Goal: Task Accomplishment & Management: Manage account settings

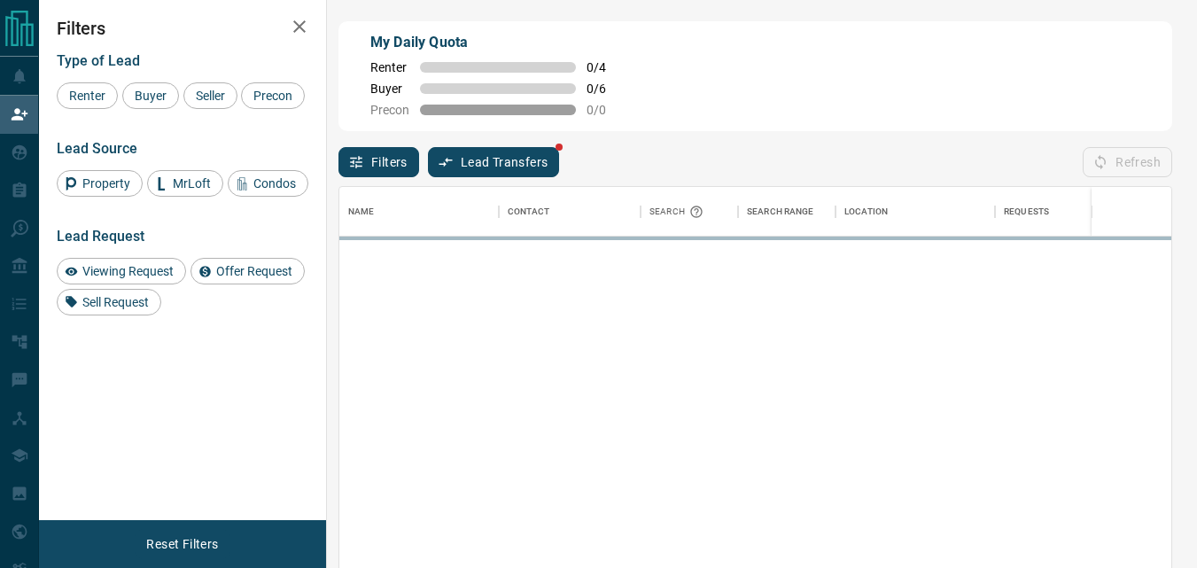
scroll to position [413, 819]
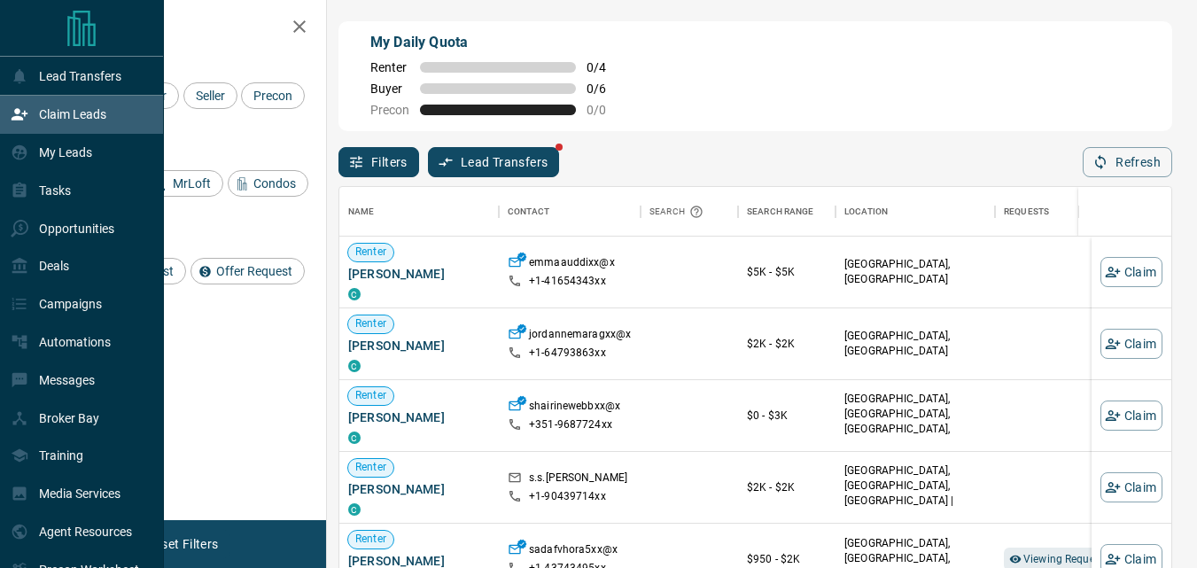
click at [72, 113] on p "Claim Leads" at bounding box center [72, 114] width 67 height 14
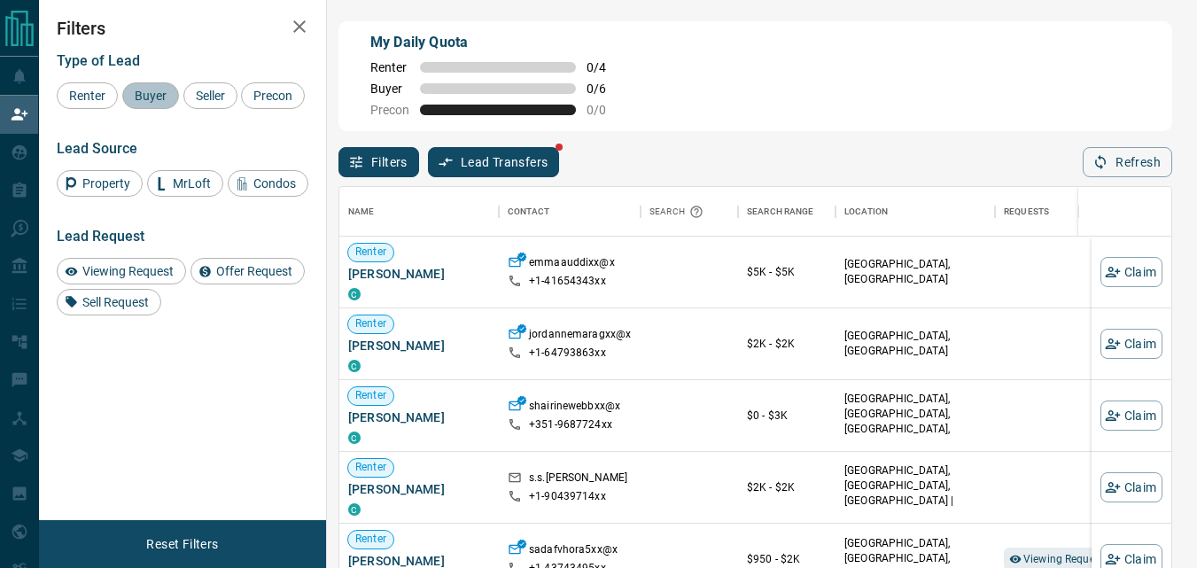
click at [162, 103] on span "Buyer" at bounding box center [150, 96] width 44 height 14
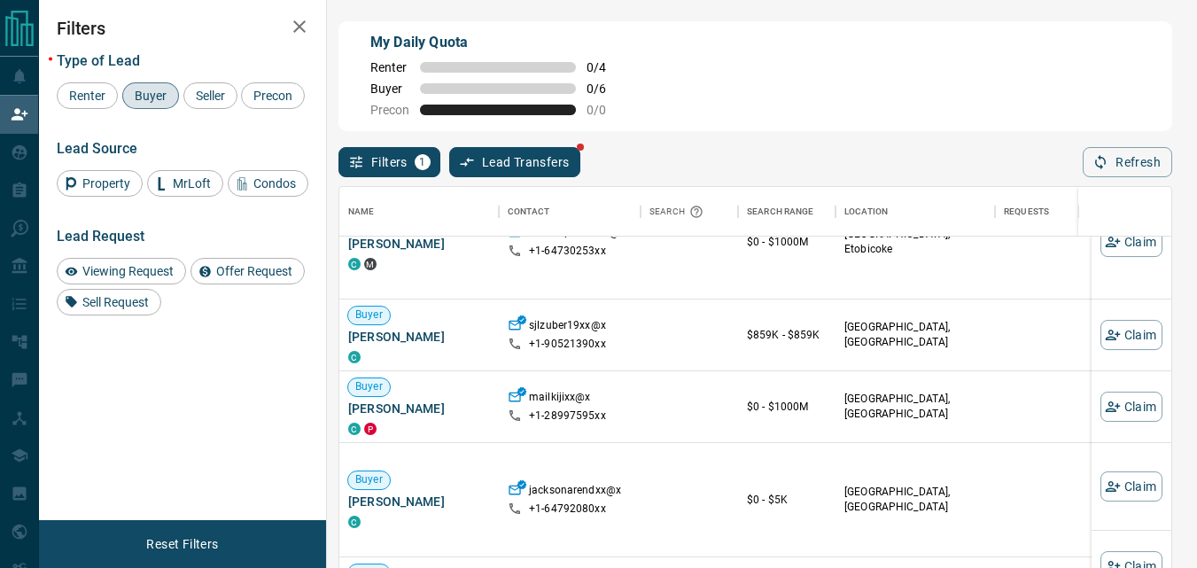
scroll to position [266, 0]
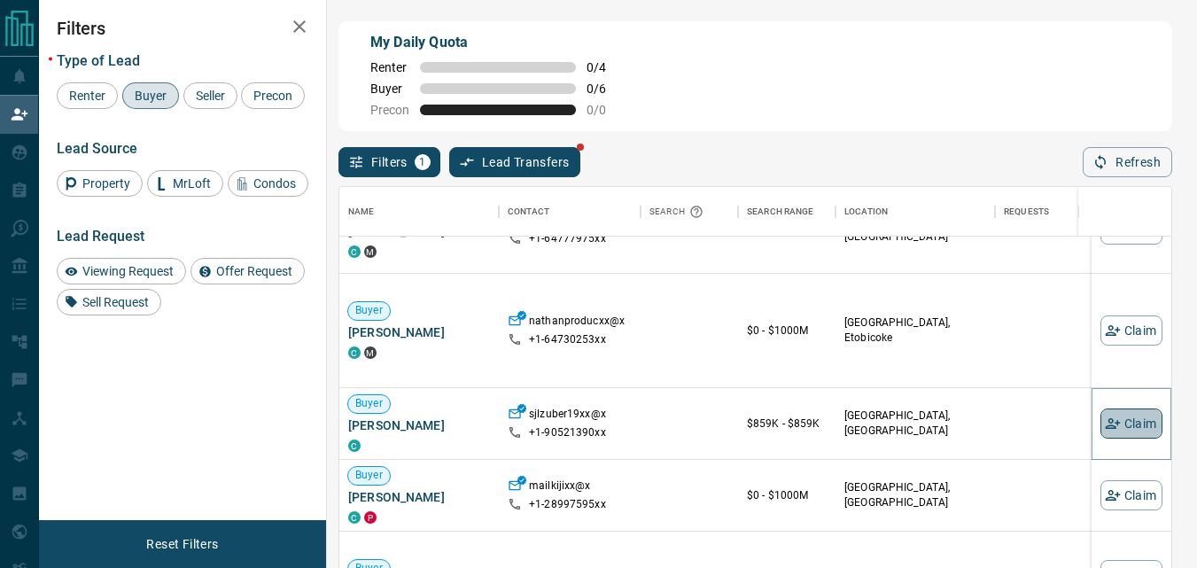
click at [1105, 430] on icon "button" at bounding box center [1113, 423] width 16 height 16
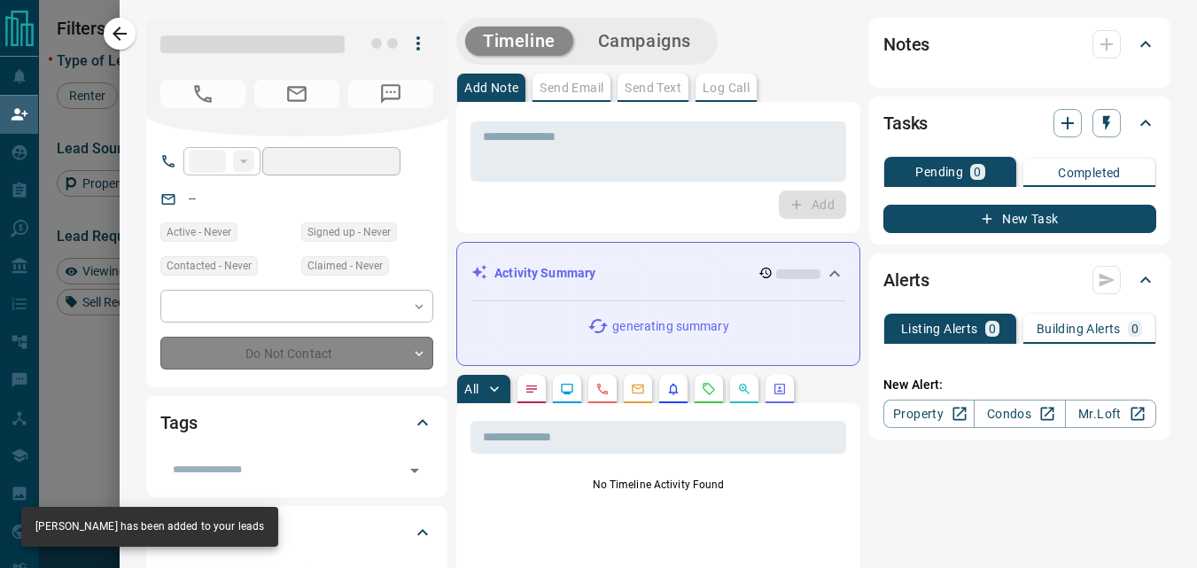
type input "**"
type input "**********"
type input "**"
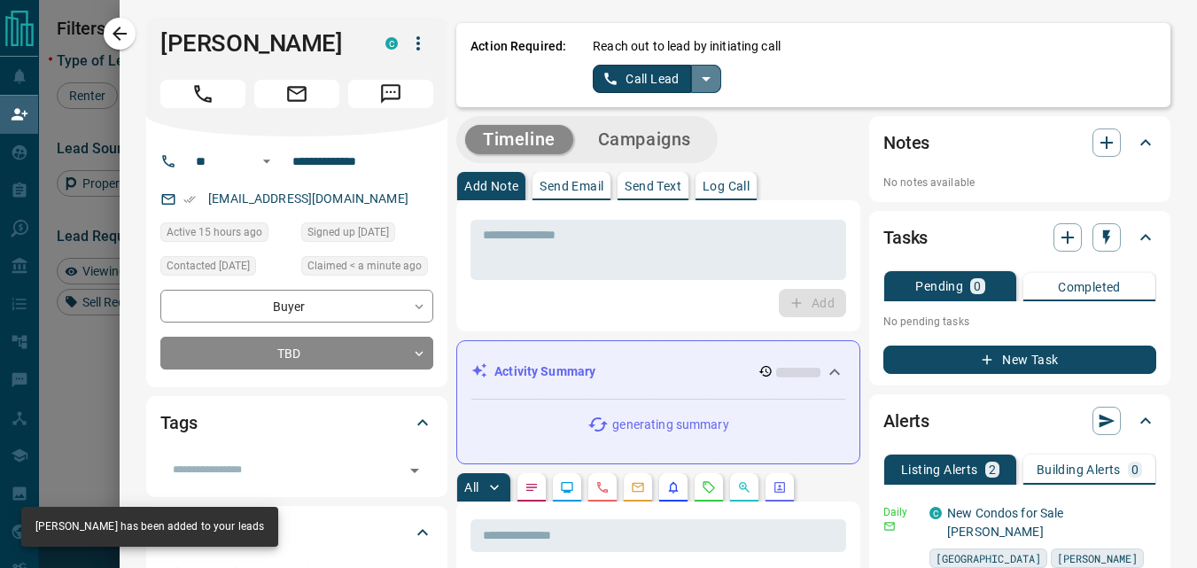
click at [698, 83] on icon "split button" at bounding box center [705, 78] width 21 height 21
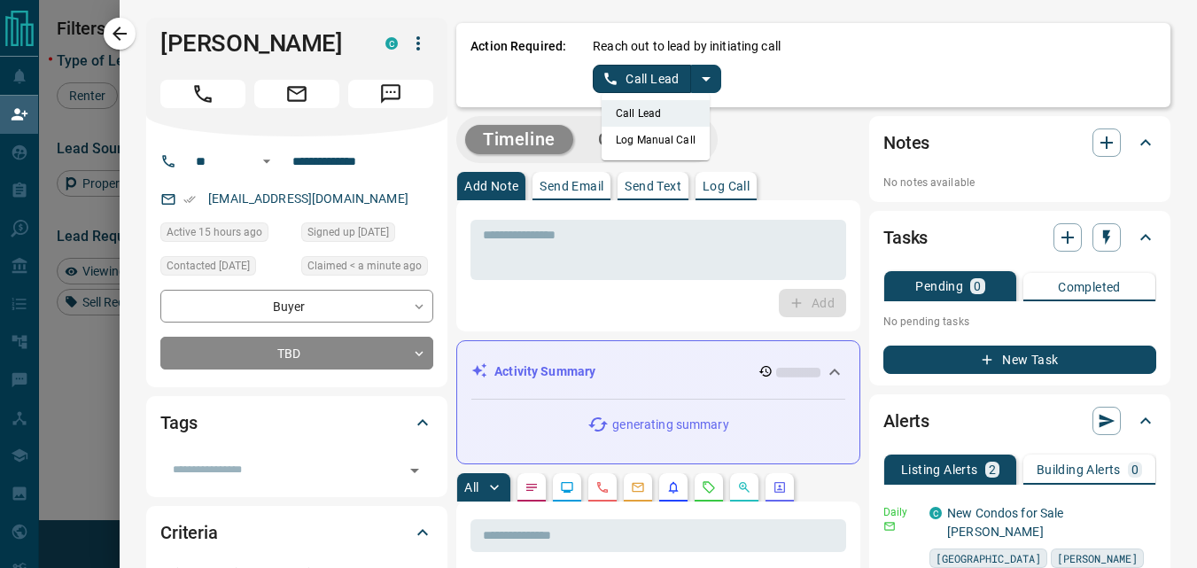
click at [648, 144] on li "Log Manual Call" at bounding box center [656, 140] width 108 height 27
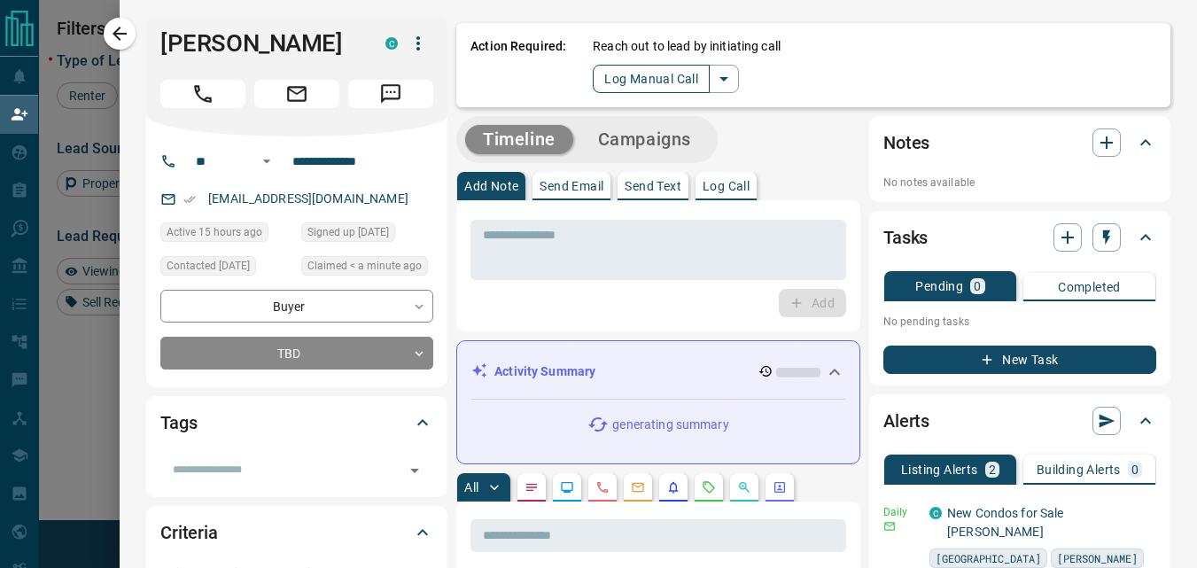
click at [612, 85] on button "Log Manual Call" at bounding box center [651, 79] width 117 height 28
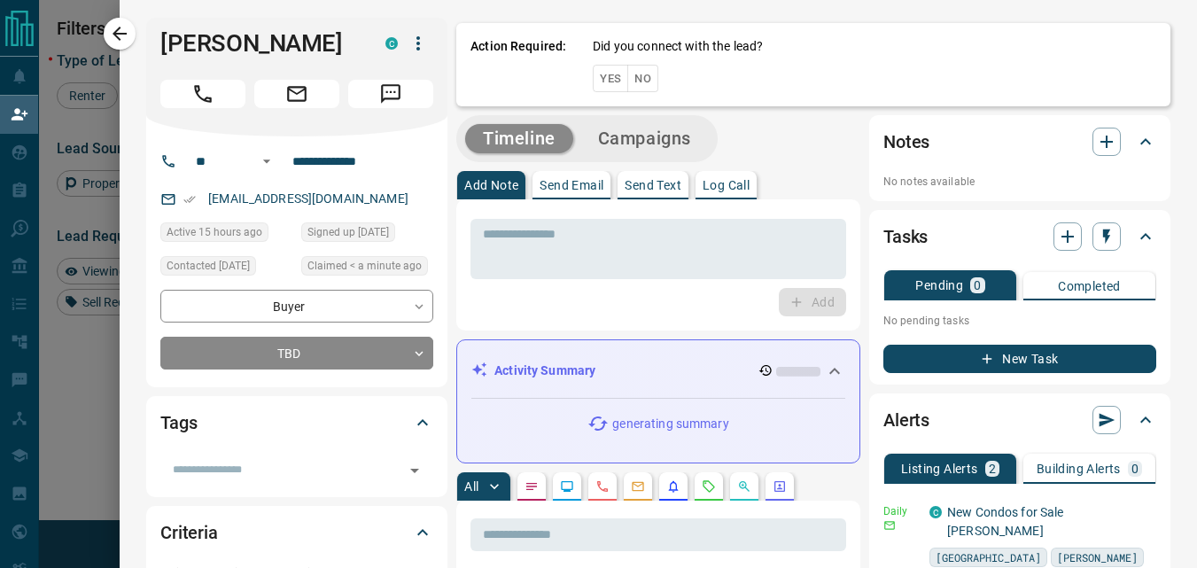
click at [593, 84] on button "Yes" at bounding box center [610, 78] width 35 height 27
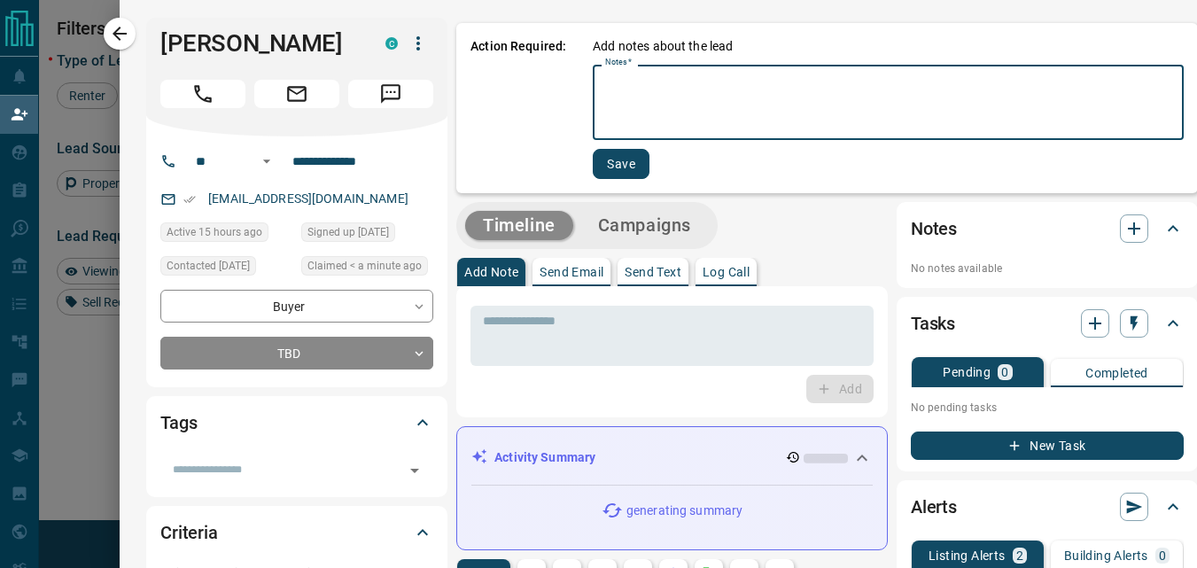
click at [647, 110] on textarea "Notes   *" at bounding box center [888, 103] width 566 height 60
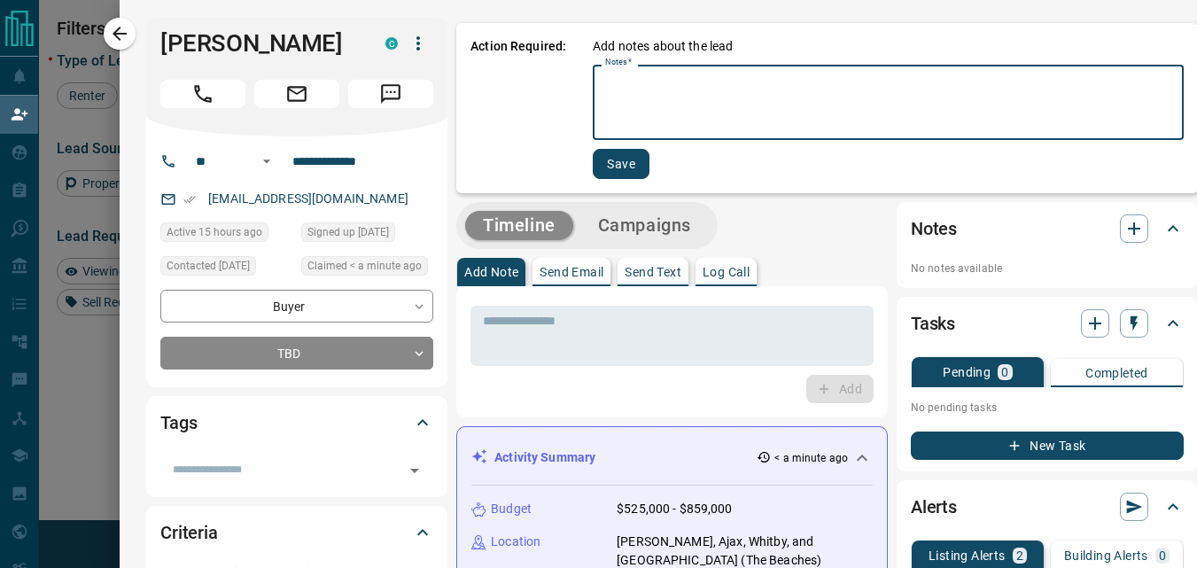
click at [647, 110] on textarea "Notes   *" at bounding box center [888, 103] width 566 height 60
type textarea "****"
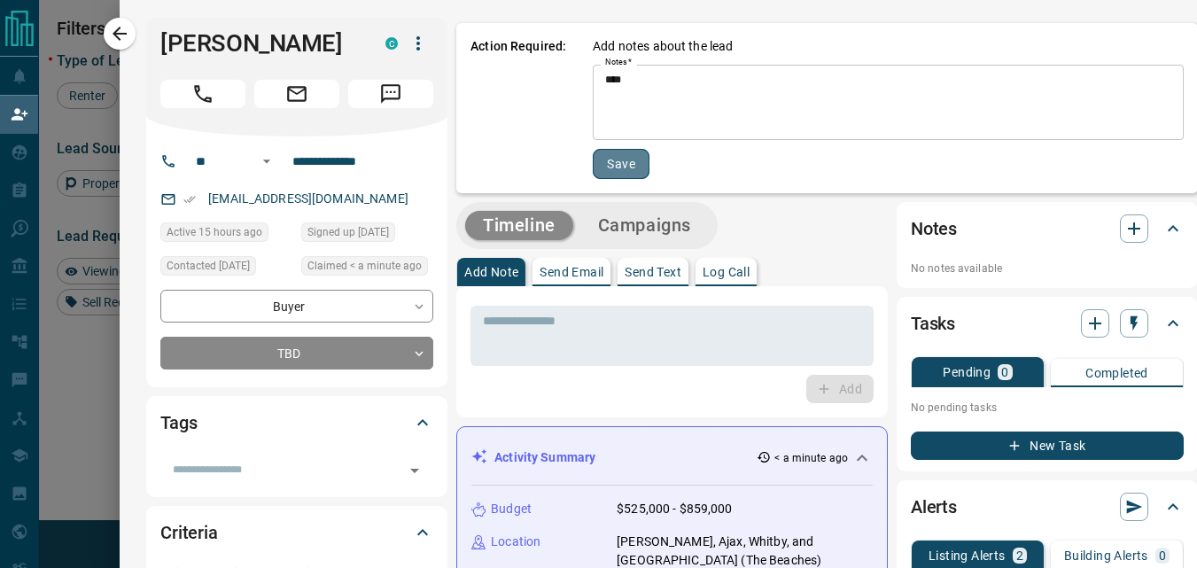
click at [616, 168] on button "Save" at bounding box center [621, 164] width 57 height 30
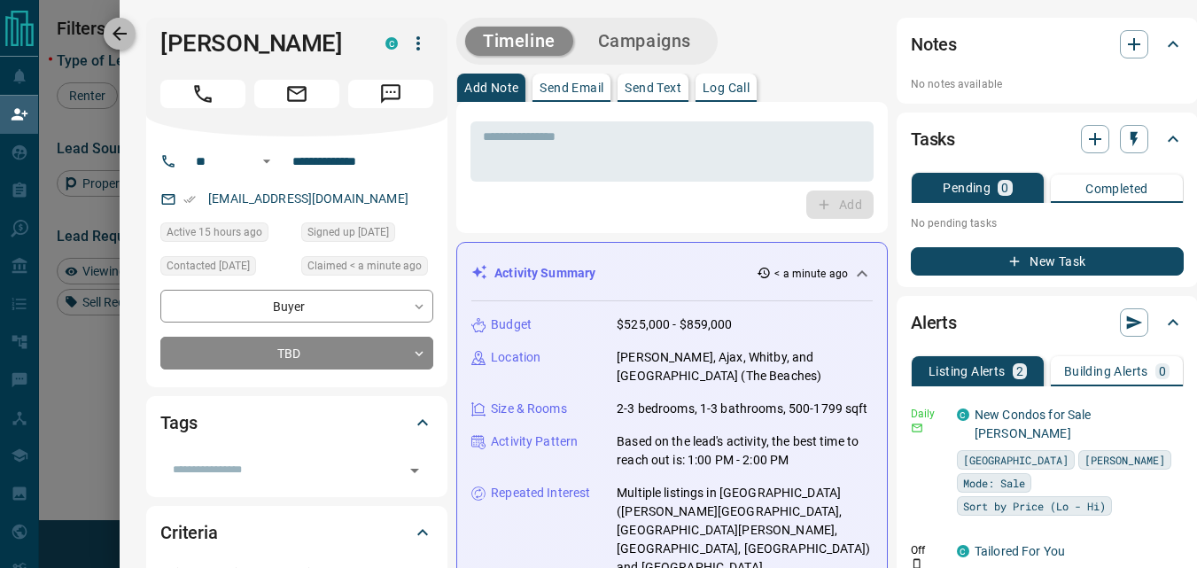
click at [132, 34] on button "button" at bounding box center [120, 34] width 32 height 32
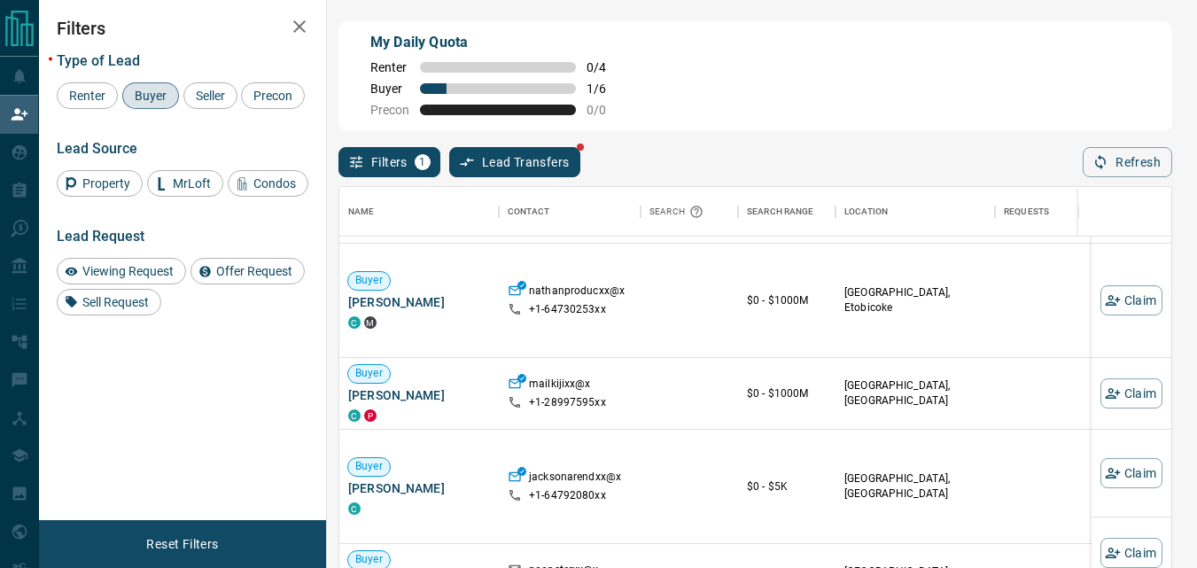
scroll to position [177, 0]
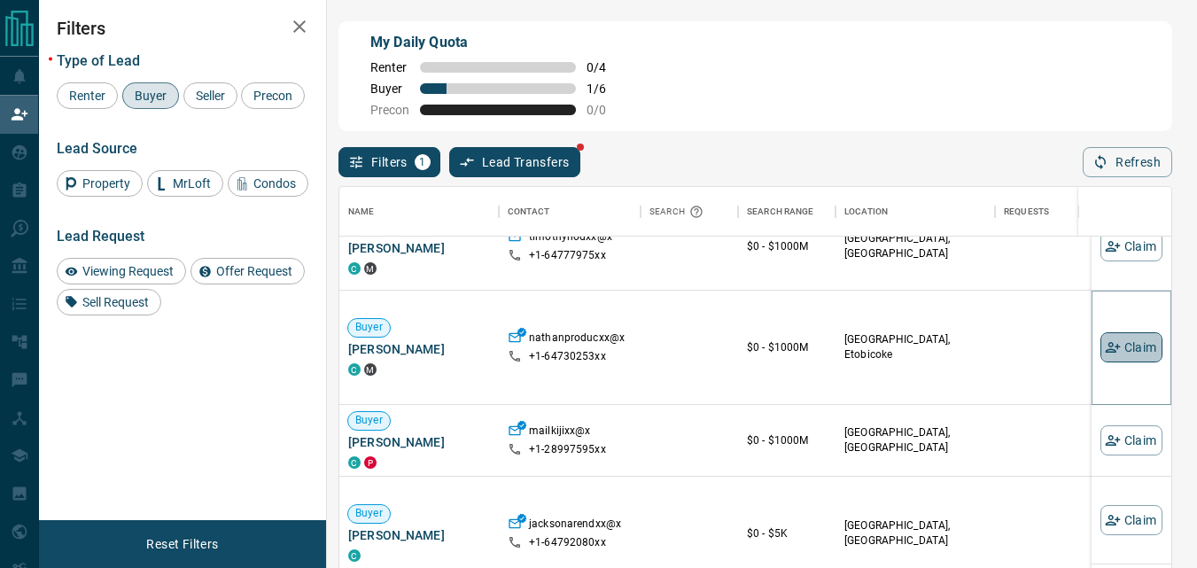
click at [1117, 344] on button "Claim" at bounding box center [1131, 347] width 62 height 30
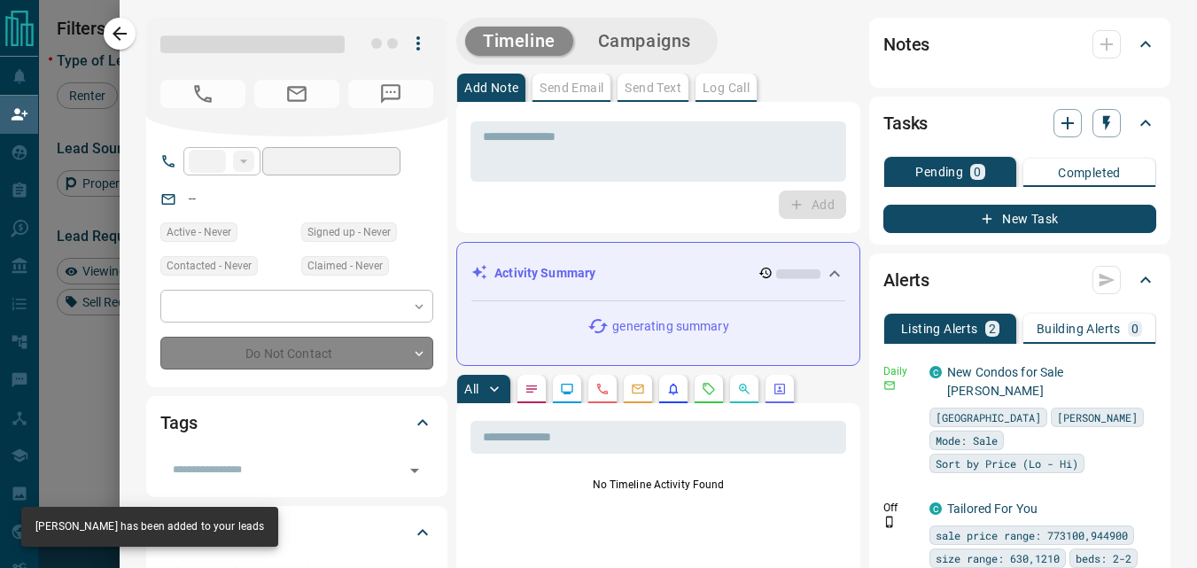
type input "**"
type input "**********"
type input "*"
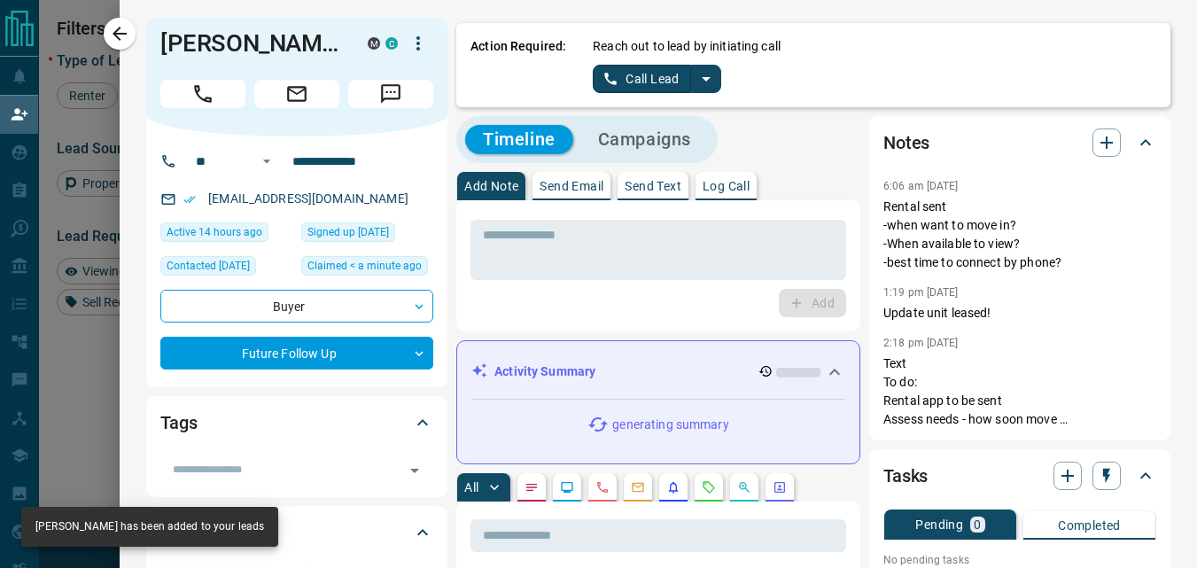
click at [695, 75] on icon "split button" at bounding box center [705, 78] width 21 height 21
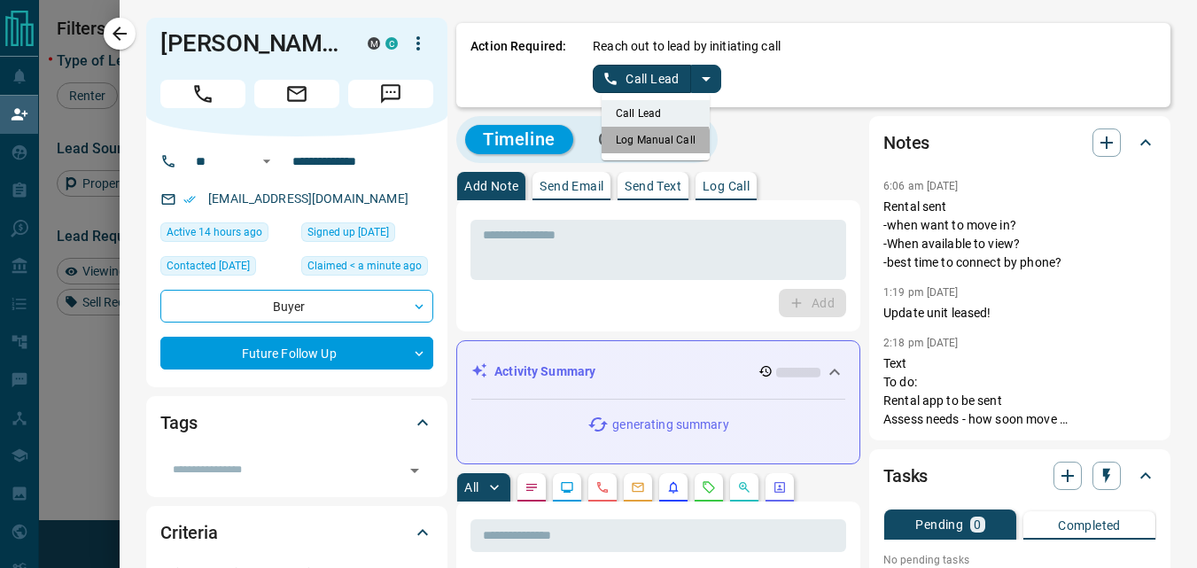
click at [640, 144] on li "Log Manual Call" at bounding box center [656, 140] width 108 height 27
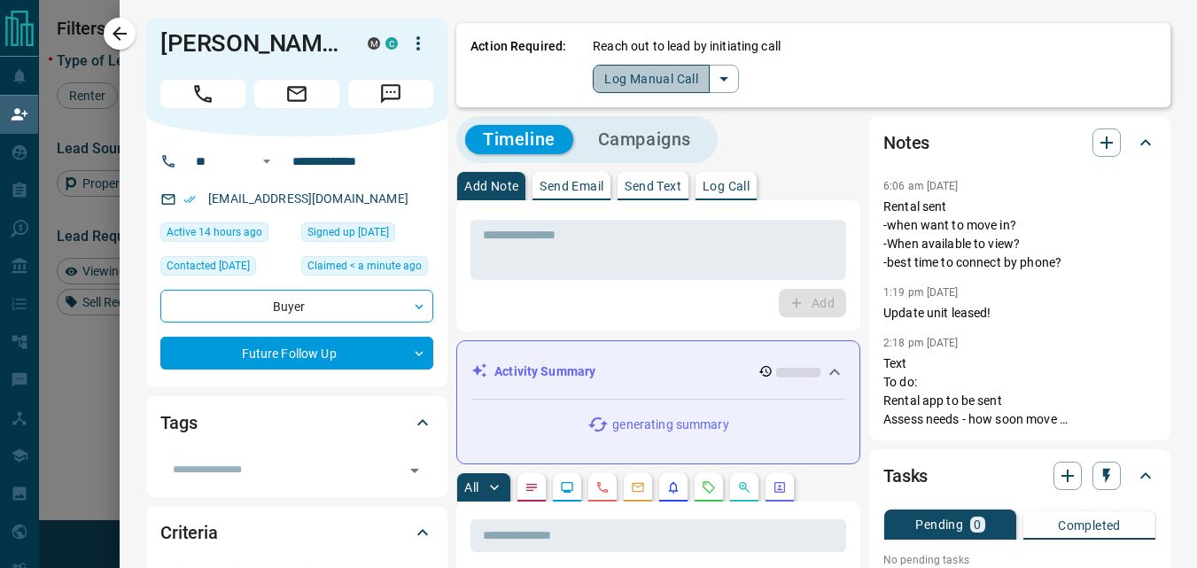
click at [611, 91] on button "Log Manual Call" at bounding box center [651, 79] width 117 height 28
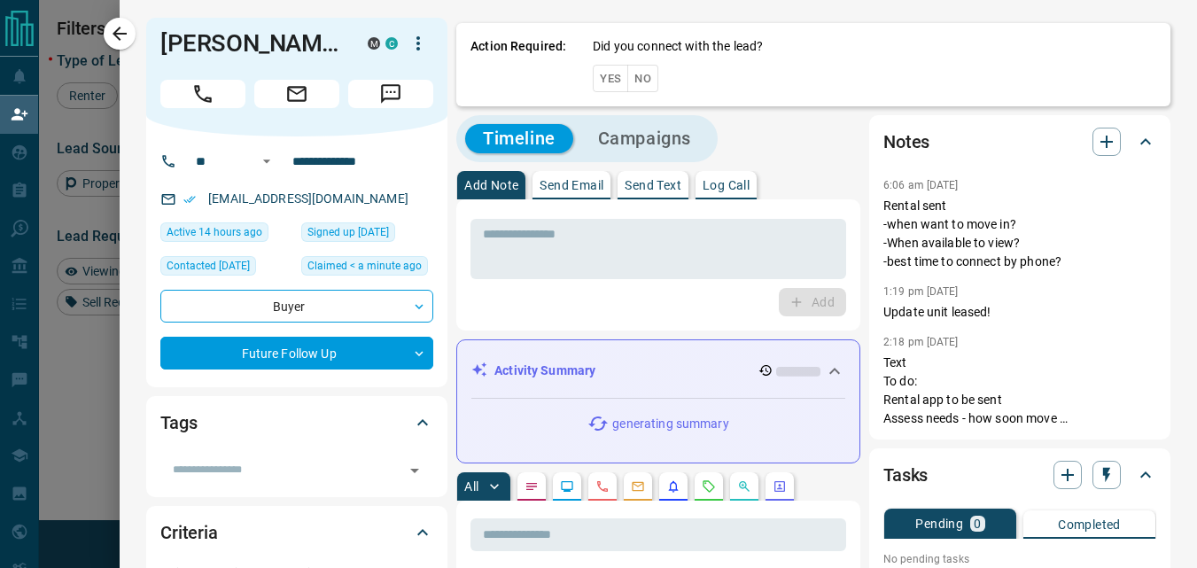
click at [594, 78] on button "Yes" at bounding box center [610, 78] width 35 height 27
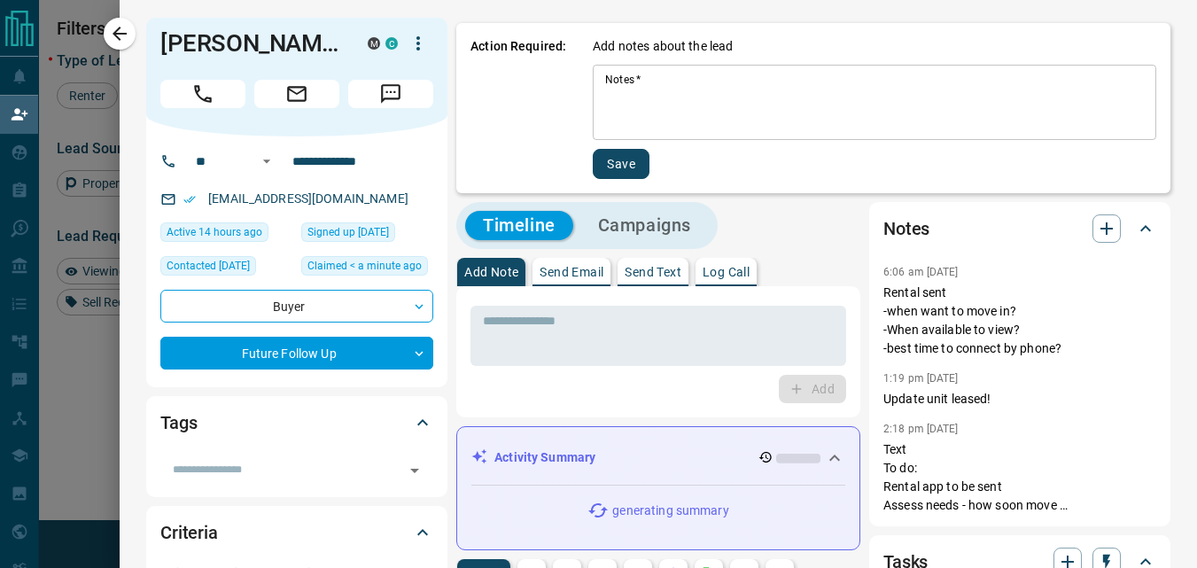
click at [646, 123] on textarea "Notes   *" at bounding box center [874, 103] width 539 height 60
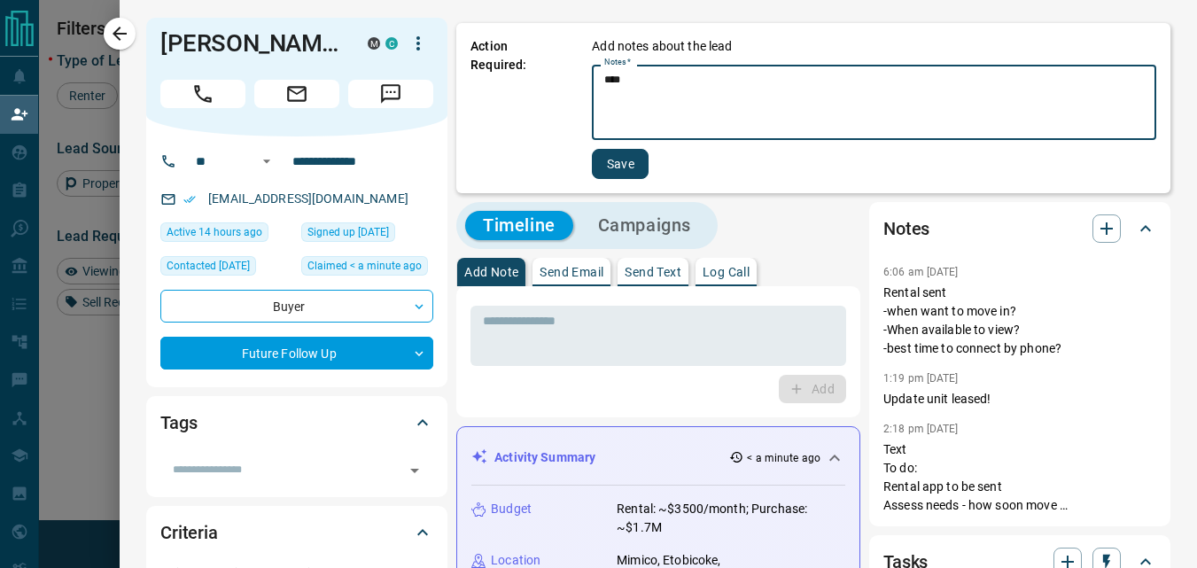
type textarea "****"
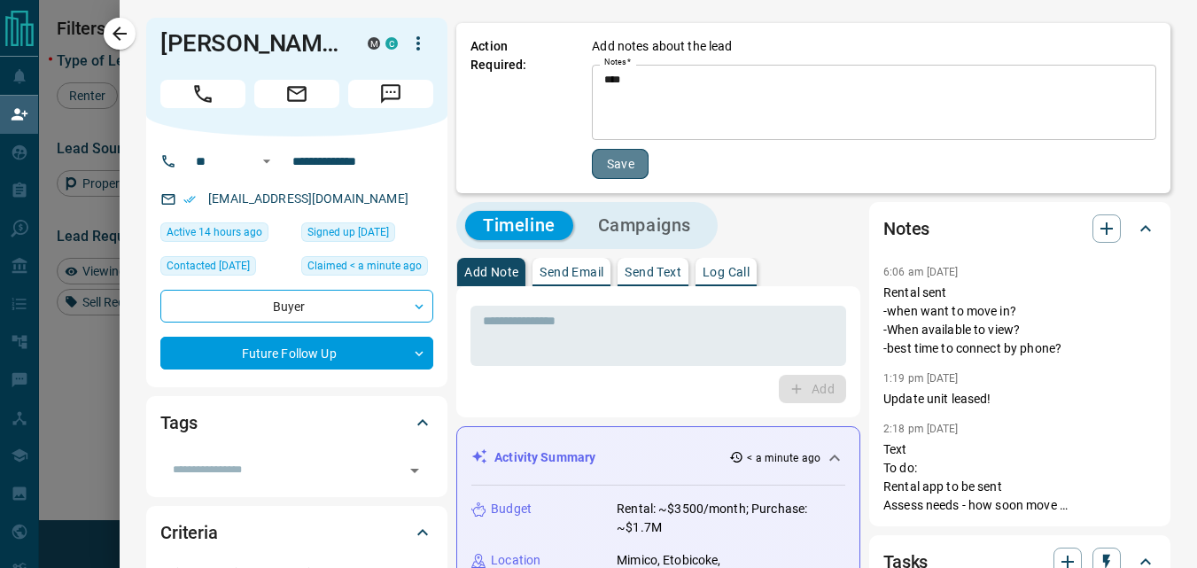
click at [607, 161] on button "Save" at bounding box center [620, 164] width 57 height 30
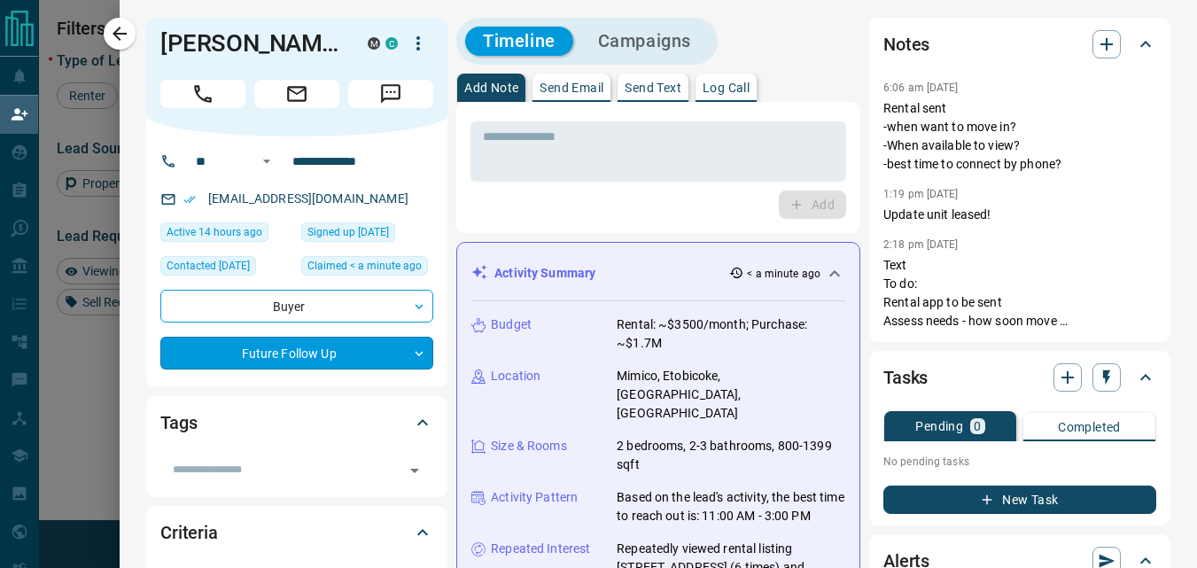
click at [416, 354] on body "Lead Transfers Claim Leads My Leads Tasks Opportunities Deals Campaigns Automat…" at bounding box center [598, 245] width 1197 height 490
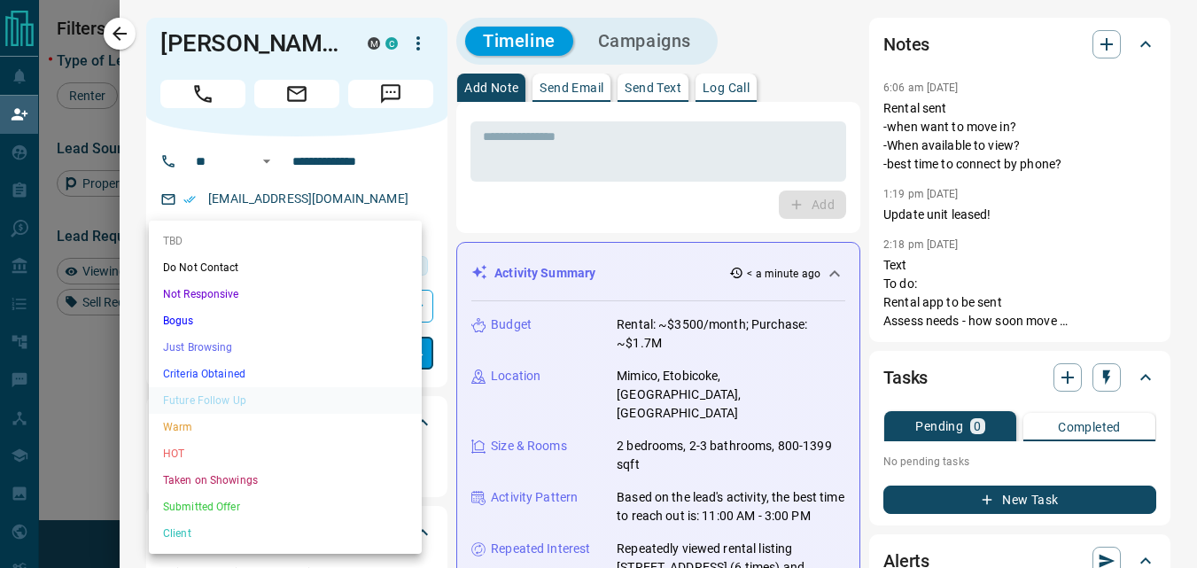
click at [250, 241] on li "TBD" at bounding box center [285, 241] width 273 height 27
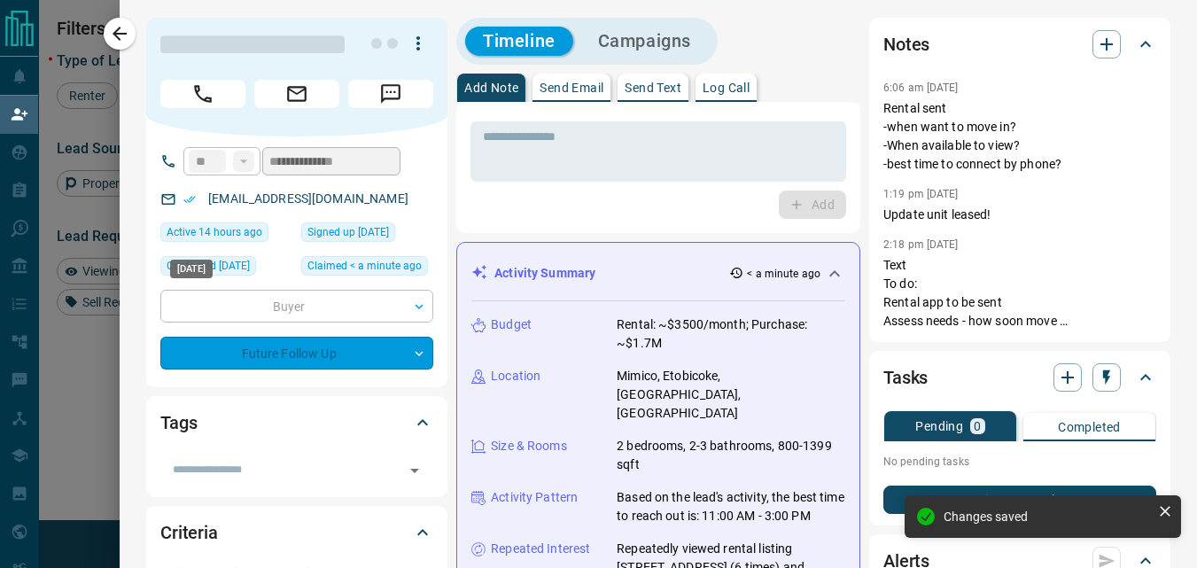
type input "**"
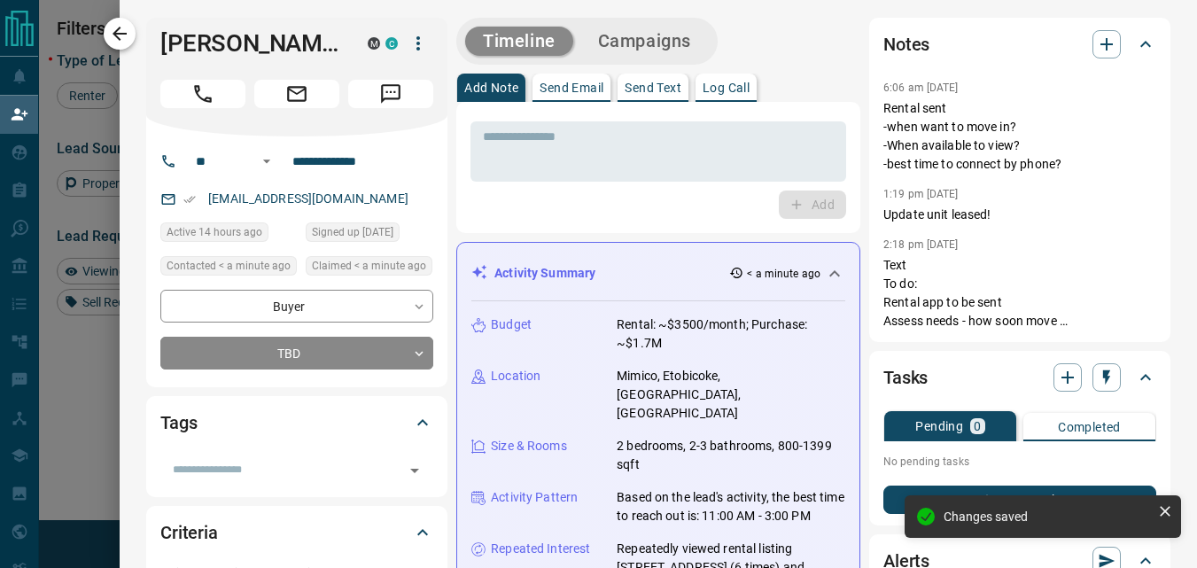
click at [130, 39] on icon "button" at bounding box center [119, 33] width 21 height 21
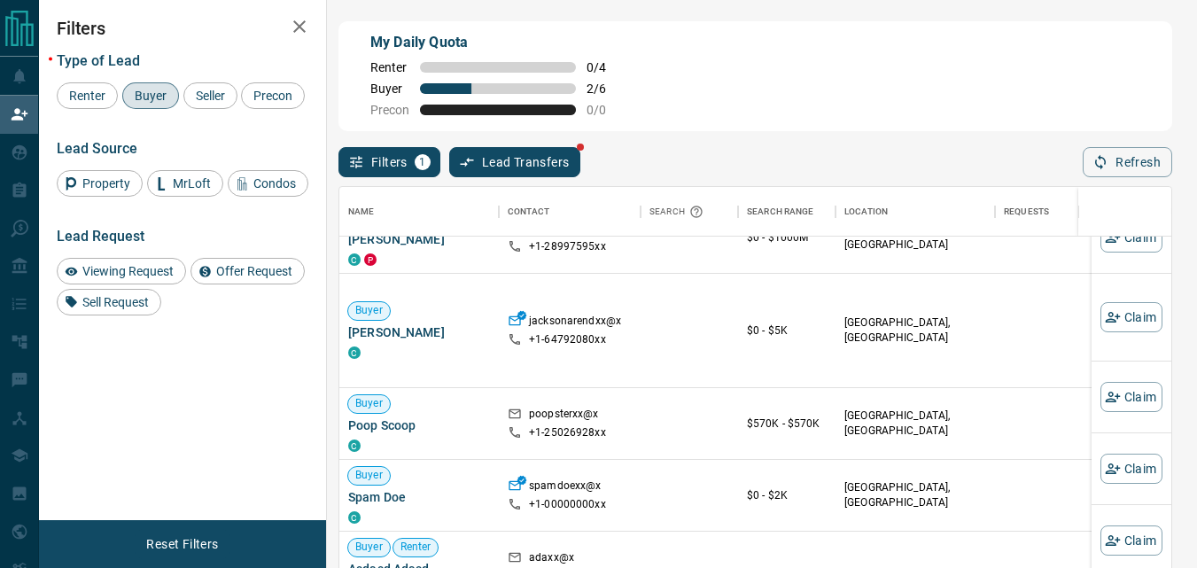
scroll to position [89, 0]
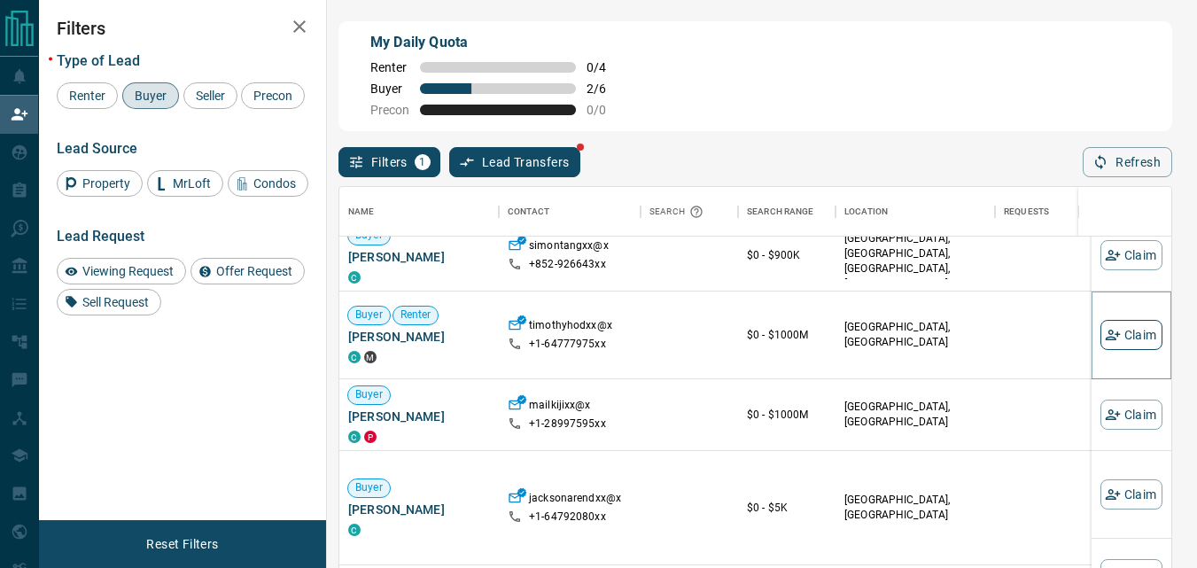
click at [1115, 333] on button "Claim" at bounding box center [1131, 335] width 62 height 30
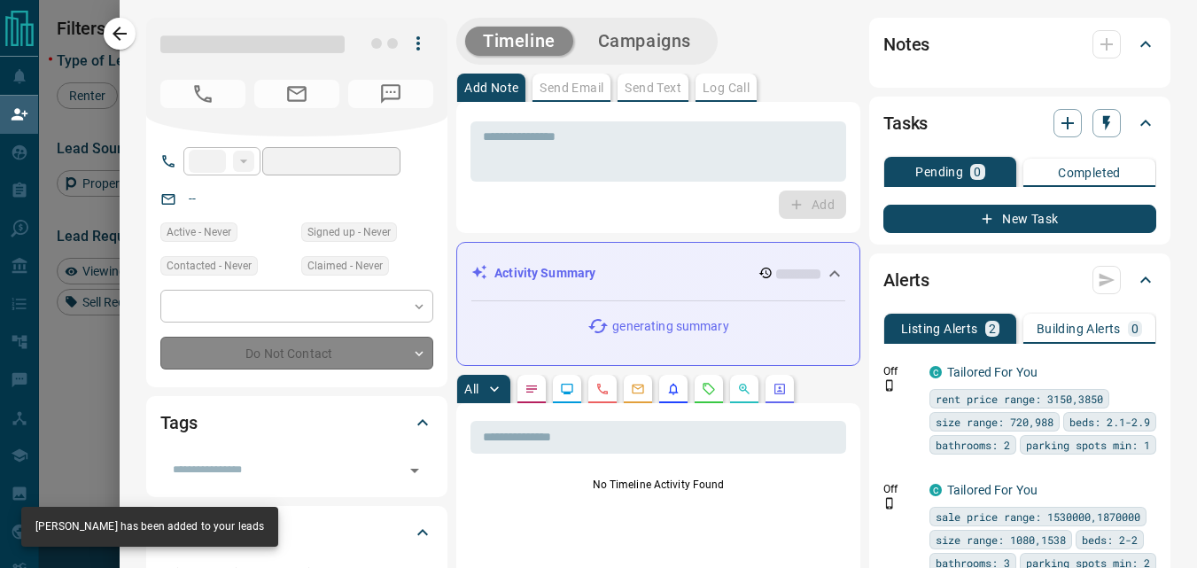
type input "**"
type input "**********"
type input "*"
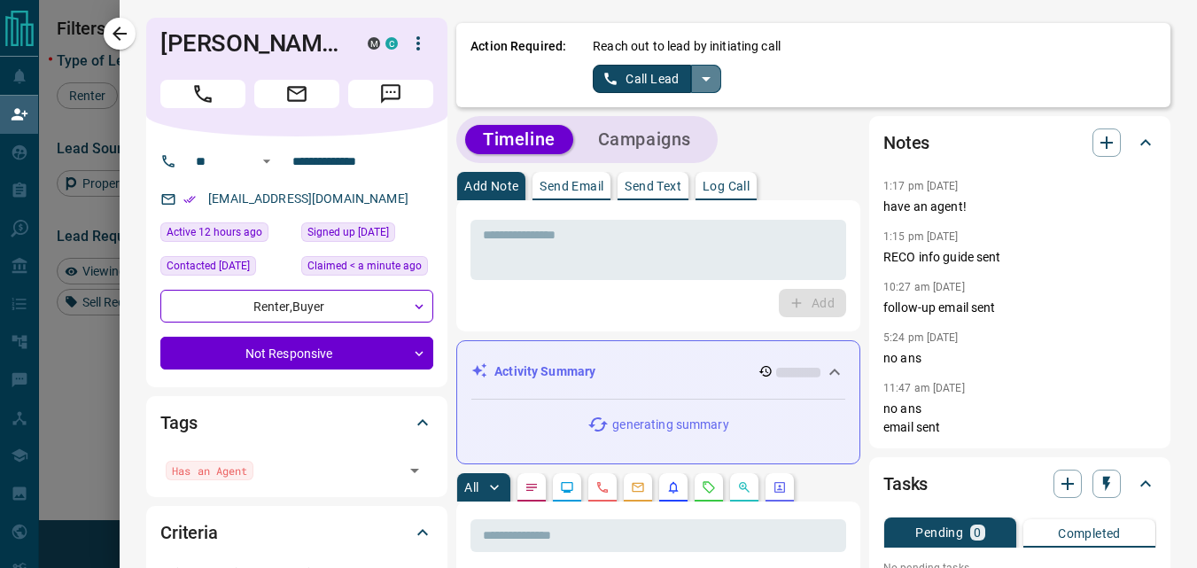
click at [702, 79] on icon "split button" at bounding box center [706, 79] width 9 height 4
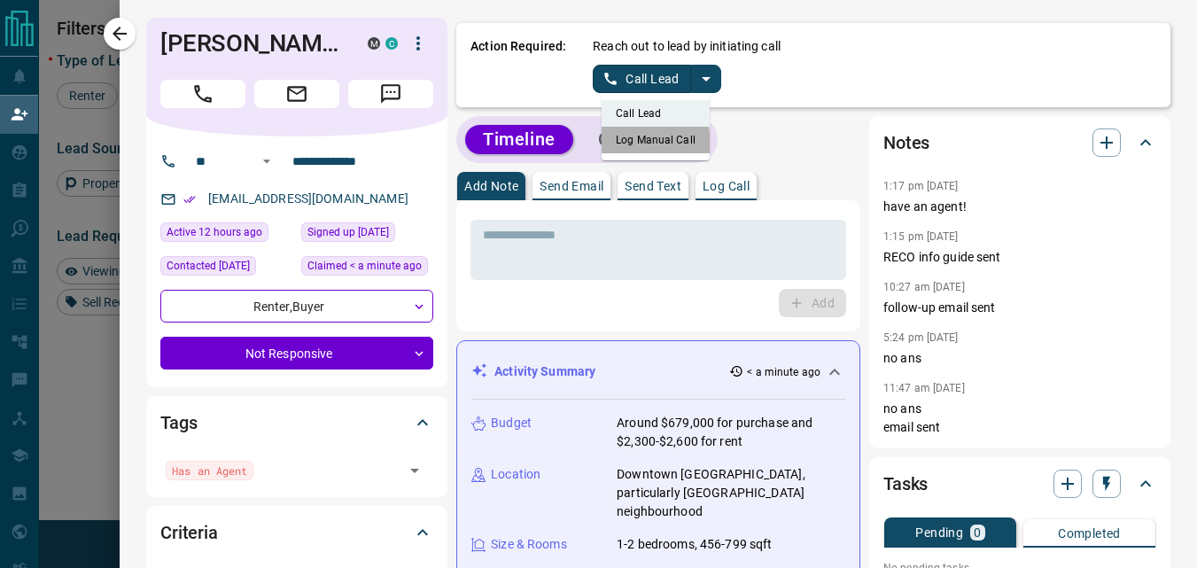
click at [630, 142] on li "Log Manual Call" at bounding box center [656, 140] width 108 height 27
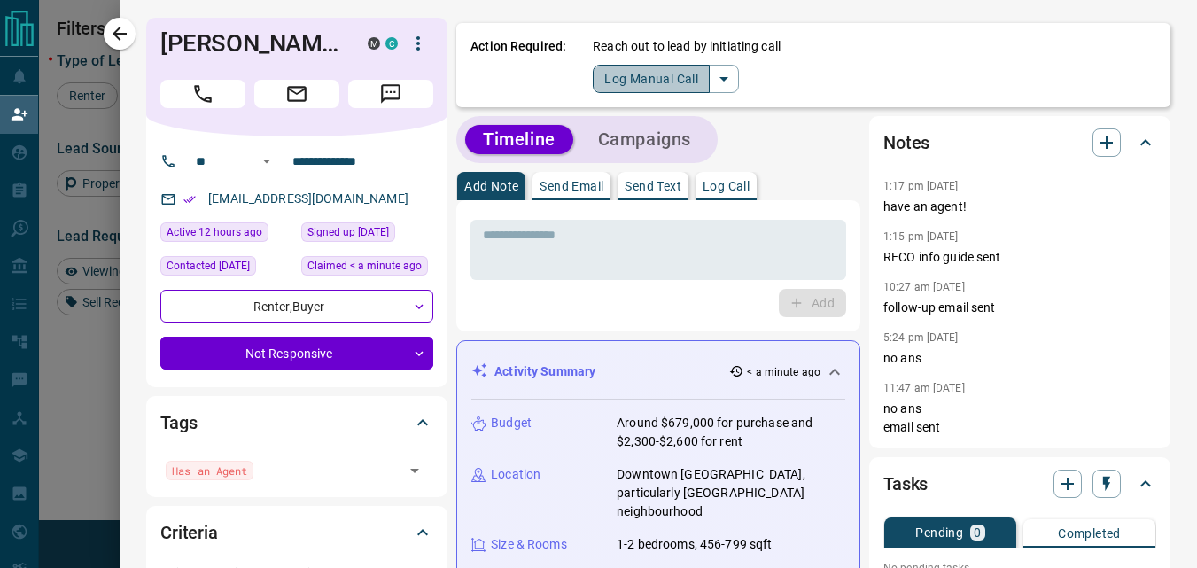
click at [605, 79] on button "Log Manual Call" at bounding box center [651, 79] width 117 height 28
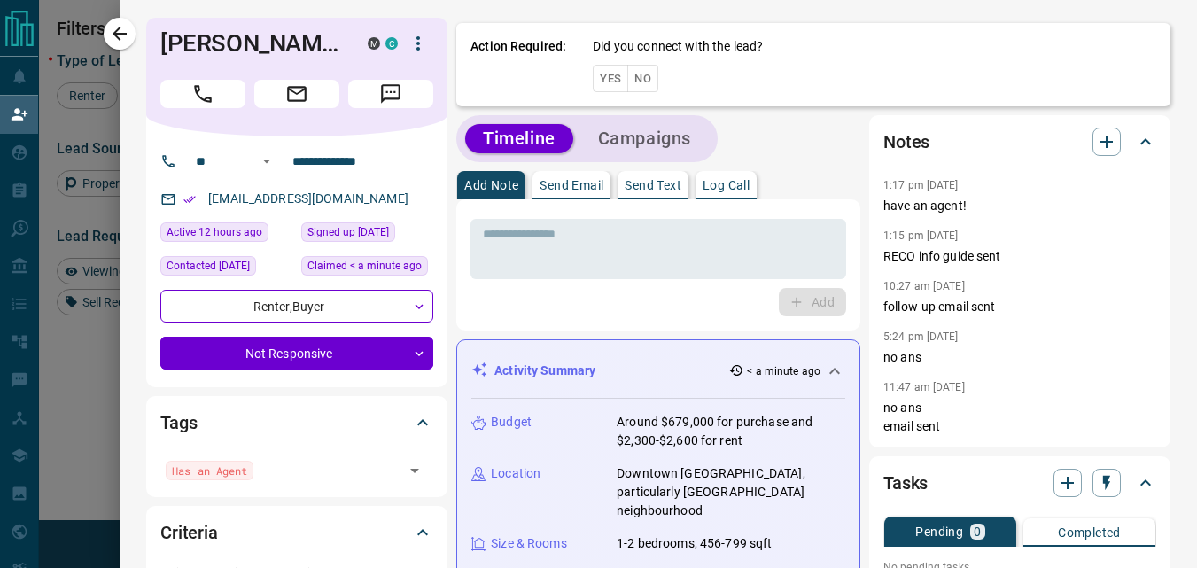
click at [593, 83] on button "Yes" at bounding box center [610, 78] width 35 height 27
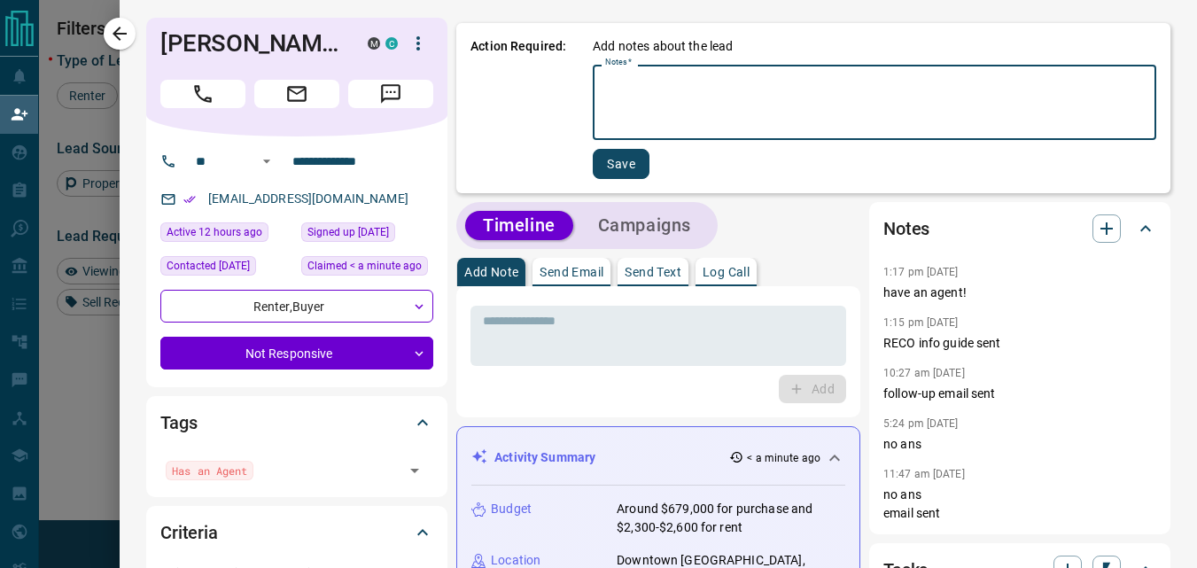
click at [627, 109] on textarea "Notes   *" at bounding box center [874, 103] width 539 height 60
type textarea "****"
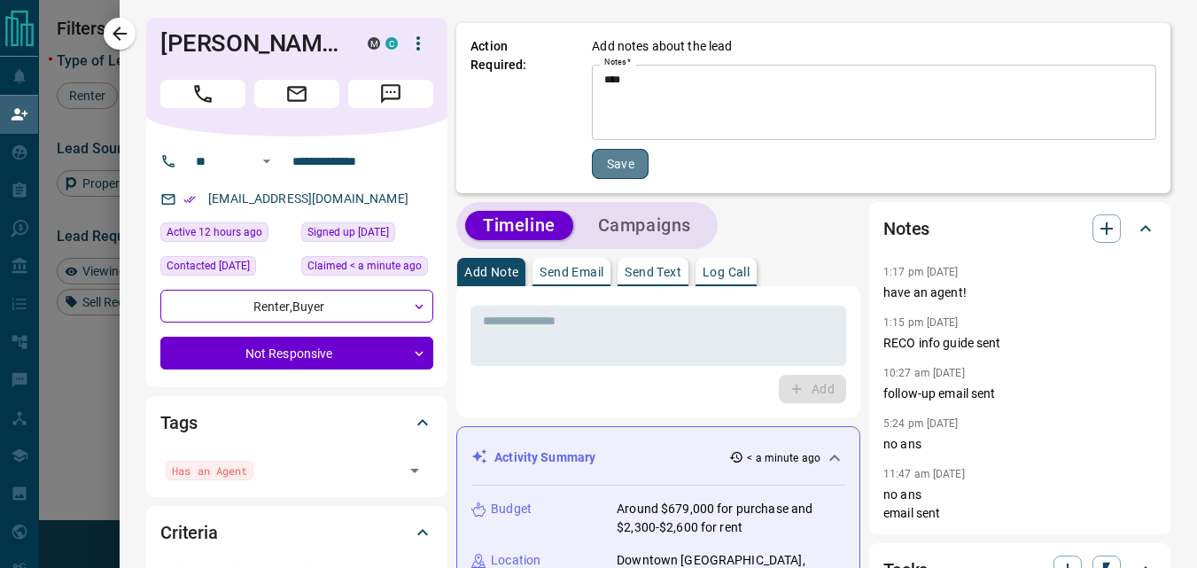
click at [608, 151] on button "Save" at bounding box center [620, 164] width 57 height 30
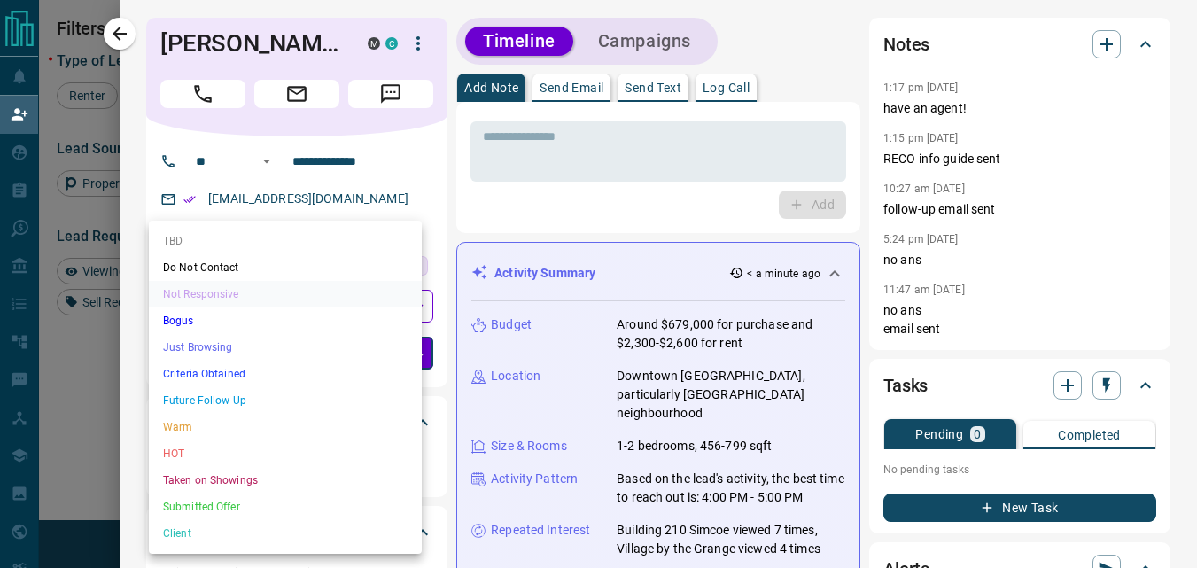
click at [394, 349] on body "Lead Transfers Claim Leads My Leads Tasks Opportunities Deals Campaigns Automat…" at bounding box center [598, 245] width 1197 height 490
click at [252, 237] on li "TBD" at bounding box center [285, 241] width 273 height 27
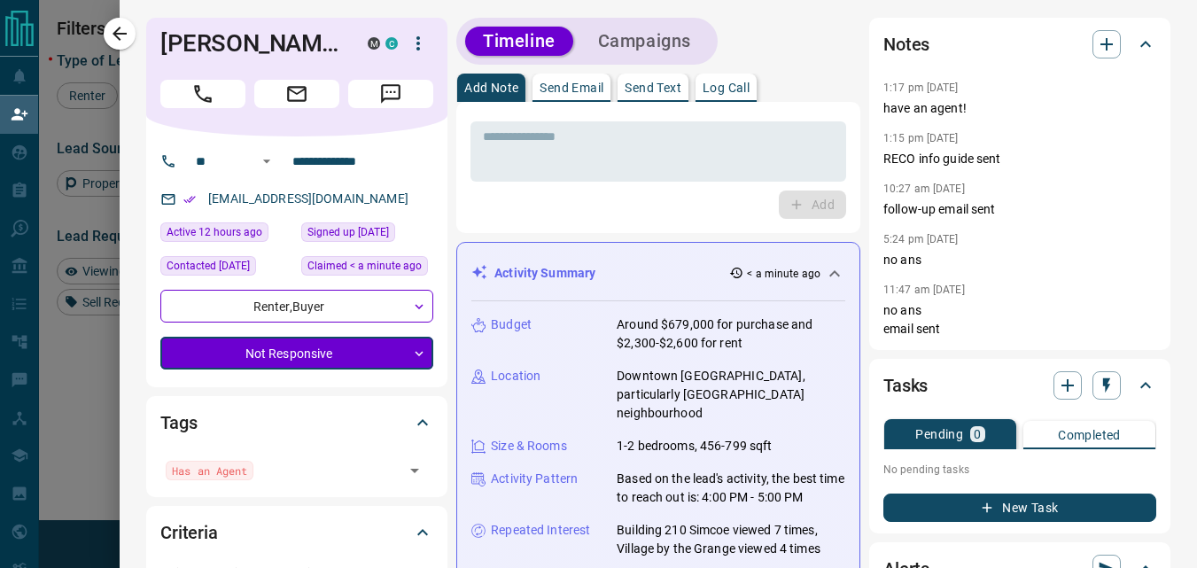
type input "**"
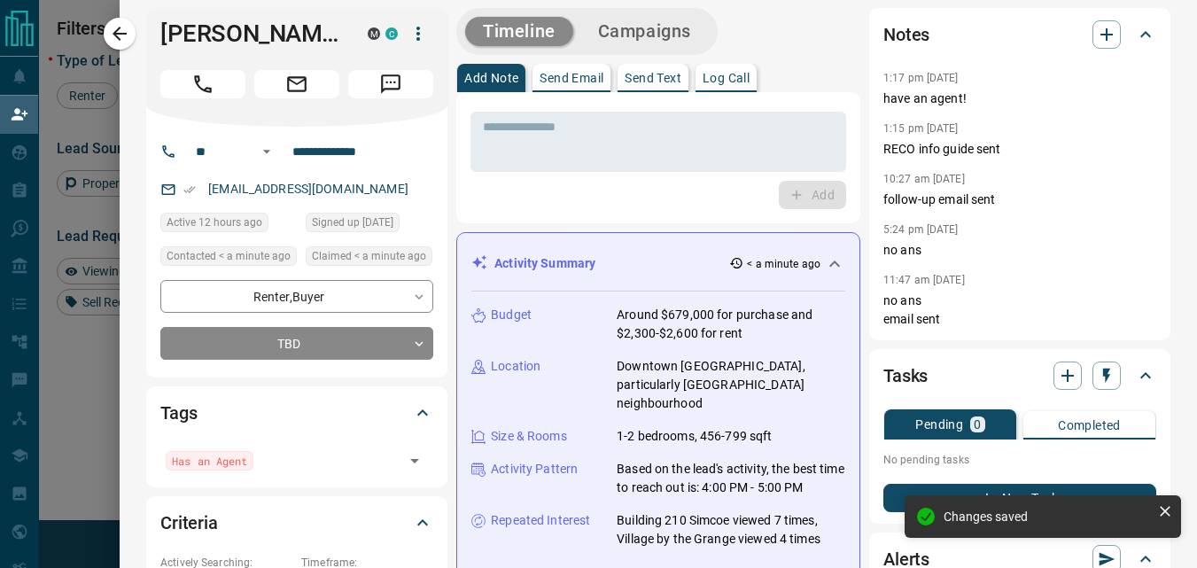
scroll to position [0, 0]
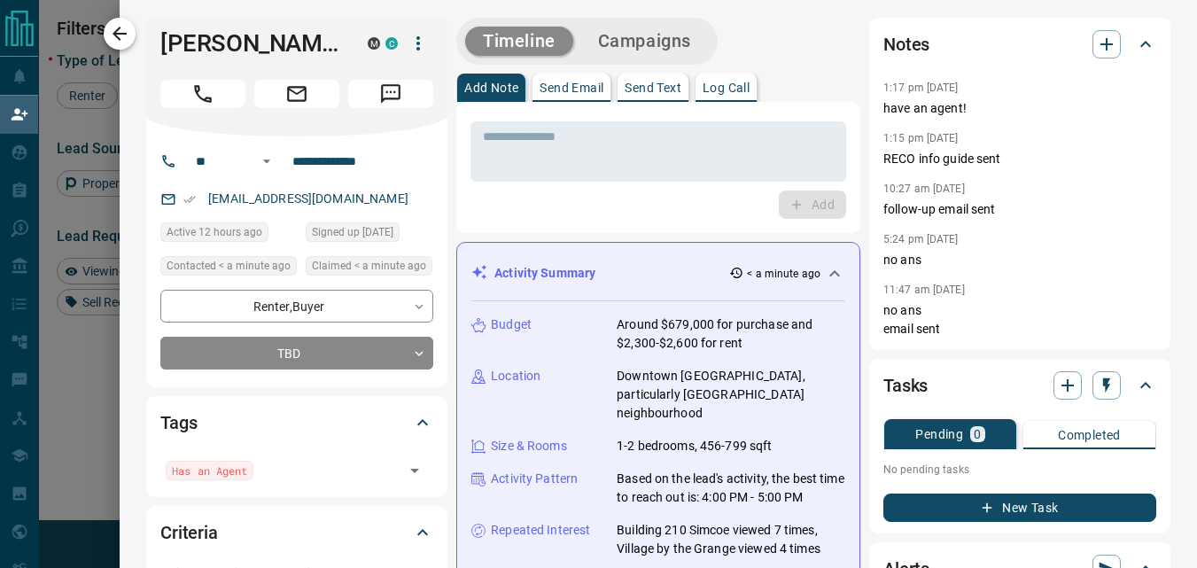
click at [126, 22] on button "button" at bounding box center [120, 34] width 32 height 32
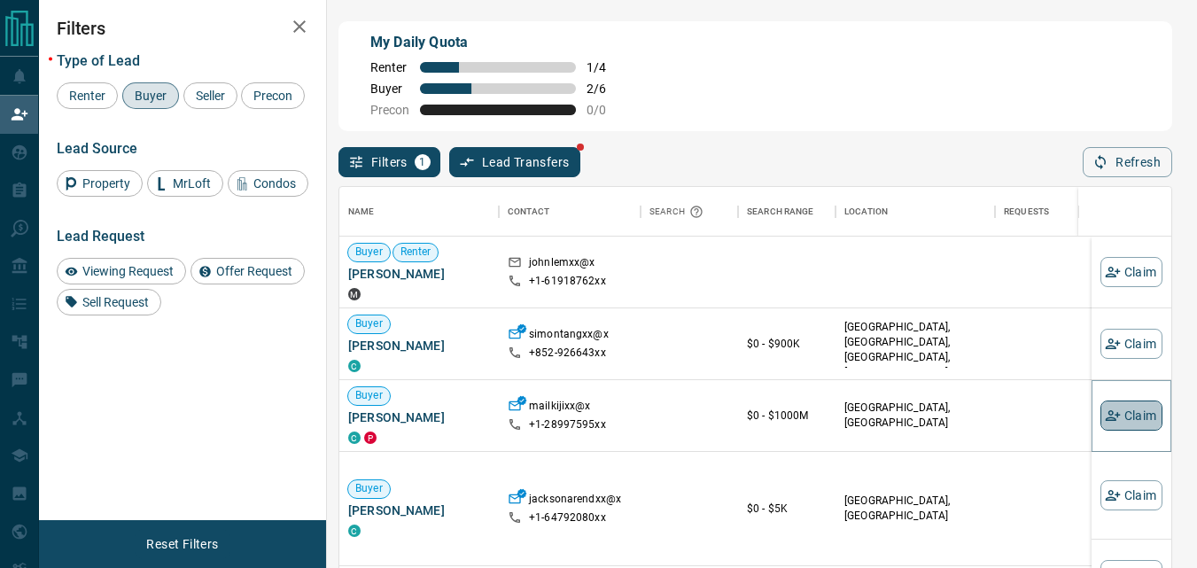
click at [1144, 420] on button "Claim" at bounding box center [1131, 415] width 62 height 30
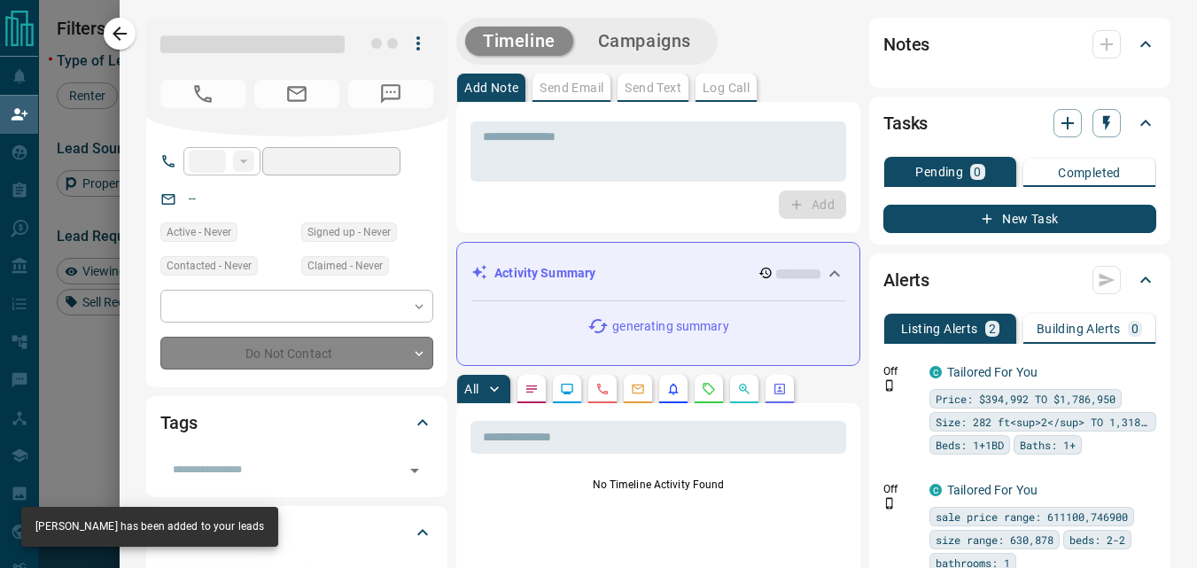
type input "**"
type input "**********"
type input "**"
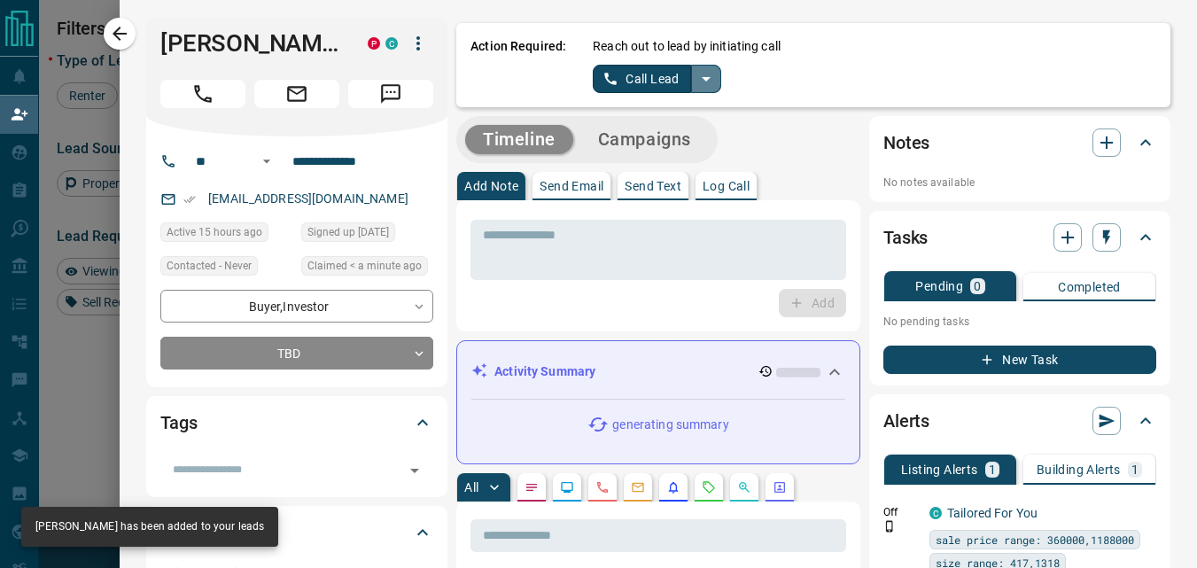
click at [695, 76] on icon "split button" at bounding box center [705, 78] width 21 height 21
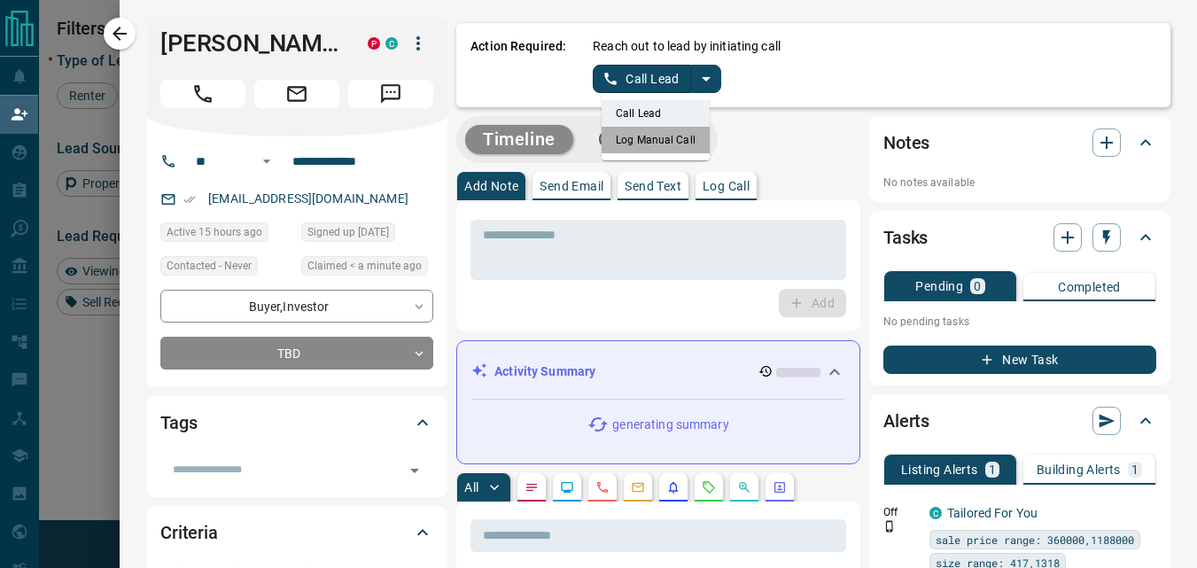
click at [666, 137] on li "Log Manual Call" at bounding box center [656, 140] width 108 height 27
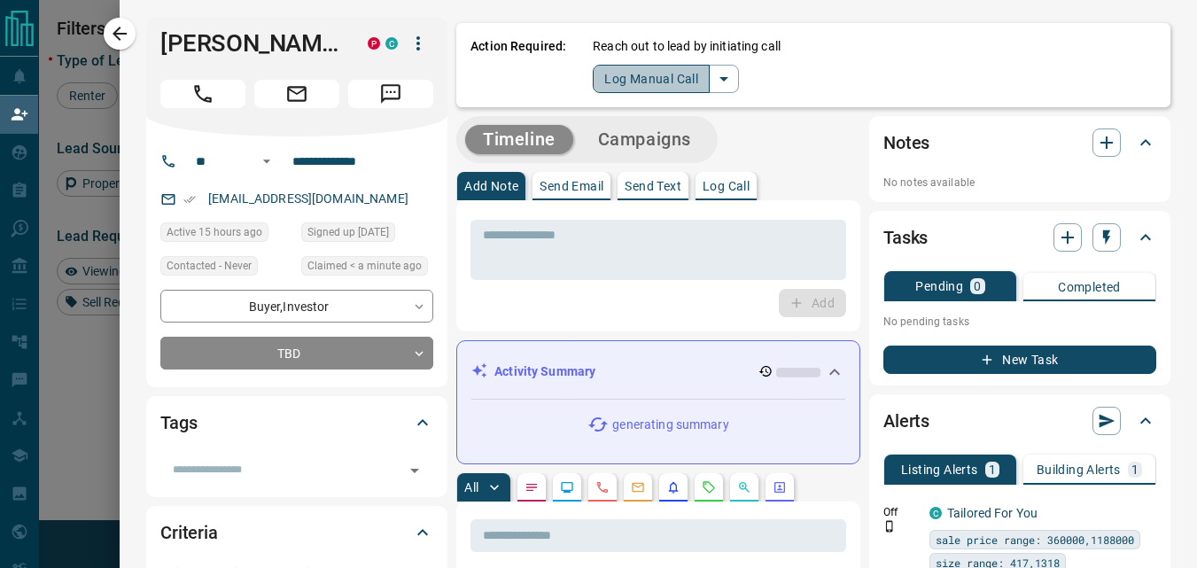
click at [637, 79] on button "Log Manual Call" at bounding box center [651, 79] width 117 height 28
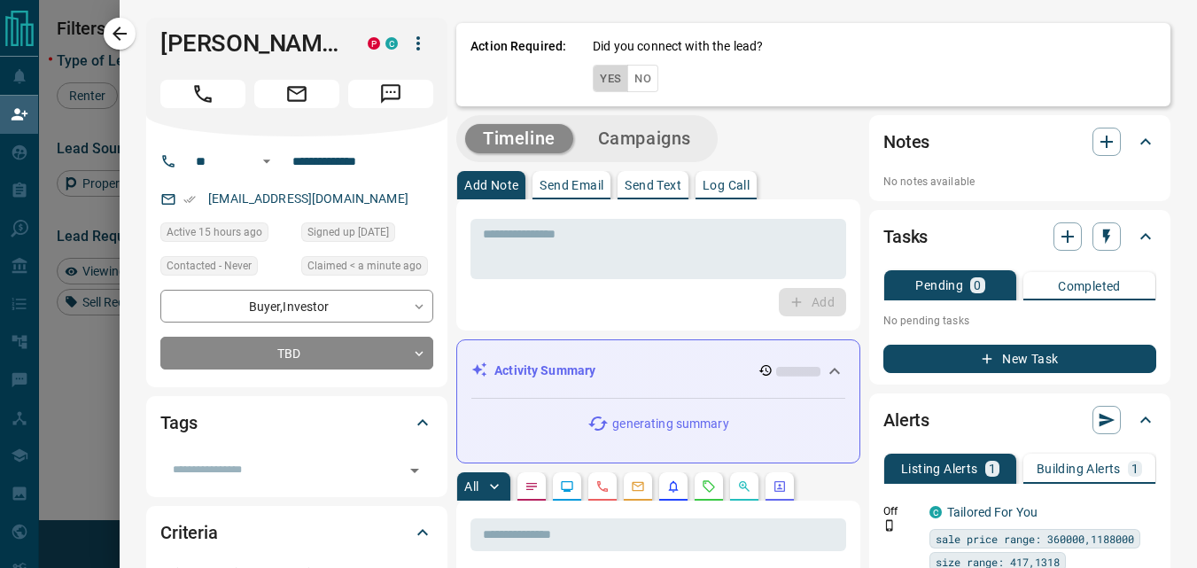
click at [599, 78] on button "Yes" at bounding box center [610, 78] width 35 height 27
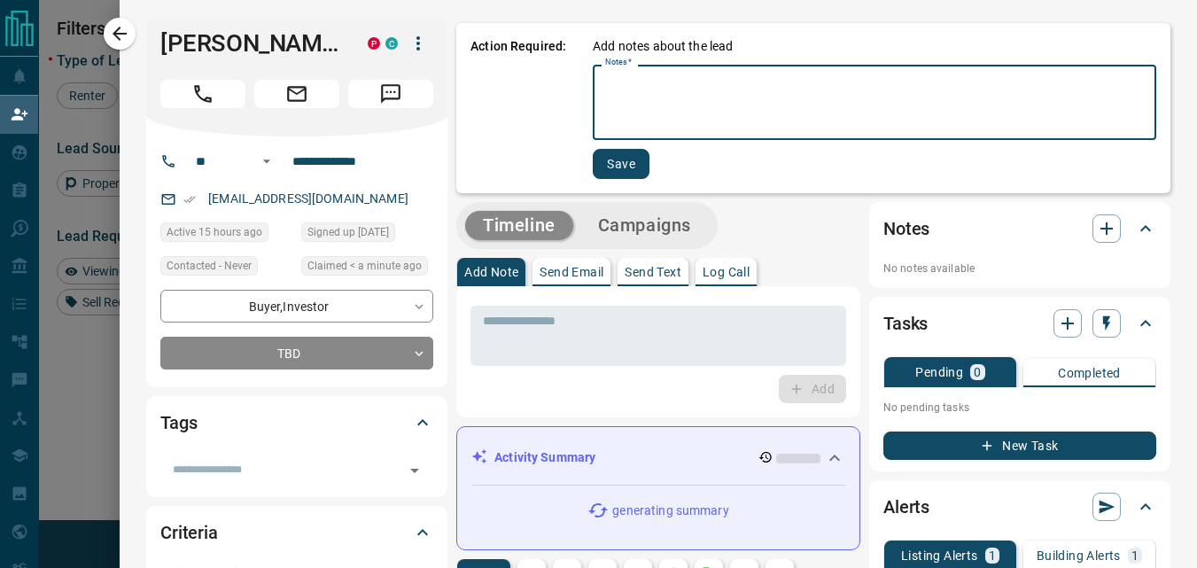
click at [605, 78] on textarea "Notes   *" at bounding box center [874, 103] width 539 height 60
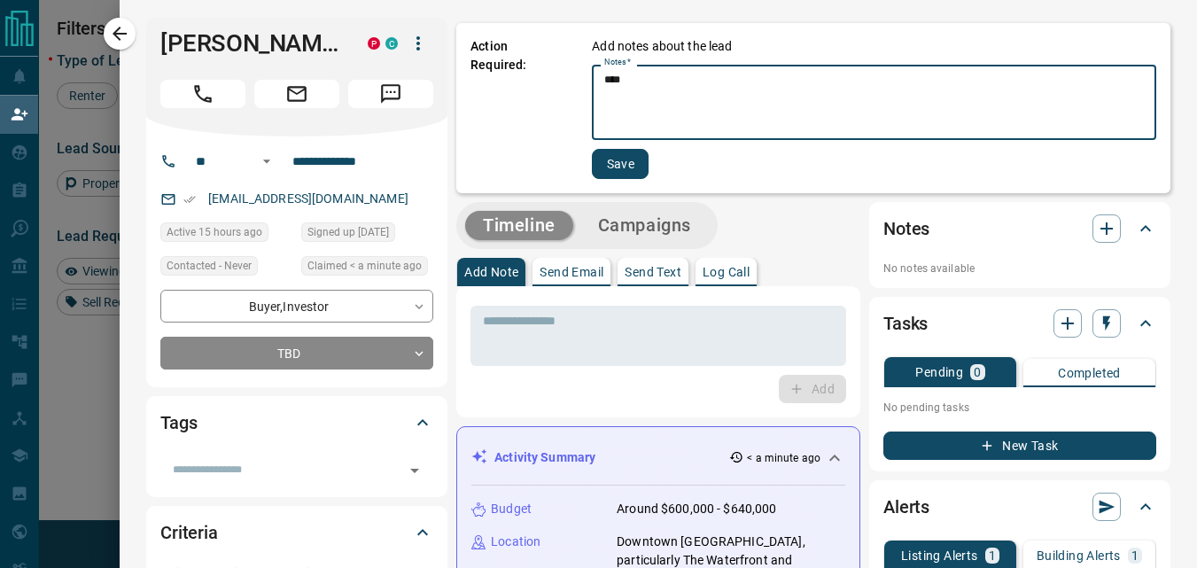
type textarea "****"
click at [608, 149] on button "Save" at bounding box center [620, 164] width 57 height 30
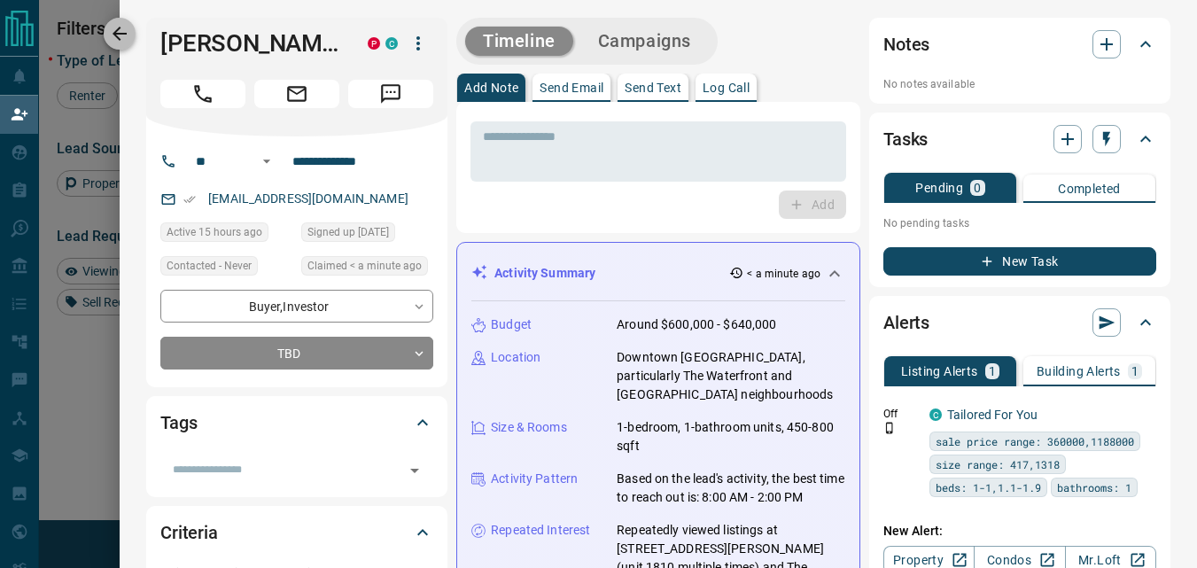
click at [120, 25] on icon "button" at bounding box center [119, 33] width 21 height 21
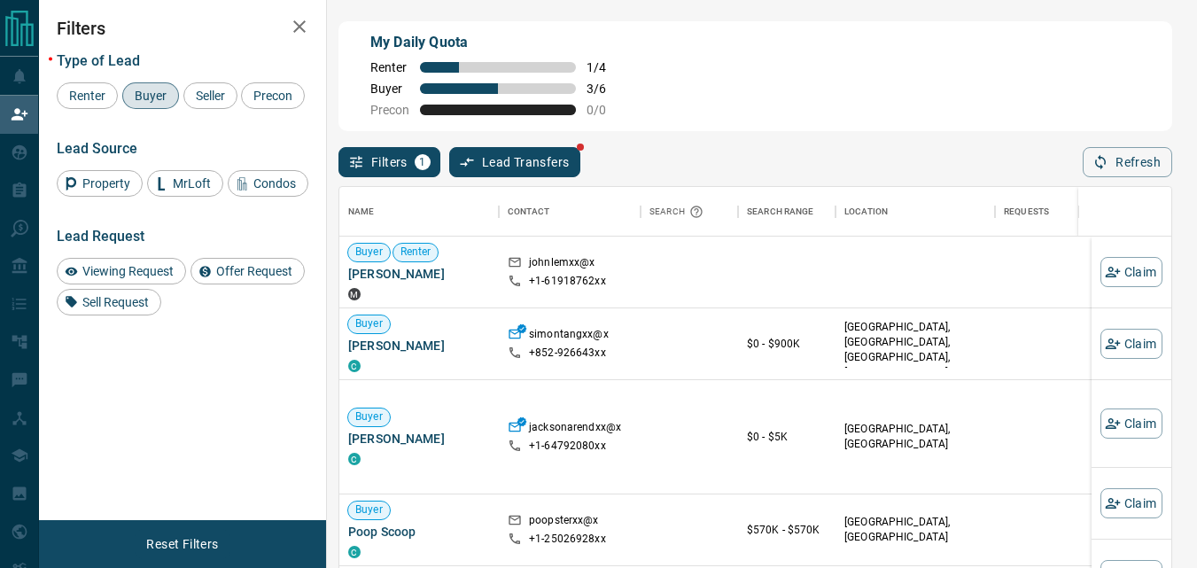
scroll to position [413, 819]
click at [1121, 159] on button "Refresh" at bounding box center [1127, 162] width 89 height 30
click at [1128, 161] on button "Refresh" at bounding box center [1127, 162] width 89 height 30
click at [1152, 169] on button "Refresh" at bounding box center [1127, 162] width 89 height 30
click at [1088, 154] on button "Refresh" at bounding box center [1127, 162] width 89 height 30
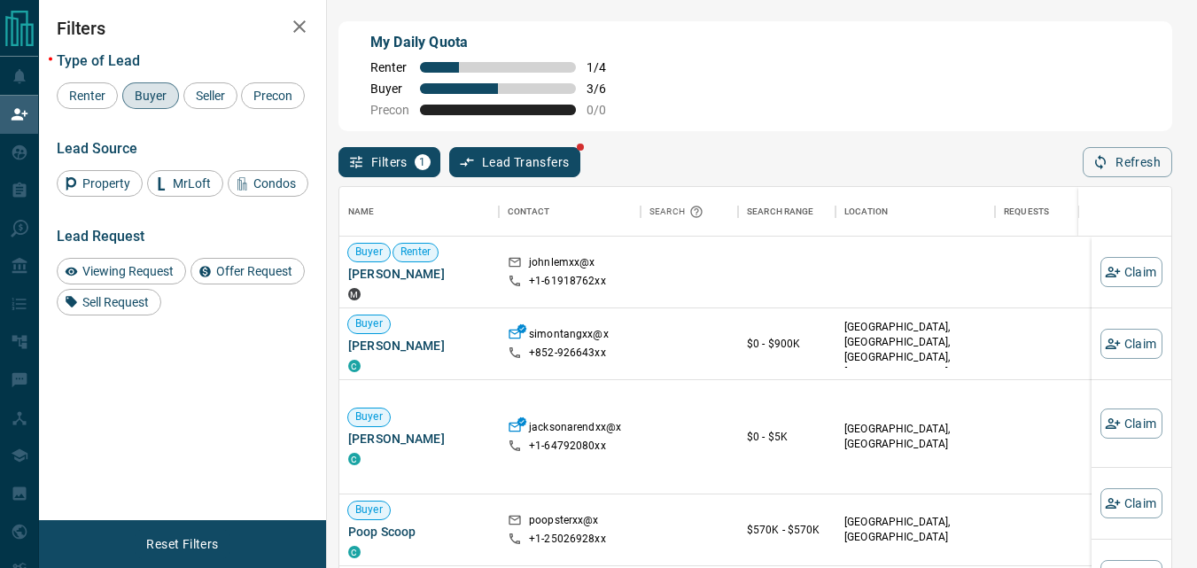
click at [1122, 149] on div "Filters 1 Lead Transfers Refresh" at bounding box center [755, 154] width 834 height 46
click at [1122, 158] on button "Refresh" at bounding box center [1127, 162] width 89 height 30
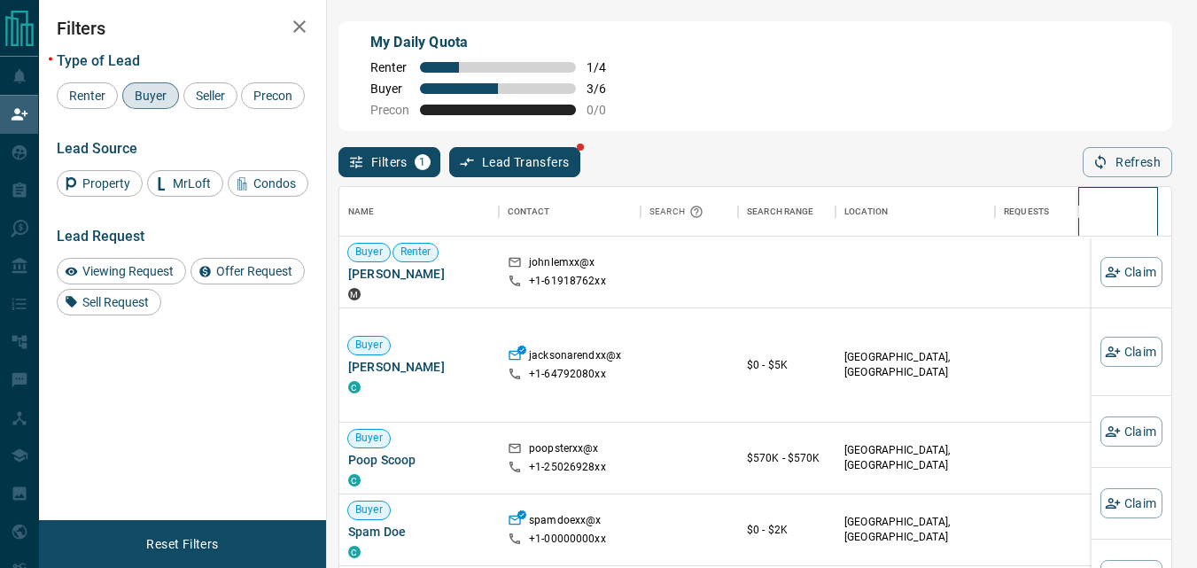
click at [1152, 190] on div at bounding box center [1118, 212] width 80 height 50
click at [1140, 175] on button "Refresh" at bounding box center [1127, 162] width 89 height 30
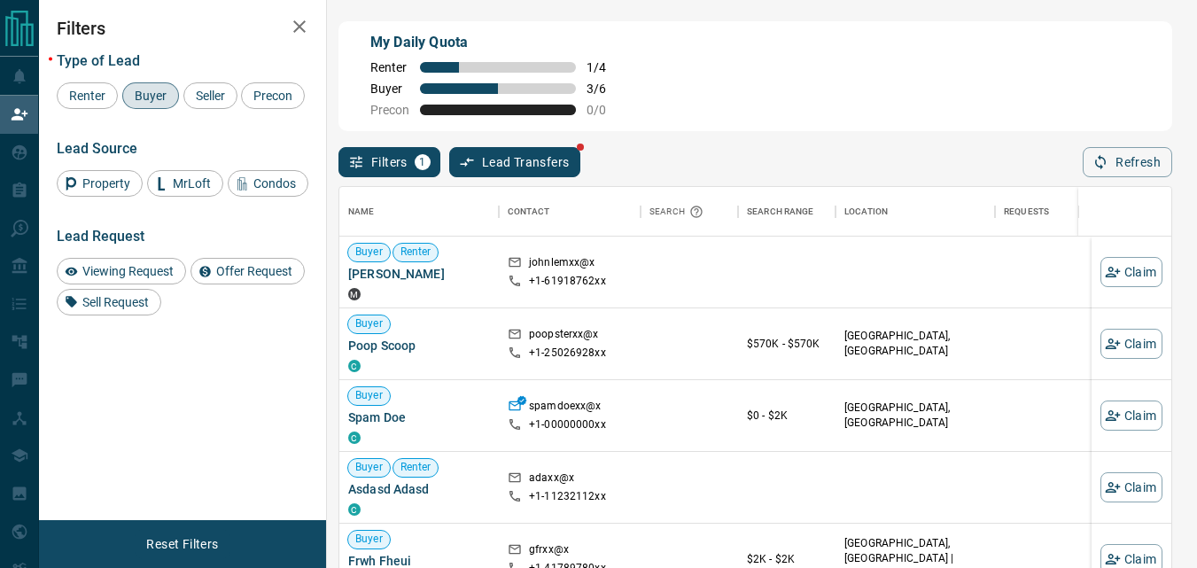
click at [881, 70] on div "My Daily Quota Renter 1 / 4 Buyer 3 / 6 Precon 0 / 0" at bounding box center [755, 76] width 834 height 110
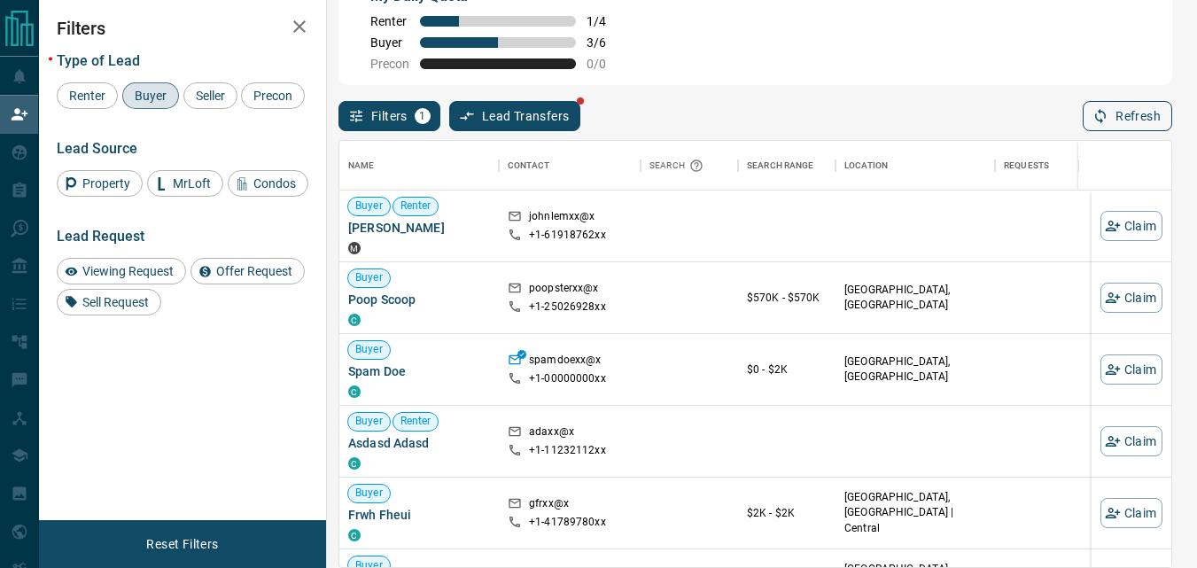
drag, startPoint x: 1097, startPoint y: 137, endPoint x: 1107, endPoint y: 122, distance: 18.4
click at [1098, 136] on div "Name Contact Search Search Range Location Requests AI Status Recent Opportuniti…" at bounding box center [755, 349] width 834 height 437
click at [1109, 120] on button "Refresh" at bounding box center [1127, 116] width 89 height 30
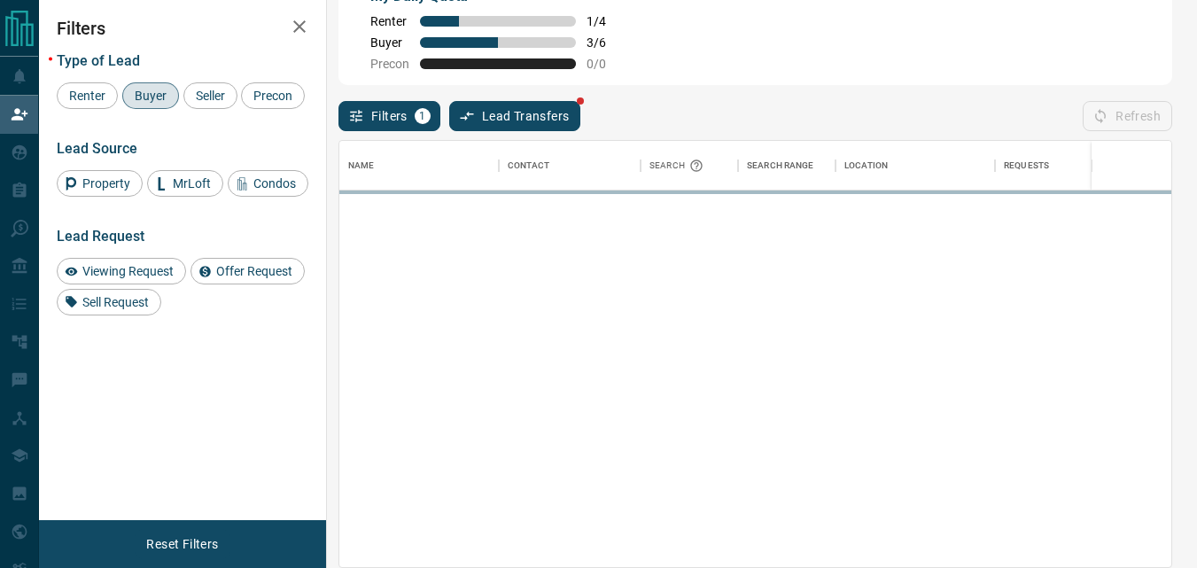
scroll to position [413, 819]
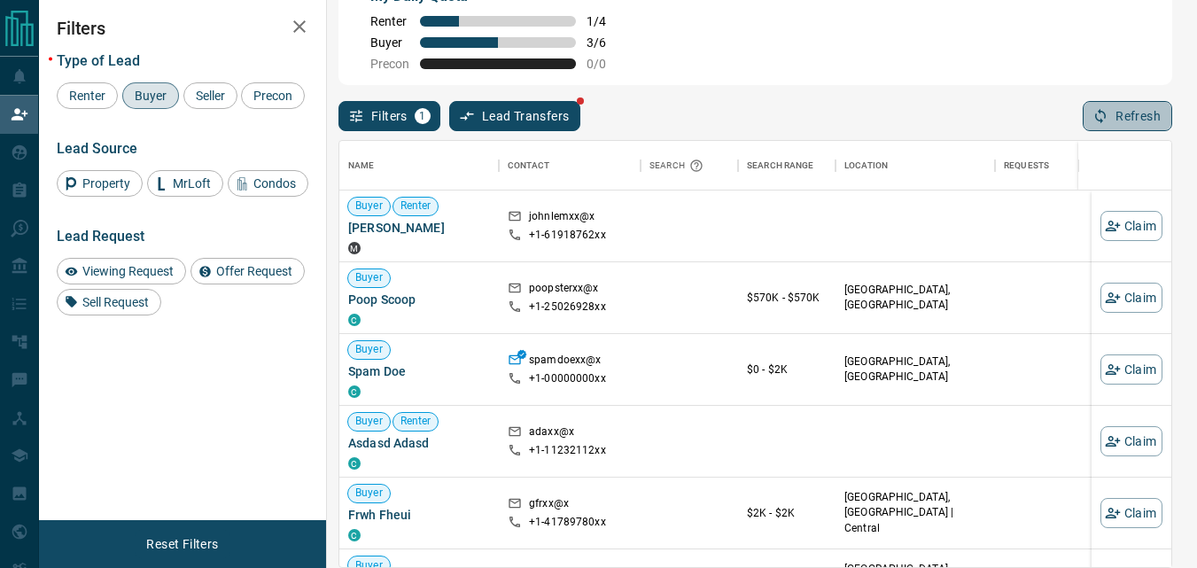
click at [1091, 114] on button "Refresh" at bounding box center [1127, 116] width 89 height 30
click at [897, 73] on div "My Daily Quota Renter 1 / 4 Buyer 3 / 6 Precon 0 / 0" at bounding box center [755, 30] width 834 height 110
click at [1144, 125] on button "Refresh" at bounding box center [1127, 116] width 89 height 30
click at [1114, 107] on button "Refresh" at bounding box center [1127, 116] width 89 height 30
click at [1099, 121] on icon "button" at bounding box center [1100, 116] width 16 height 16
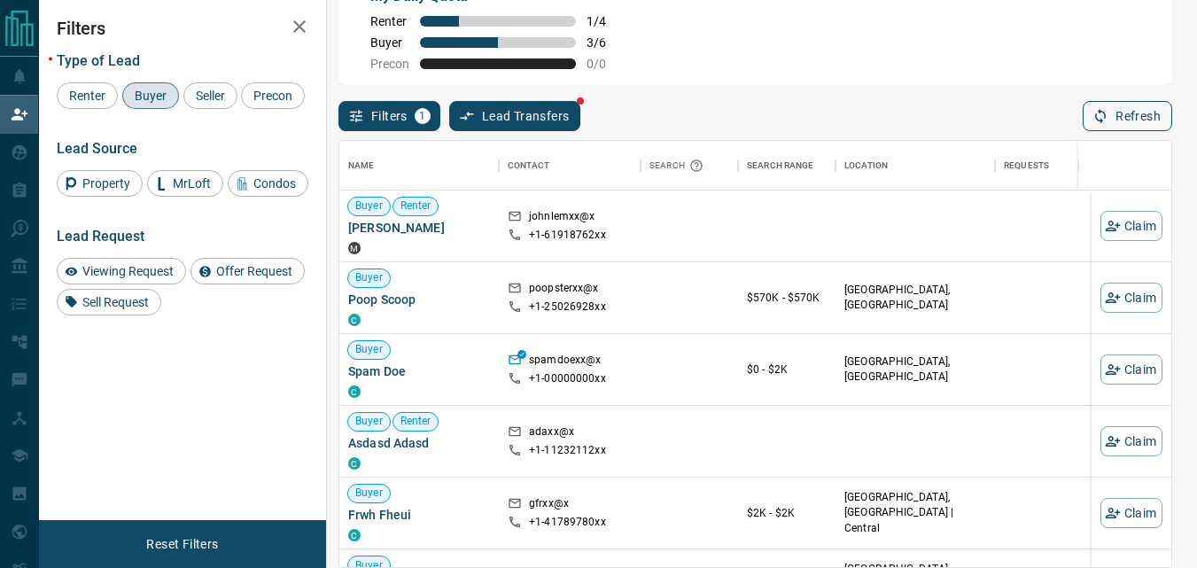
click at [1146, 111] on button "Refresh" at bounding box center [1127, 116] width 89 height 30
click at [1145, 110] on button "Refresh" at bounding box center [1127, 116] width 89 height 30
click at [1090, 102] on button "Refresh" at bounding box center [1127, 116] width 89 height 30
click at [1128, 124] on button "Refresh" at bounding box center [1127, 116] width 89 height 30
click at [1130, 114] on button "Refresh" at bounding box center [1127, 116] width 89 height 30
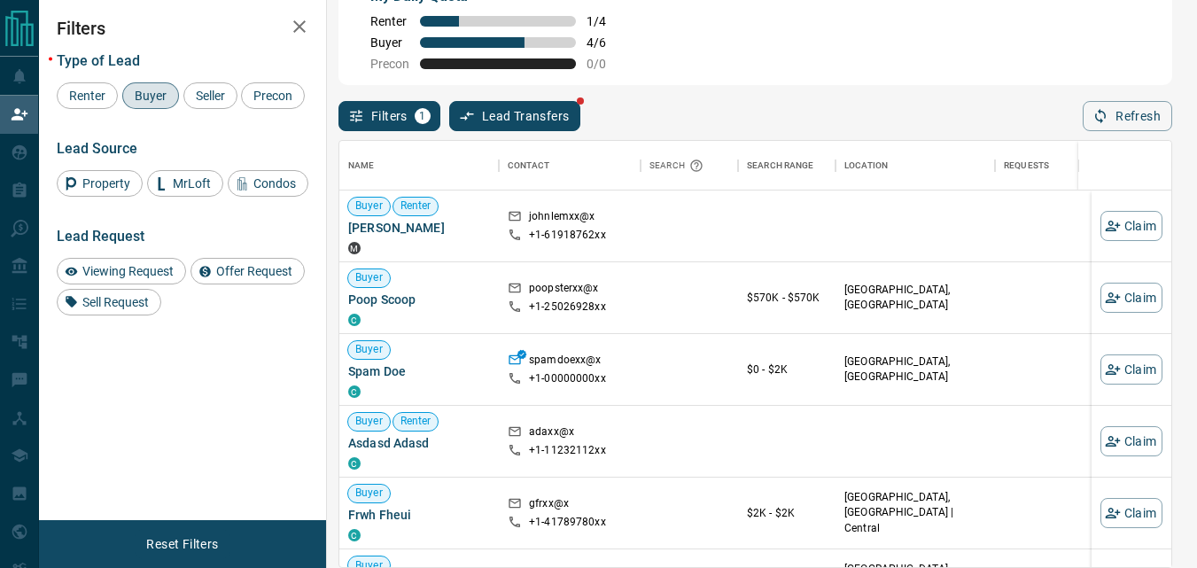
click at [969, 79] on div "My Daily Quota Renter 1 / 4 Buyer 4 / 6 Precon 0 / 0" at bounding box center [755, 30] width 834 height 110
click at [1130, 115] on button "Refresh" at bounding box center [1127, 116] width 89 height 30
click at [1114, 109] on button "Refresh" at bounding box center [1127, 116] width 89 height 30
click at [1101, 124] on button "Refresh" at bounding box center [1127, 116] width 89 height 30
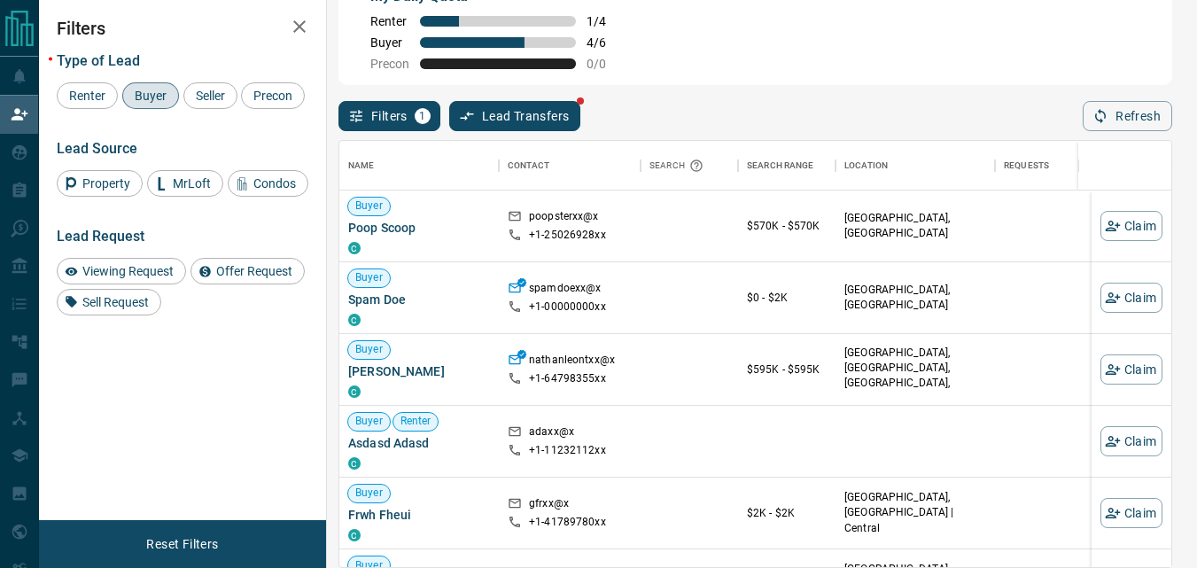
click at [844, 83] on div "My Daily Quota Renter 1 / 4 Buyer 4 / 6 Precon 0 / 0" at bounding box center [755, 30] width 834 height 110
click at [1115, 123] on button "Refresh" at bounding box center [1127, 116] width 89 height 30
click at [1126, 215] on button "Claim" at bounding box center [1131, 226] width 62 height 30
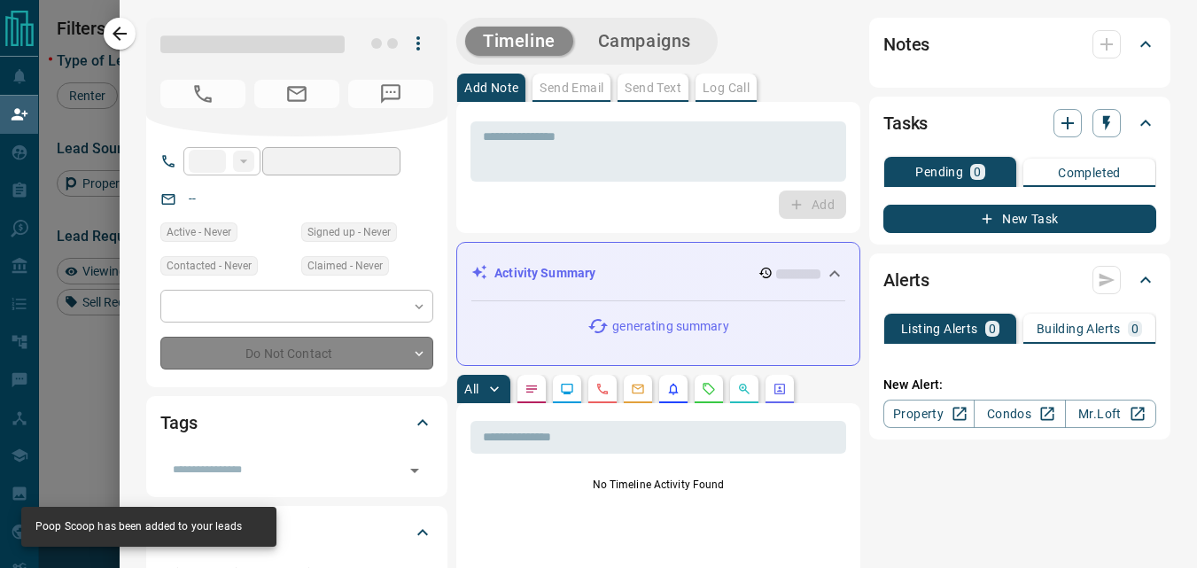
type input "**"
type input "**********"
type input "**"
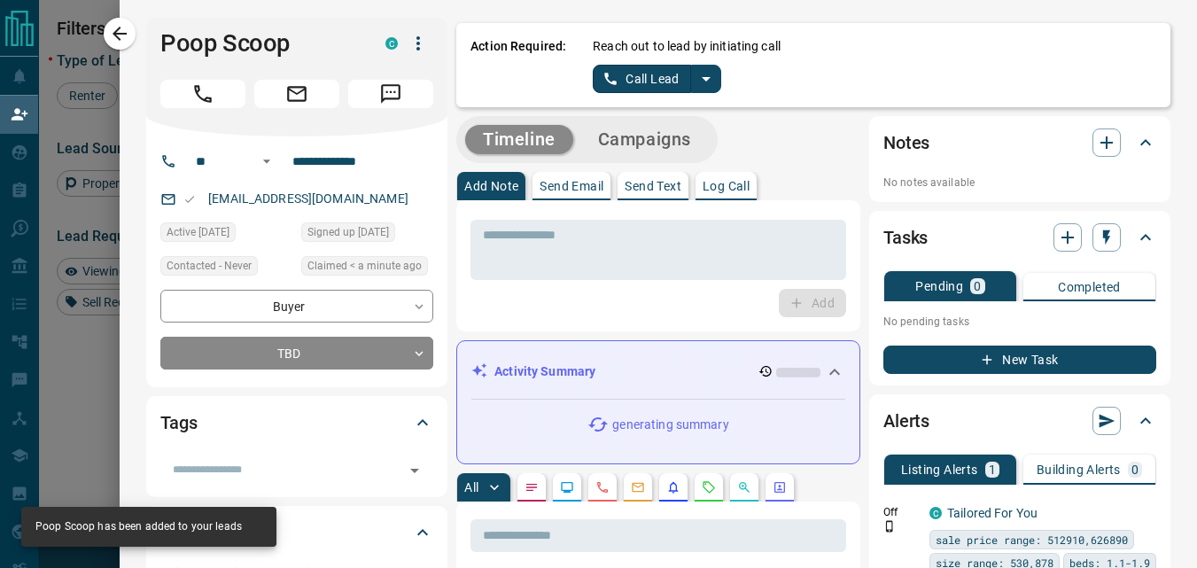
drag, startPoint x: 928, startPoint y: 65, endPoint x: 640, endPoint y: 86, distance: 289.6
click at [928, 65] on div "Reach out to lead by initiating call Call Lead" at bounding box center [874, 65] width 563 height 56
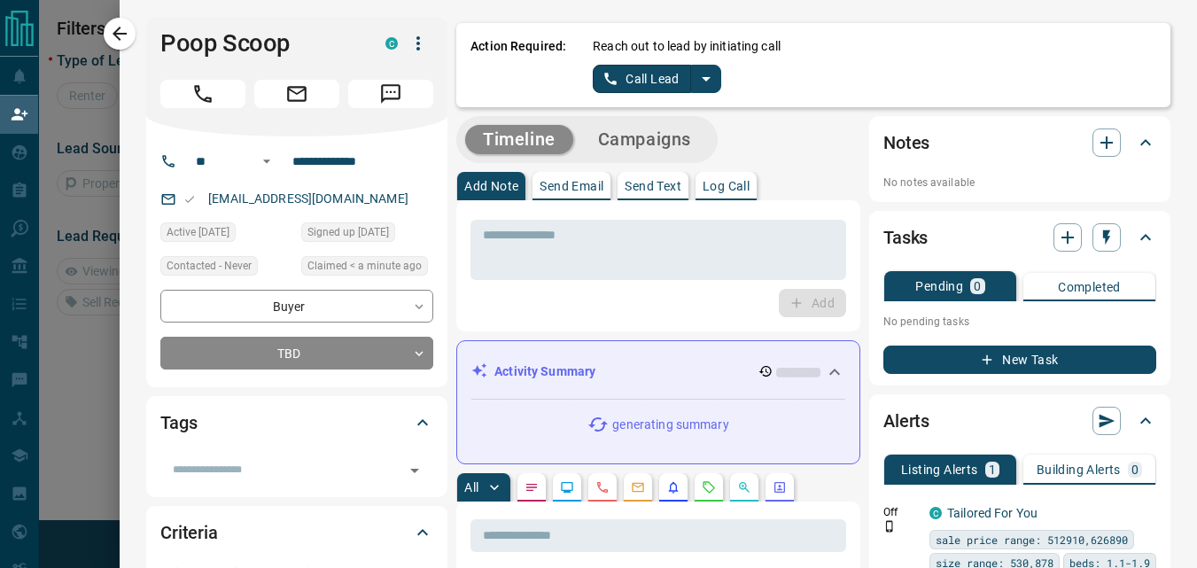
scroll to position [14, 14]
click at [408, 46] on icon "button" at bounding box center [418, 43] width 21 height 21
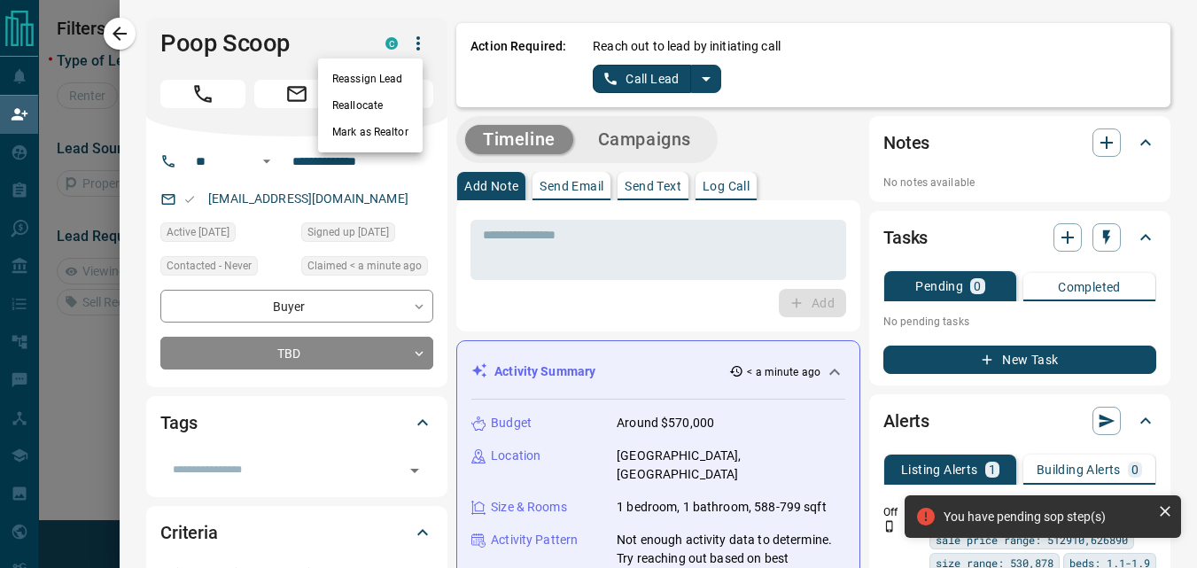
click at [380, 104] on li "Reallocate" at bounding box center [370, 105] width 105 height 27
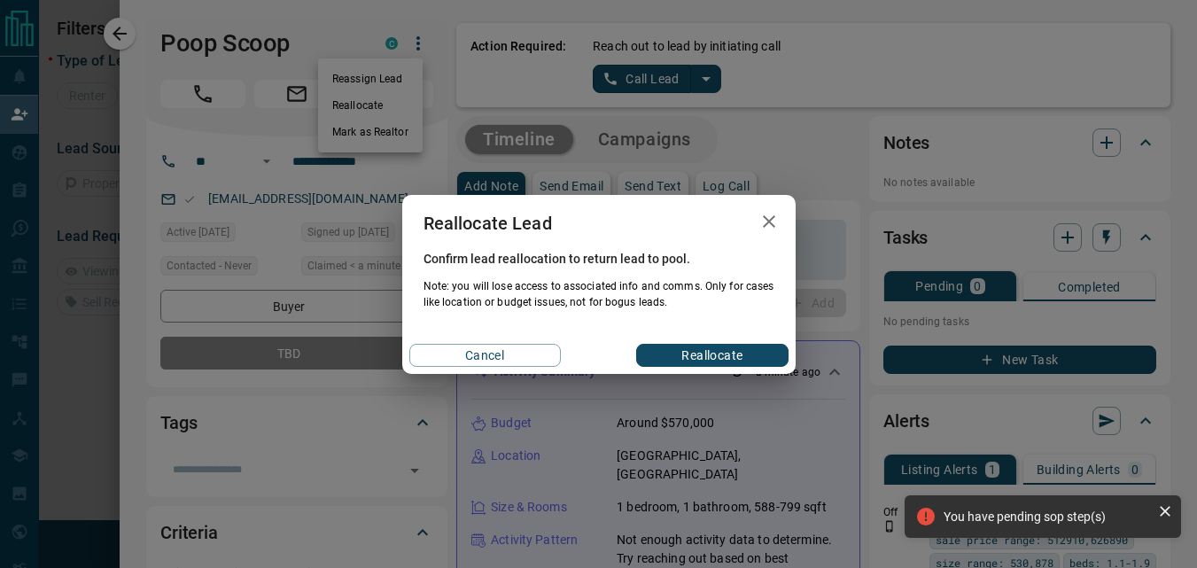
click at [718, 360] on button "Reallocate" at bounding box center [711, 355] width 151 height 23
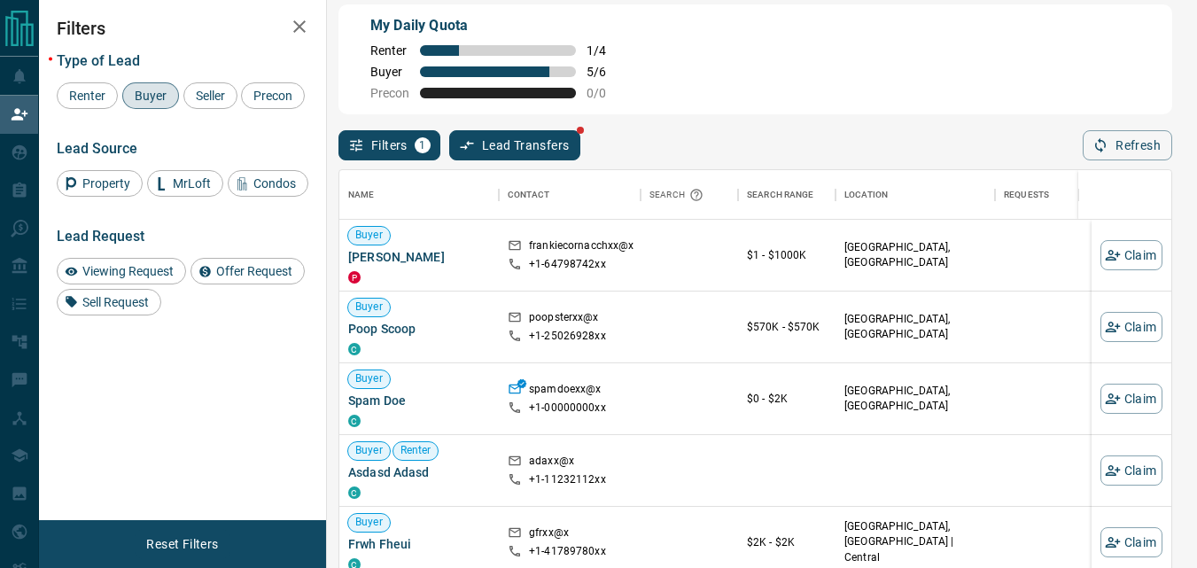
scroll to position [0, 0]
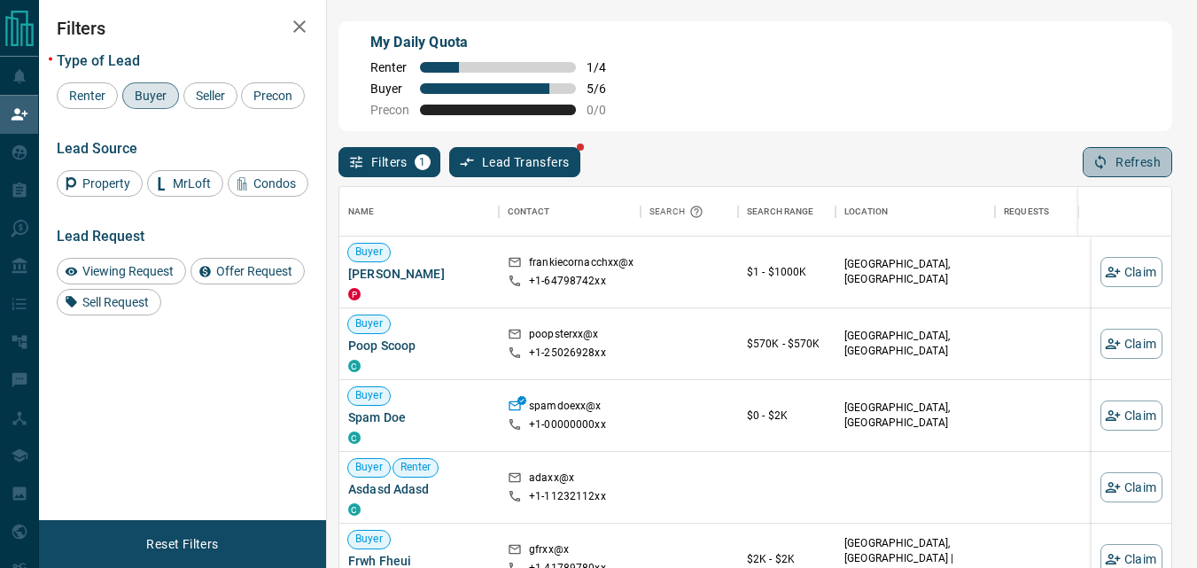
click at [1165, 165] on button "Refresh" at bounding box center [1127, 162] width 89 height 30
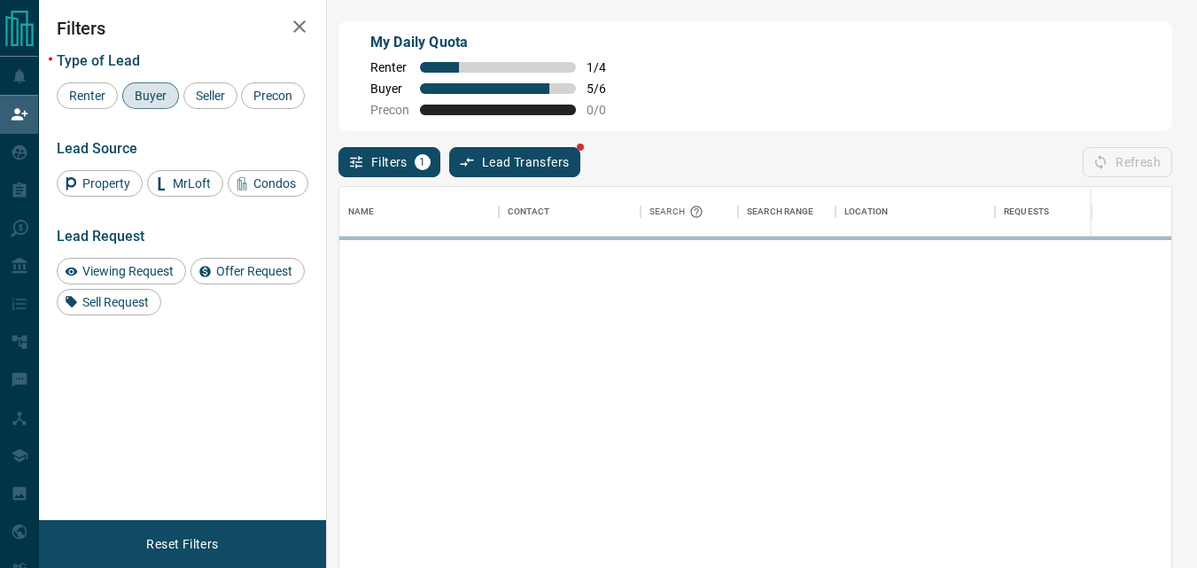
scroll to position [413, 819]
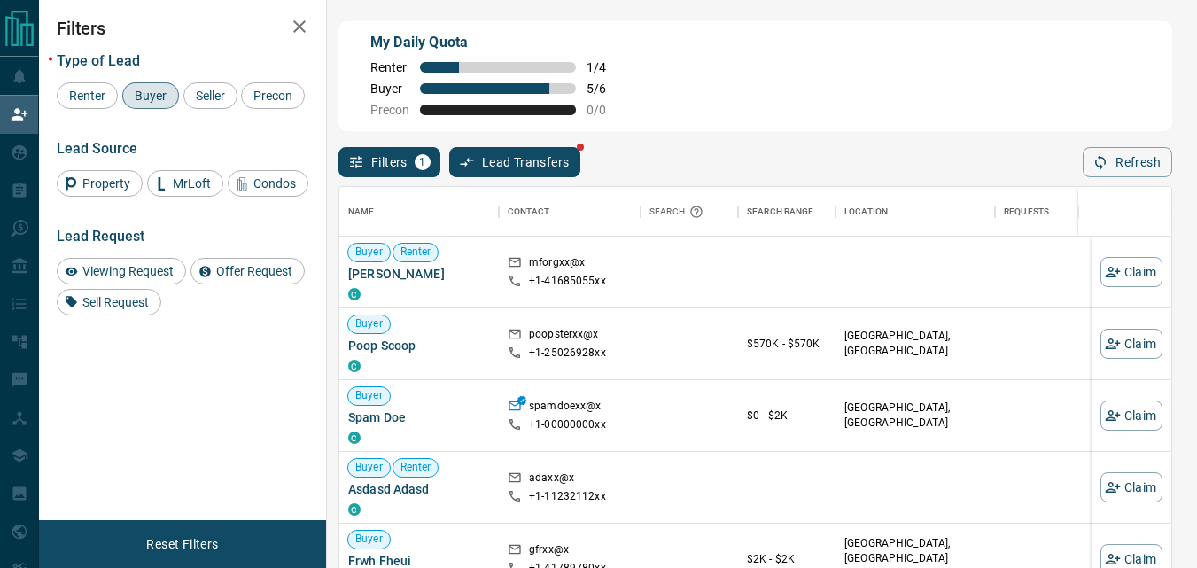
click at [732, 75] on div "My Daily Quota Renter 1 / 4 Buyer 5 / 6 Precon 0 / 0" at bounding box center [755, 76] width 834 height 110
click at [789, 105] on div "My Daily Quota Renter 1 / 4 Buyer 5 / 6 Precon 0 / 0" at bounding box center [755, 76] width 834 height 110
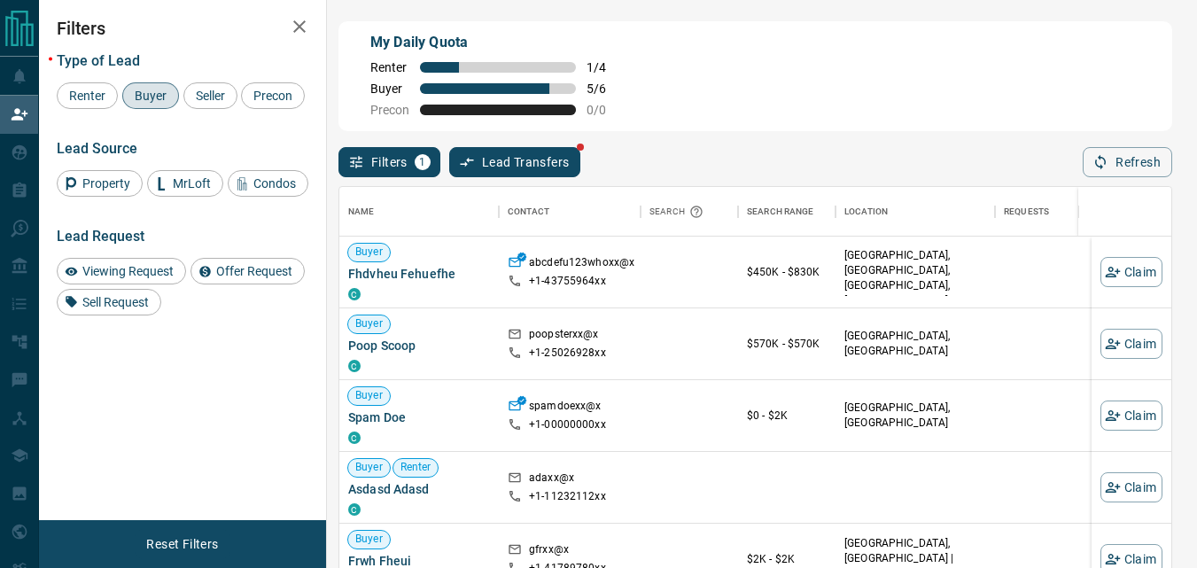
click at [809, 50] on div "My Daily Quota Renter 1 / 4 Buyer 5 / 6 Precon 0 / 0" at bounding box center [755, 76] width 834 height 110
click at [1113, 149] on div "Filters 1 Lead Transfers Refresh" at bounding box center [755, 154] width 834 height 46
click at [1114, 151] on button "Refresh" at bounding box center [1127, 162] width 89 height 30
click at [1090, 162] on button "Refresh" at bounding box center [1127, 162] width 89 height 30
click at [1111, 156] on button "Refresh" at bounding box center [1127, 162] width 89 height 30
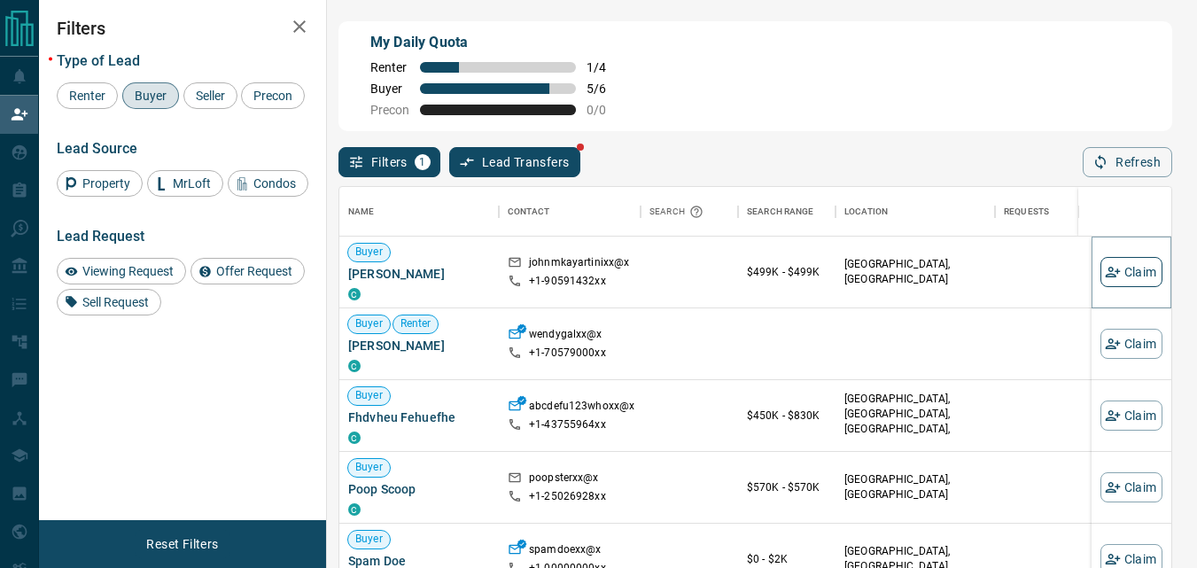
click at [1106, 276] on icon "button" at bounding box center [1113, 272] width 16 height 16
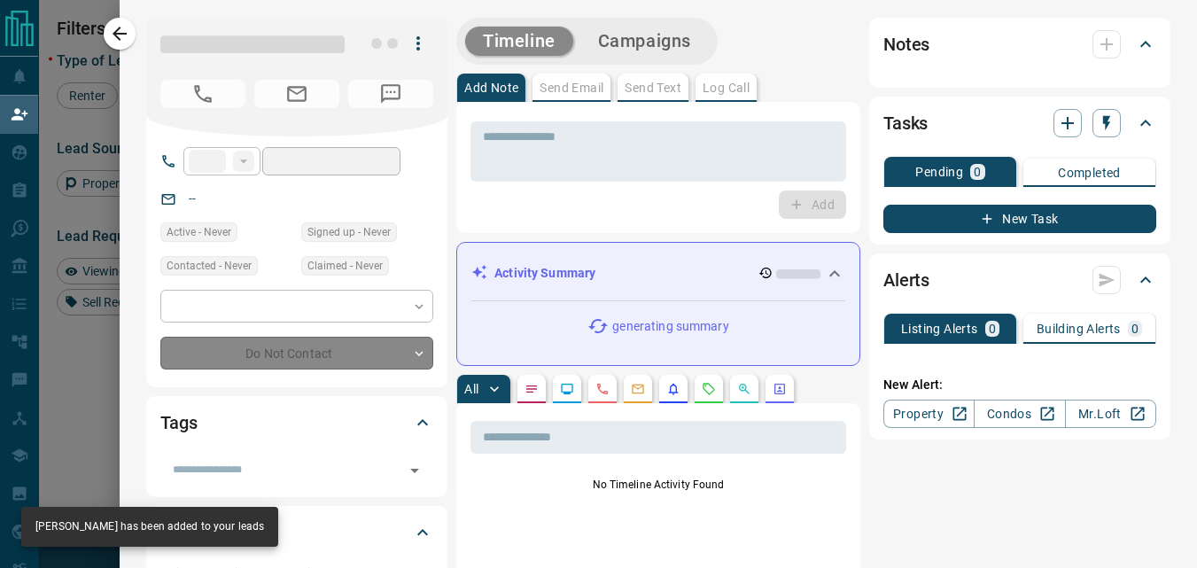
type input "**"
type input "**********"
type input "**"
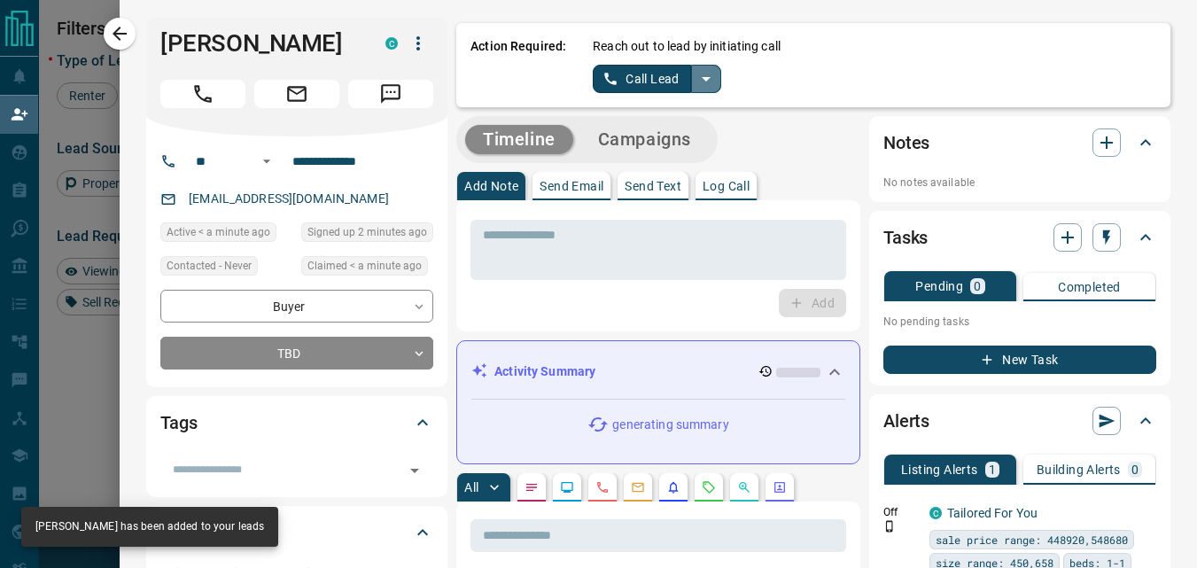
click at [697, 75] on icon "split button" at bounding box center [705, 78] width 21 height 21
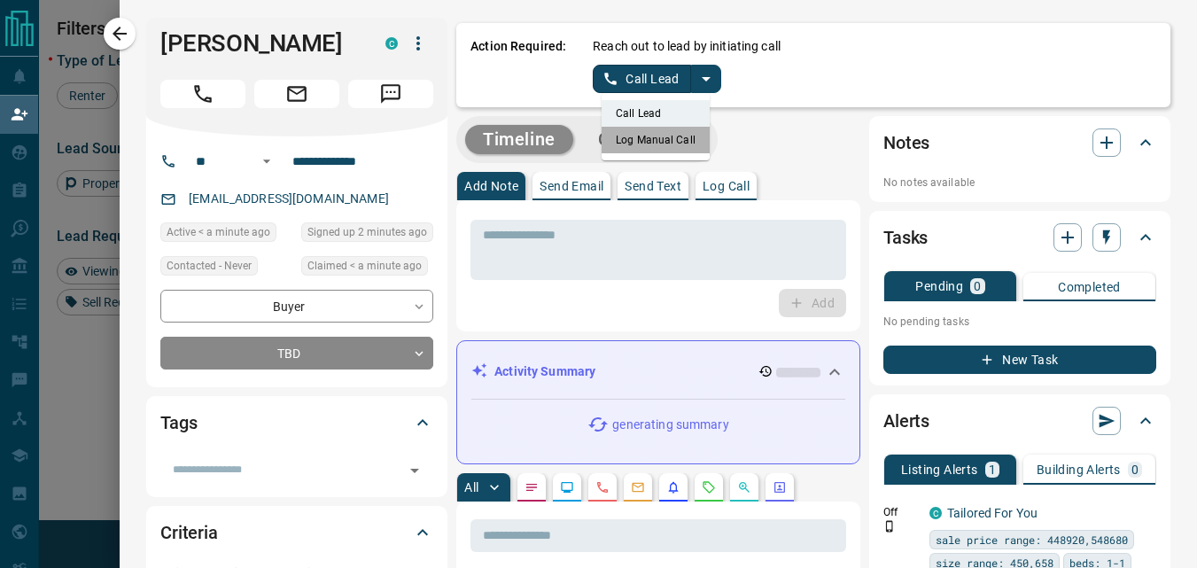
click at [648, 147] on li "Log Manual Call" at bounding box center [656, 140] width 108 height 27
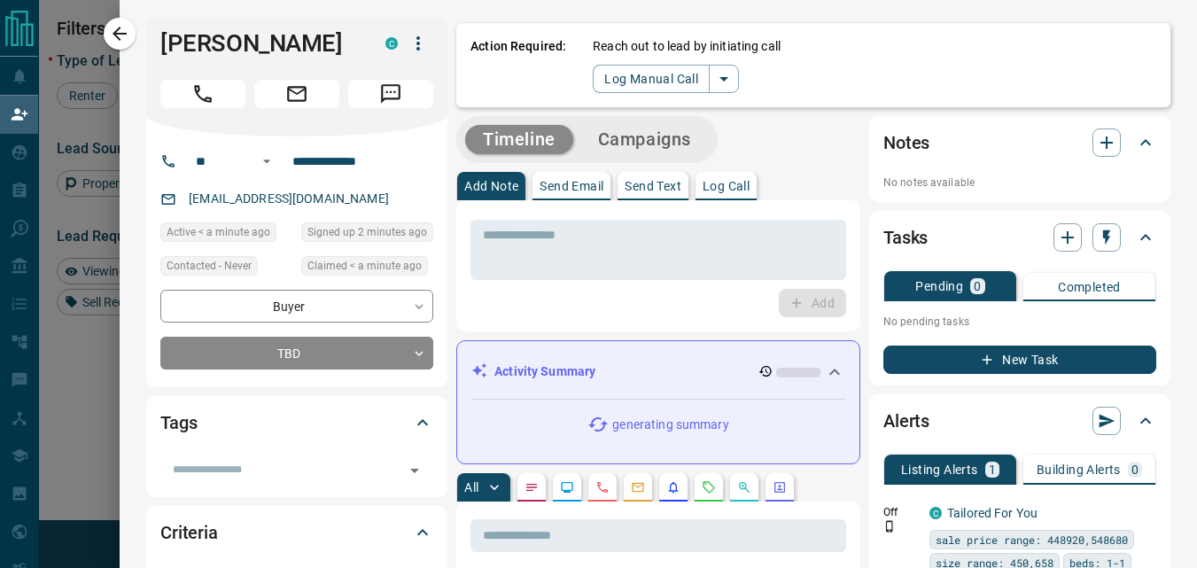
click at [620, 93] on div "Action Required: Reach out to lead by initiating call Log Manual Call" at bounding box center [813, 65] width 714 height 84
click at [623, 86] on button "Log Manual Call" at bounding box center [651, 79] width 117 height 28
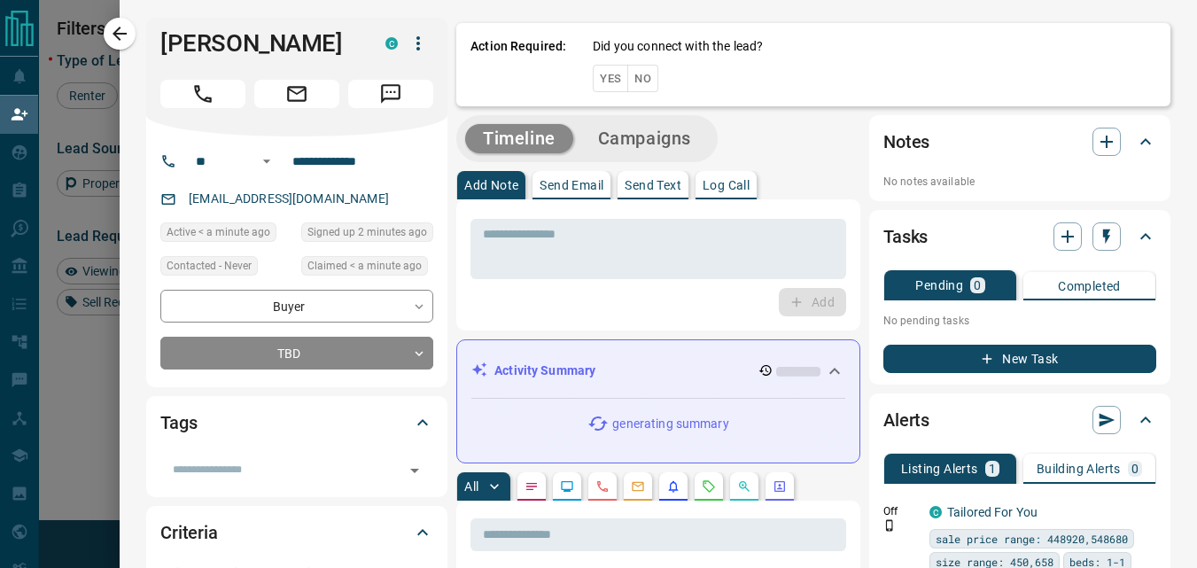
click at [602, 83] on button "Yes" at bounding box center [610, 78] width 35 height 27
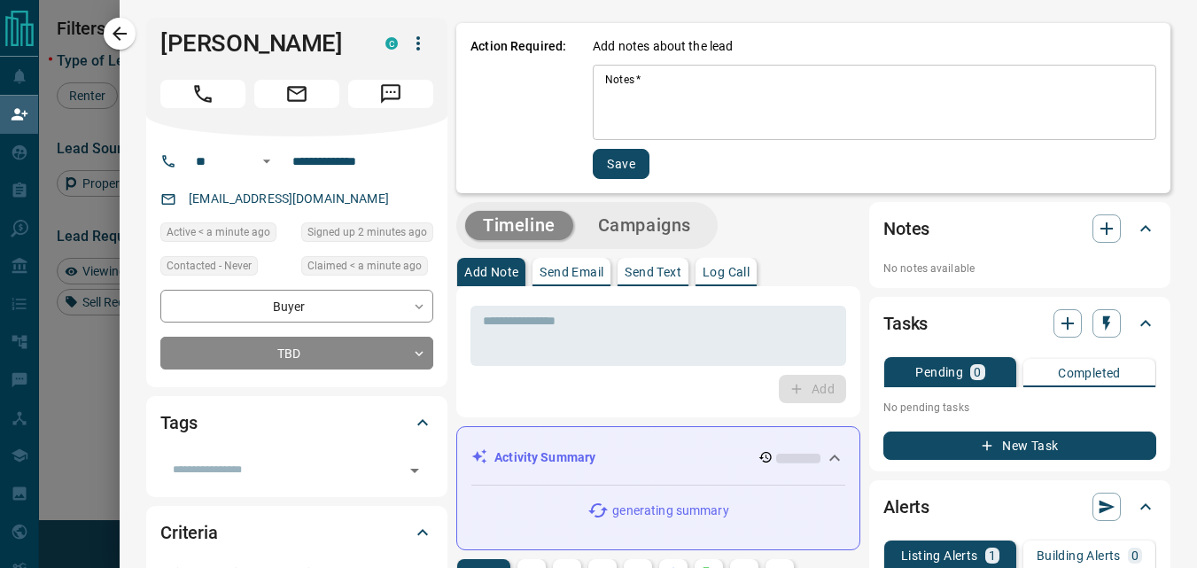
click at [605, 89] on textarea "Notes   *" at bounding box center [874, 103] width 539 height 60
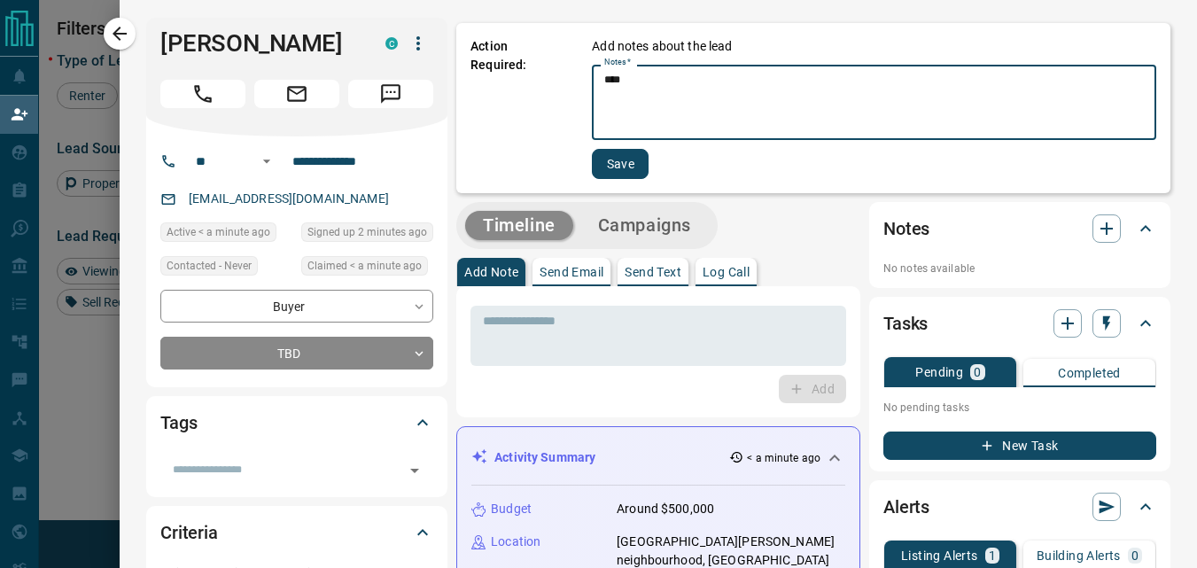
type textarea "****"
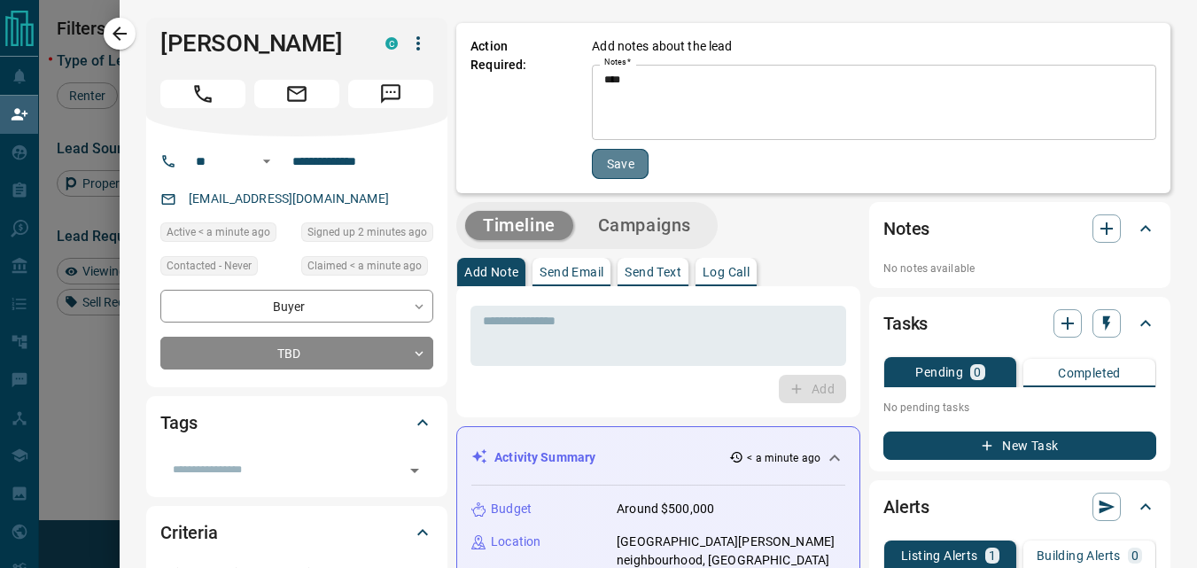
click at [604, 171] on button "Save" at bounding box center [620, 164] width 57 height 30
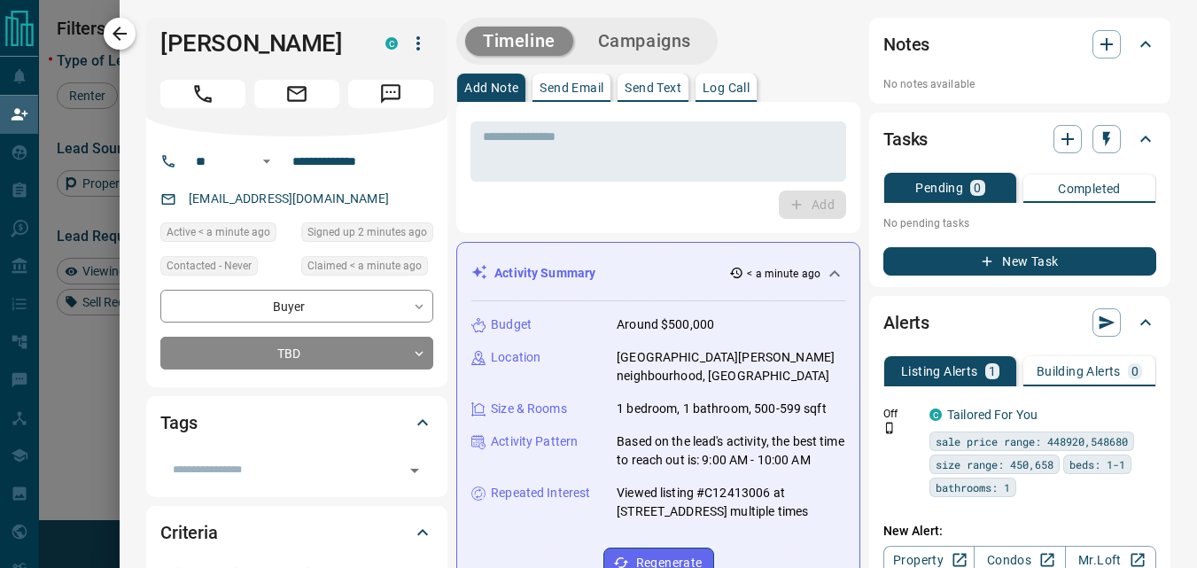
click at [126, 29] on icon "button" at bounding box center [119, 33] width 21 height 21
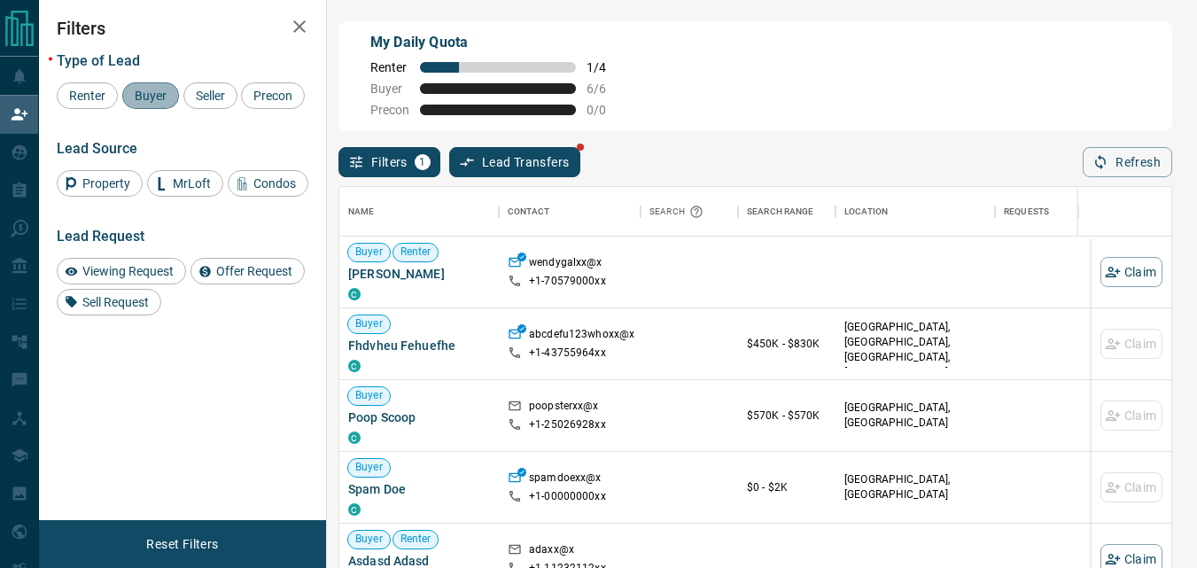
click at [137, 97] on span "Buyer" at bounding box center [150, 96] width 44 height 14
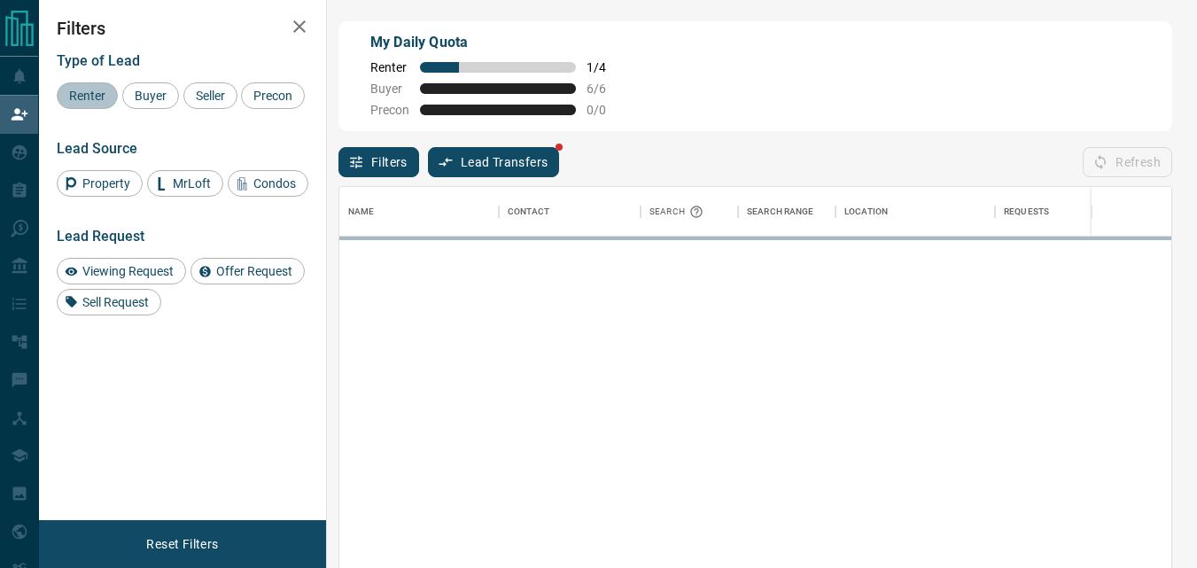
click at [99, 99] on span "Renter" at bounding box center [87, 96] width 49 height 14
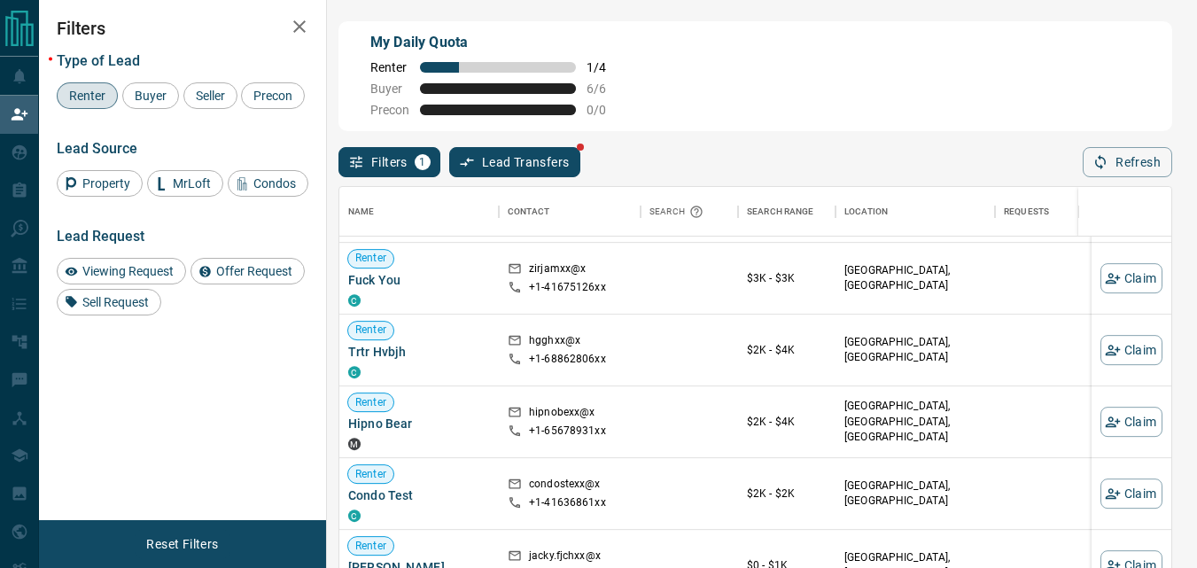
scroll to position [886, 0]
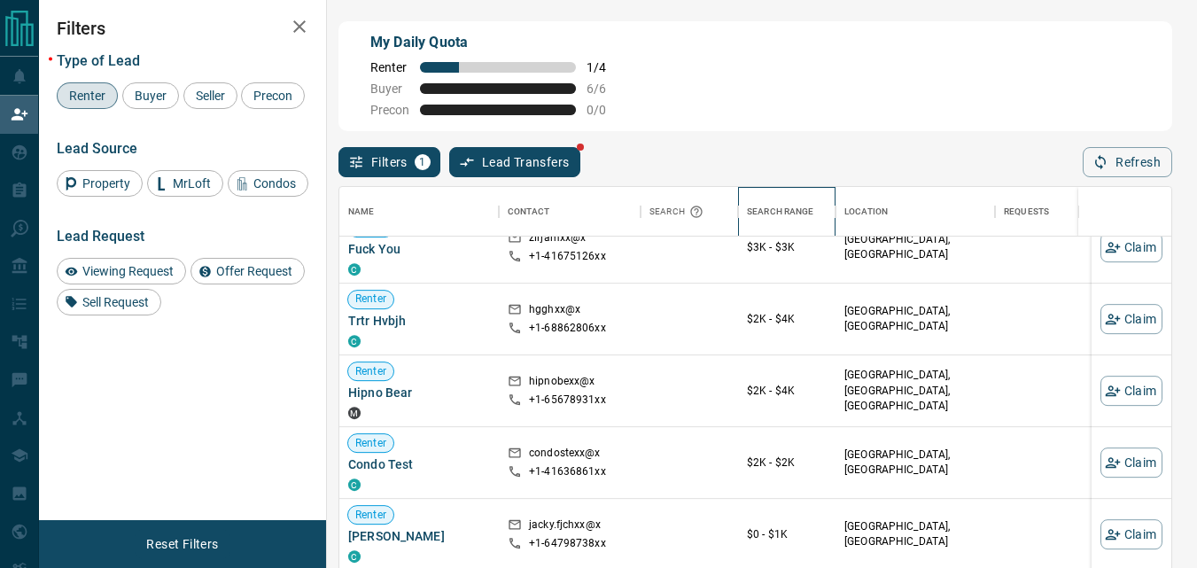
click at [780, 212] on div "Search Range" at bounding box center [780, 212] width 67 height 50
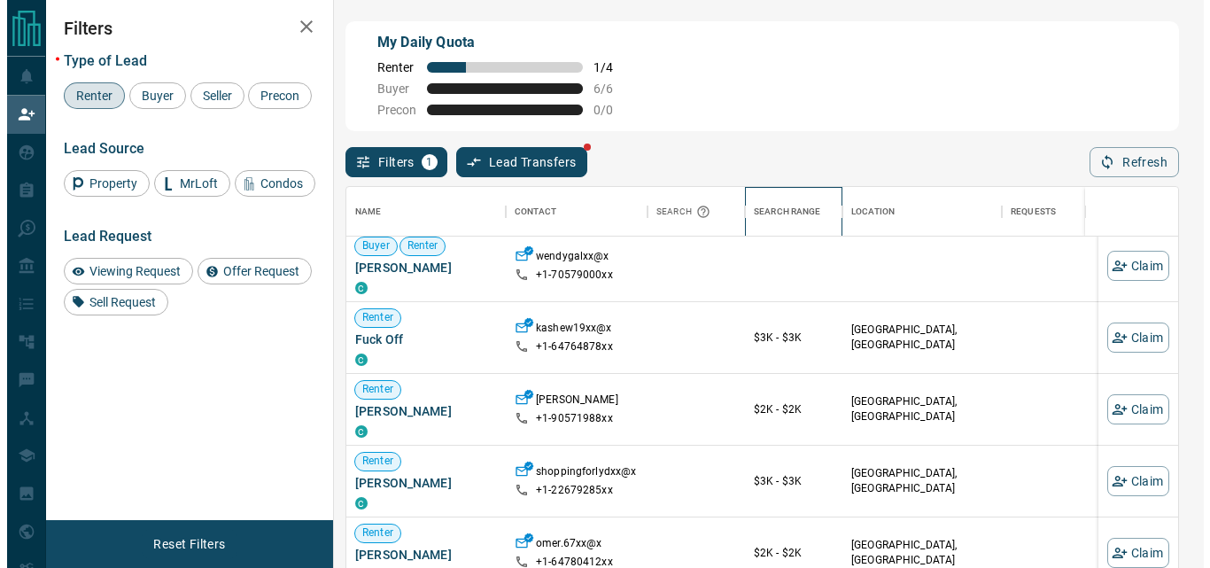
scroll to position [0, 0]
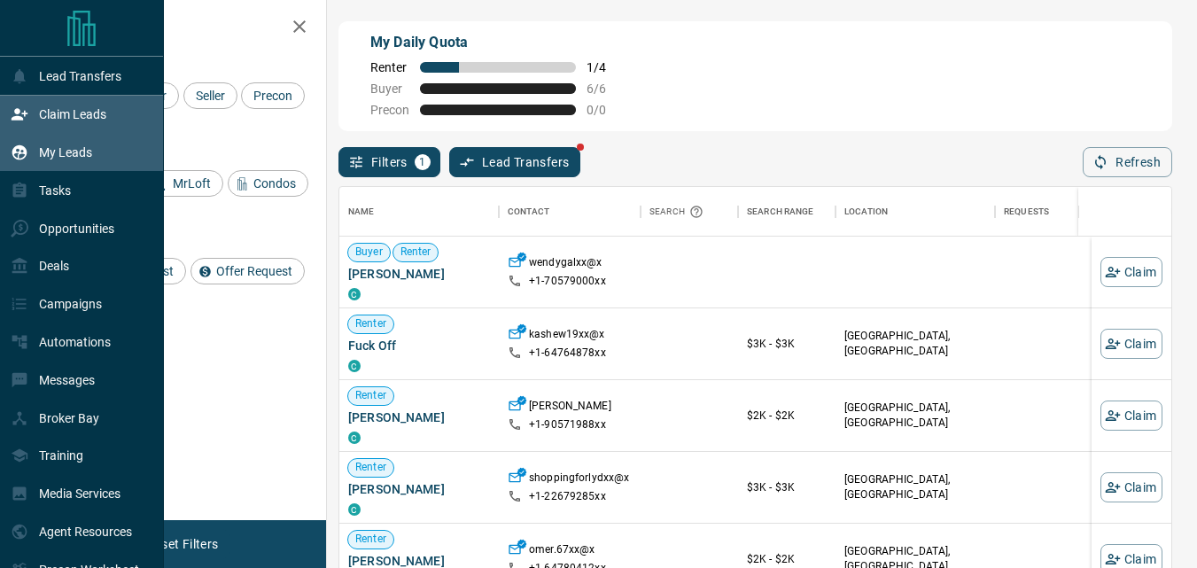
click at [54, 157] on p "My Leads" at bounding box center [65, 152] width 53 height 14
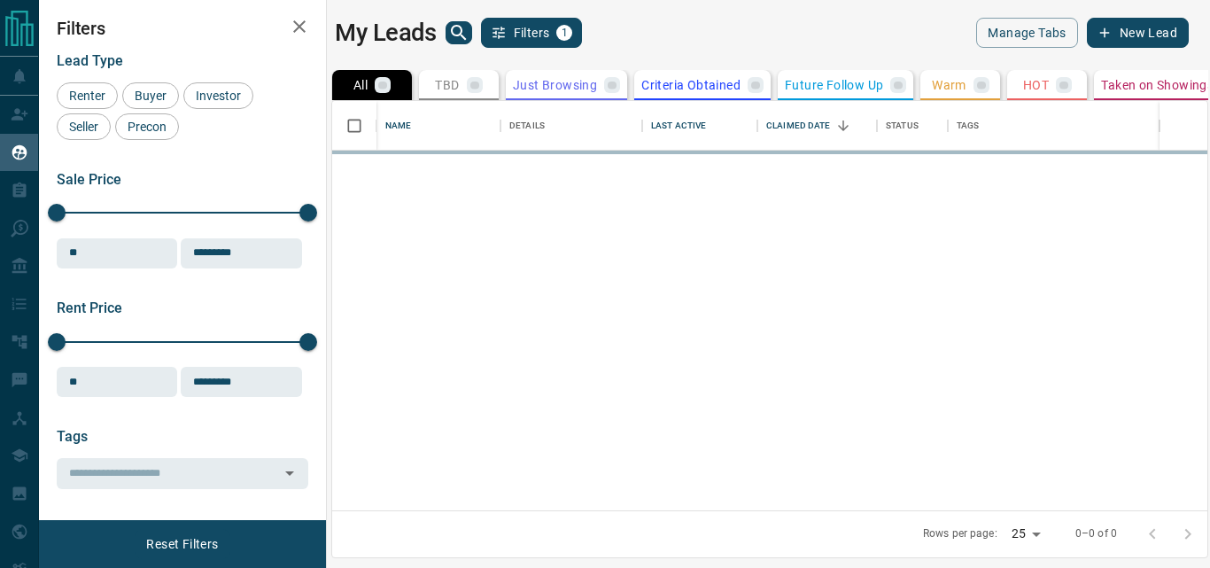
scroll to position [396, 862]
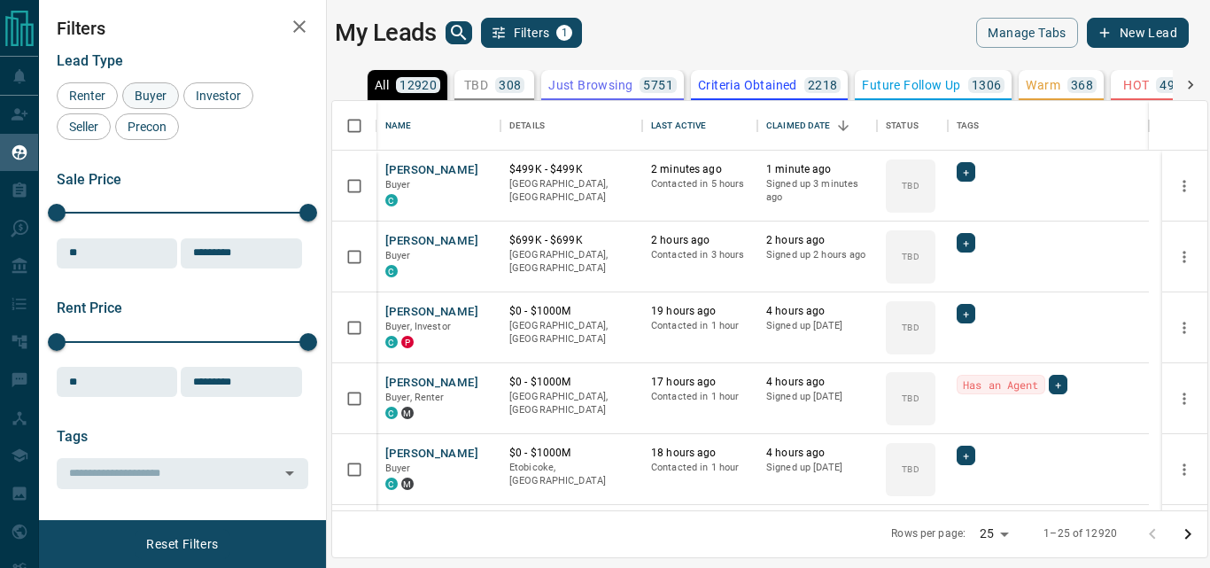
click at [136, 98] on span "Buyer" at bounding box center [150, 96] width 44 height 14
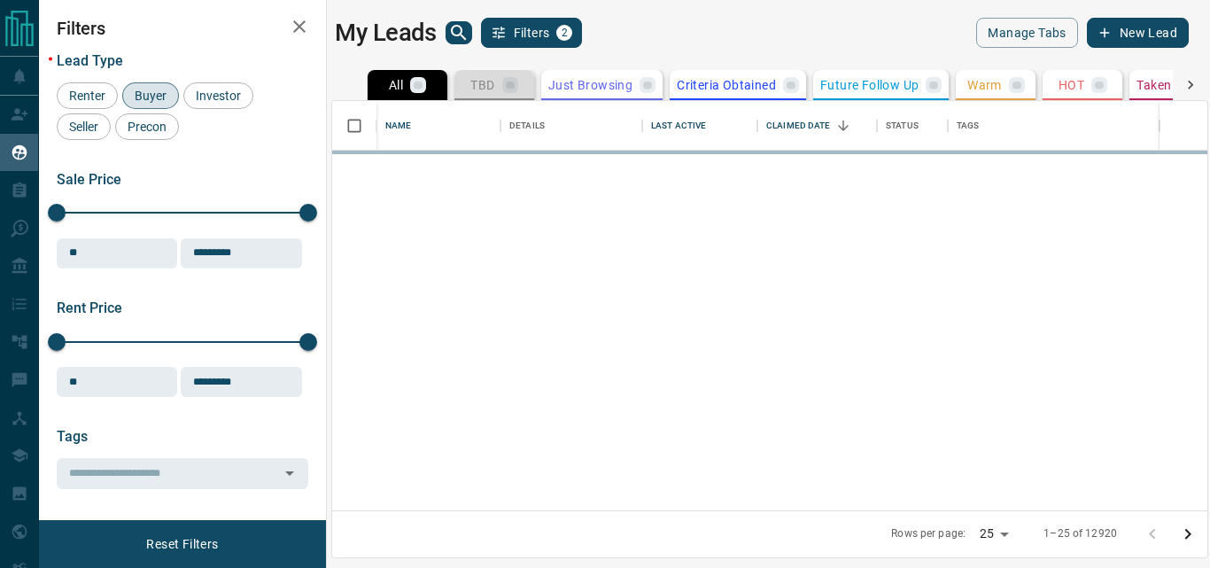
click at [496, 88] on div "TBD" at bounding box center [493, 85] width 47 height 16
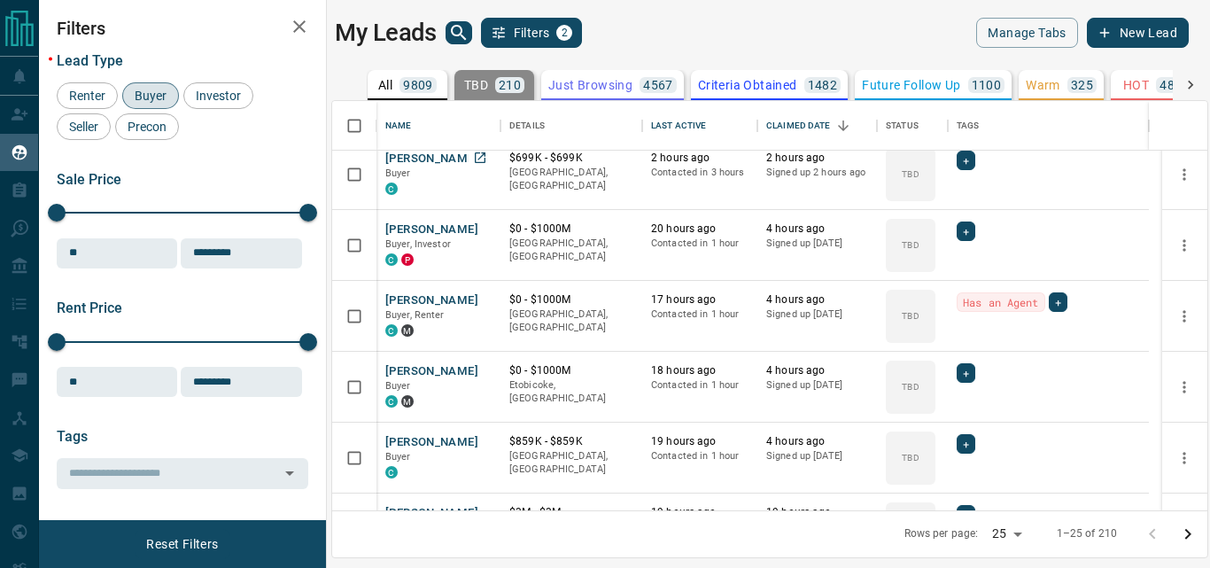
scroll to position [0, 0]
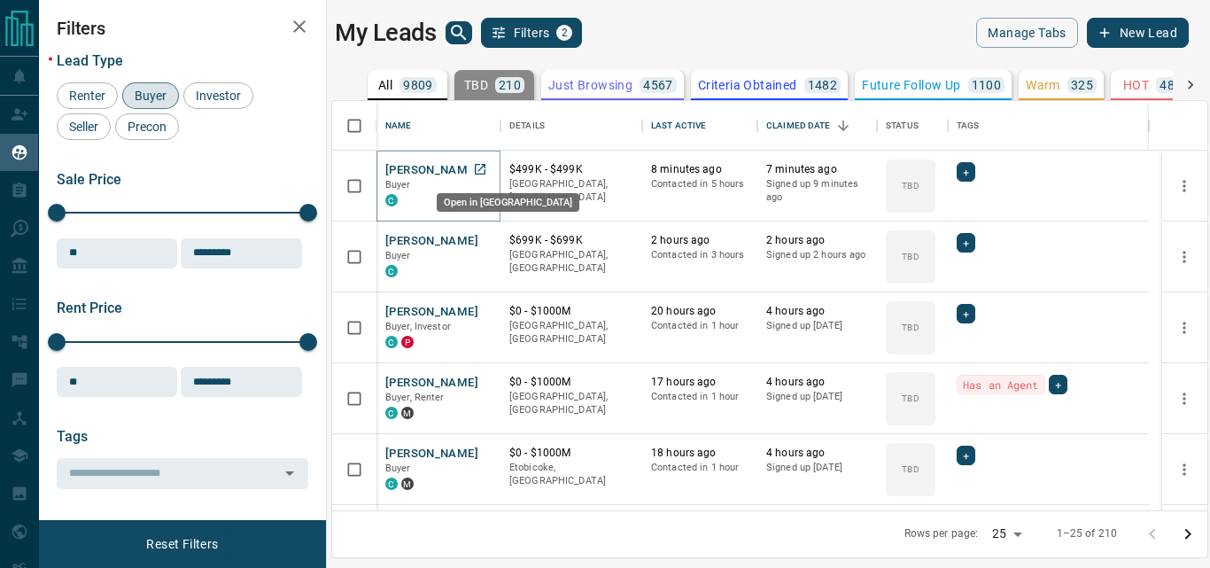
click at [478, 168] on icon "Open in New Tab" at bounding box center [480, 169] width 14 height 14
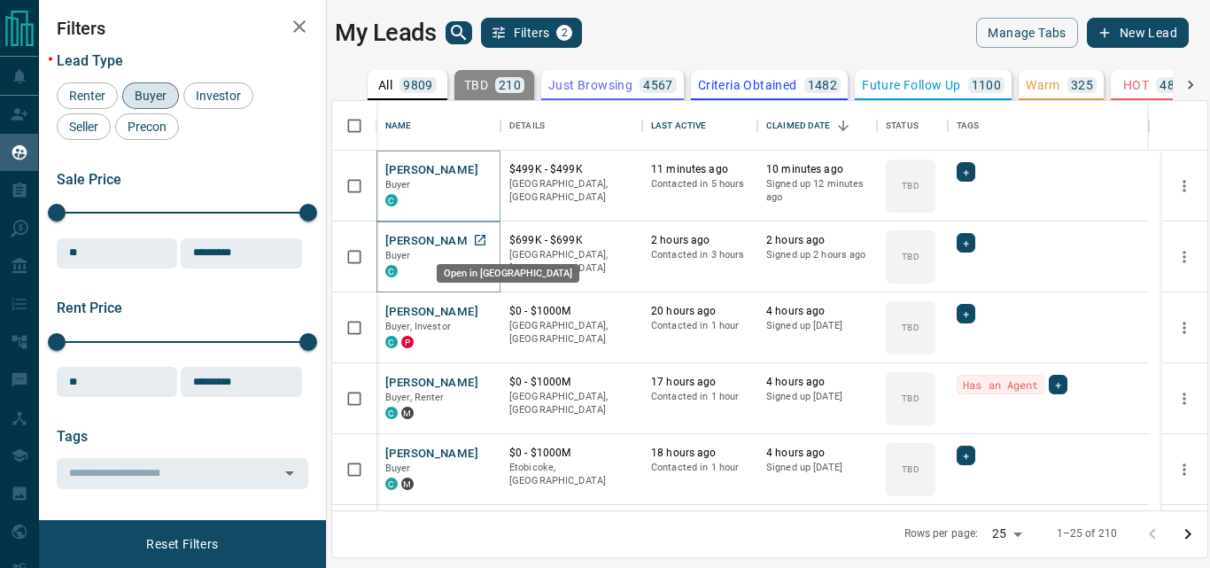
click at [476, 242] on icon "Open in New Tab" at bounding box center [480, 240] width 11 height 11
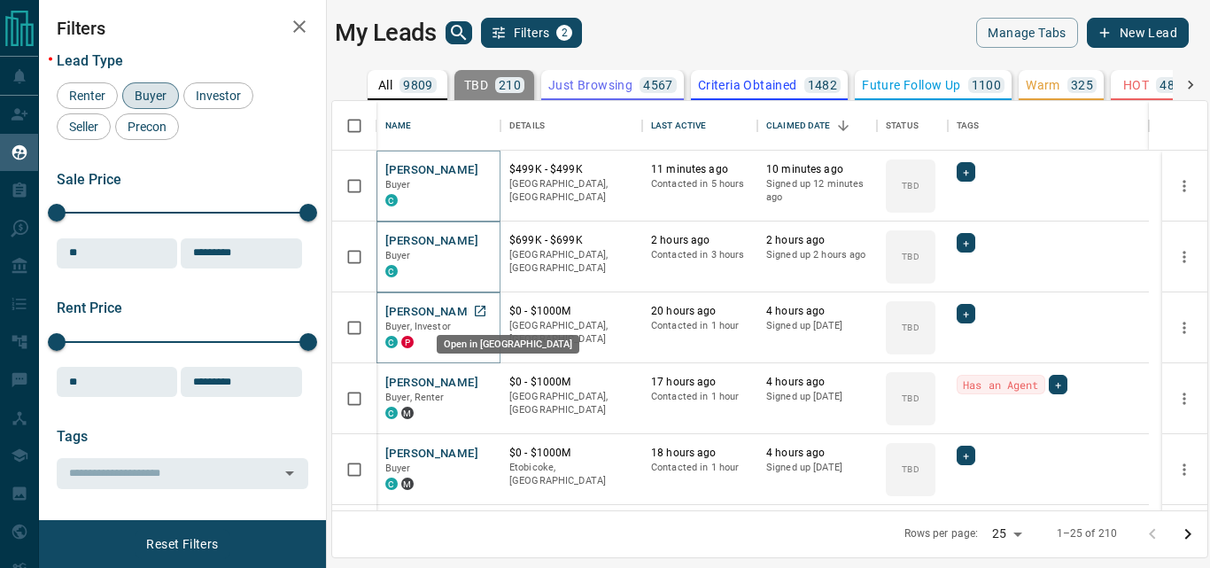
click at [479, 310] on icon "Open in New Tab" at bounding box center [480, 311] width 14 height 14
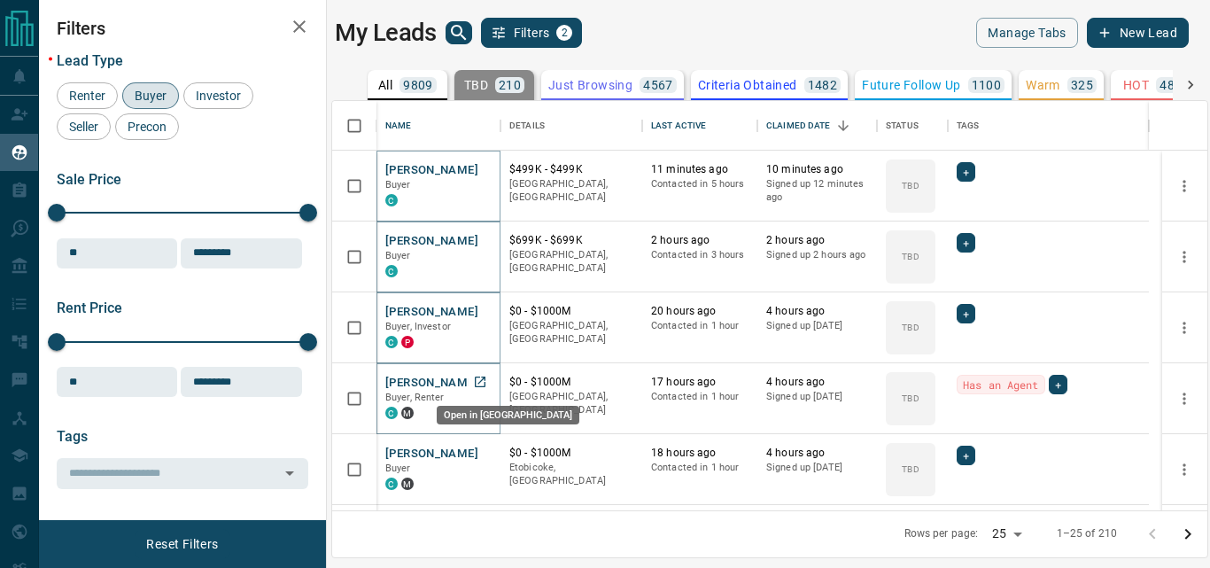
click at [479, 377] on icon "Open in New Tab" at bounding box center [480, 382] width 11 height 11
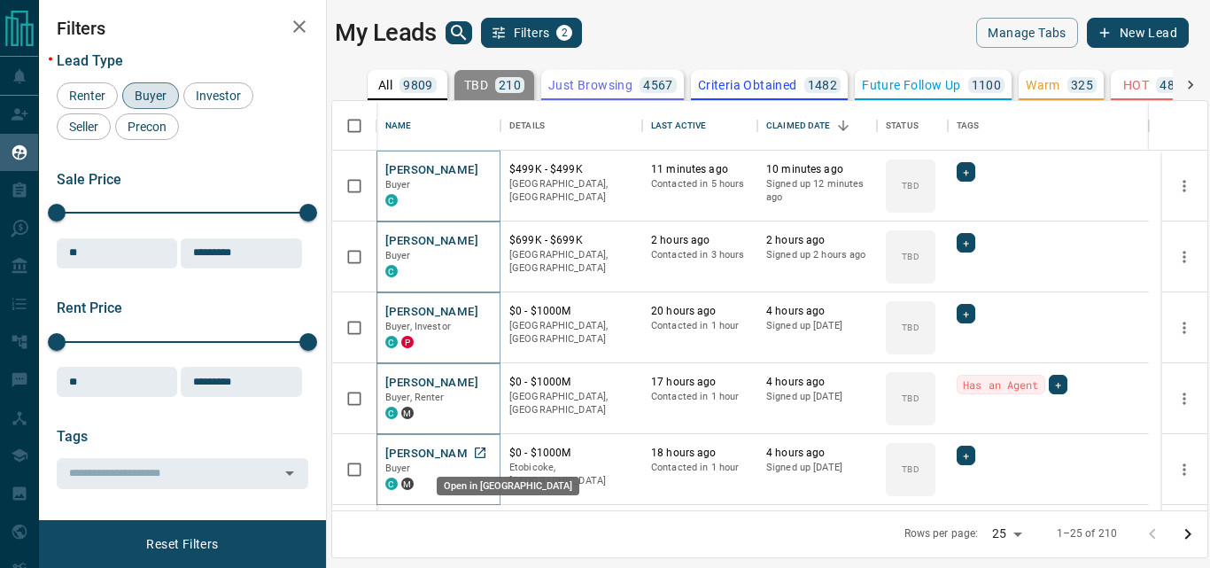
click at [484, 451] on icon "Open in New Tab" at bounding box center [480, 453] width 14 height 14
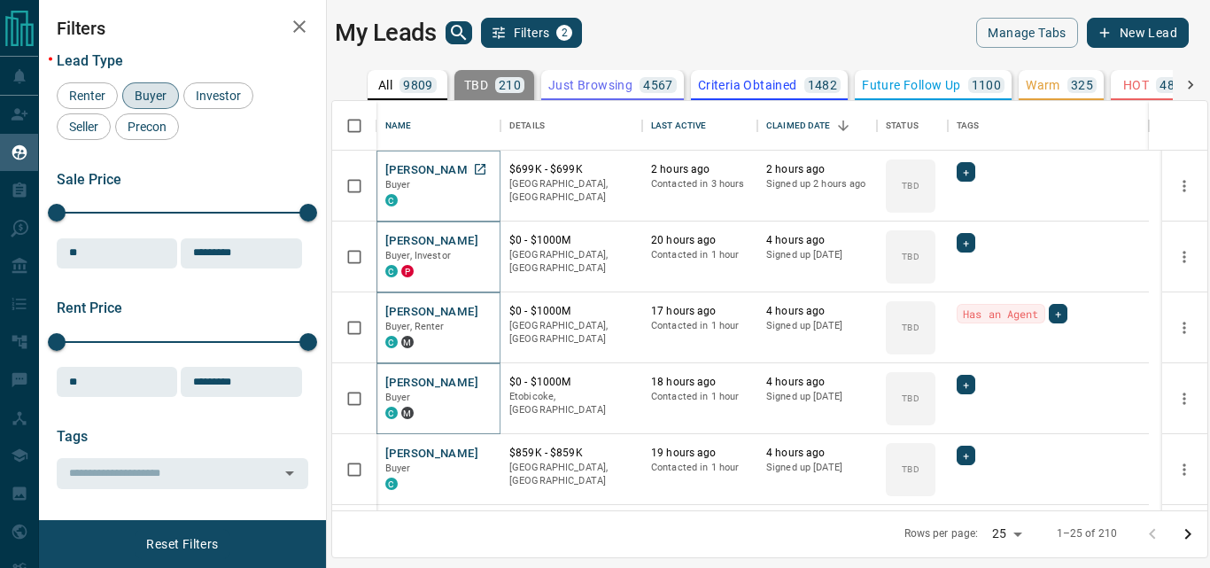
scroll to position [177, 0]
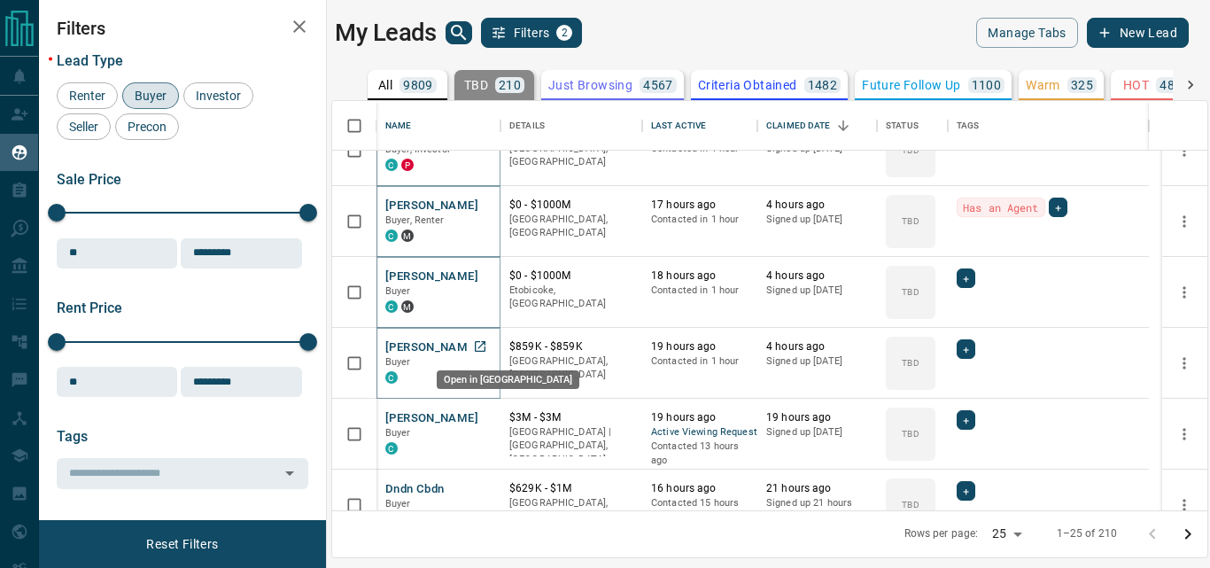
click at [477, 346] on icon "Open in New Tab" at bounding box center [480, 346] width 14 height 14
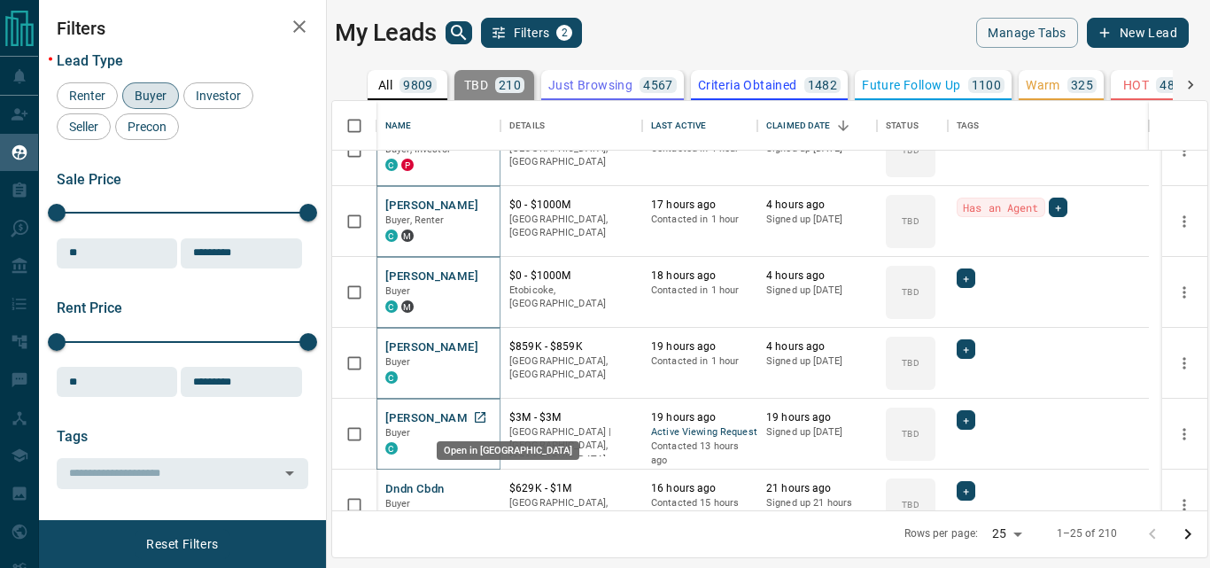
click at [482, 418] on icon "Open in New Tab" at bounding box center [480, 417] width 14 height 14
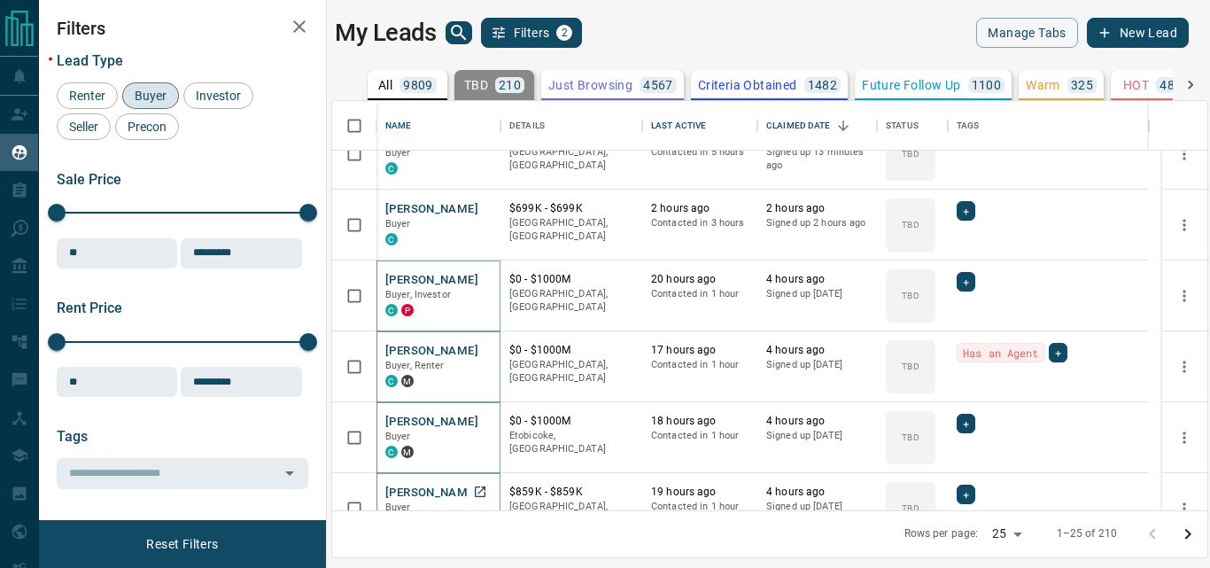
scroll to position [0, 0]
